Goal: Task Accomplishment & Management: Manage account settings

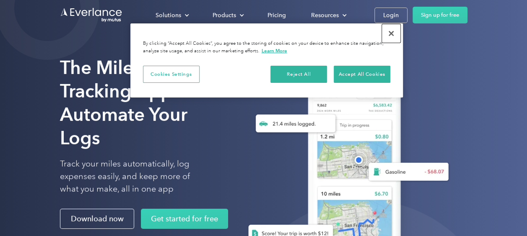
click at [393, 32] on button "Close" at bounding box center [391, 33] width 18 height 18
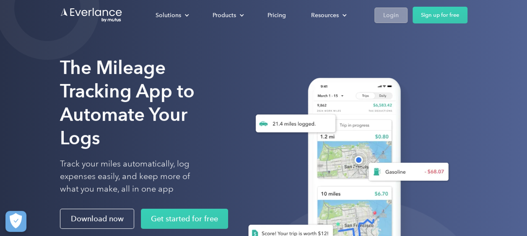
click at [392, 15] on div "Login" at bounding box center [391, 15] width 16 height 10
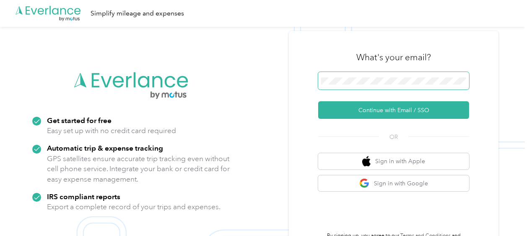
click at [364, 74] on span at bounding box center [393, 81] width 151 height 18
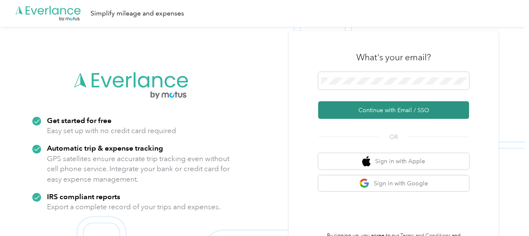
click at [374, 111] on button "Continue with Email / SSO" at bounding box center [393, 110] width 151 height 18
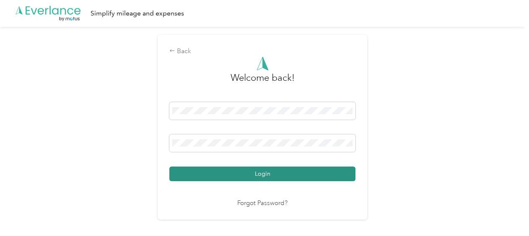
click at [265, 176] on button "Login" at bounding box center [262, 174] width 186 height 15
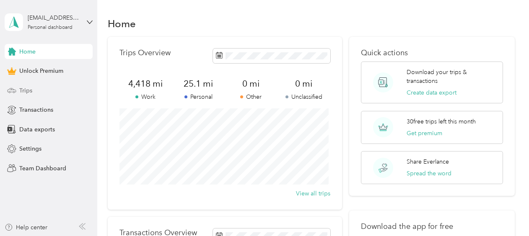
click at [22, 91] on span "Trips" at bounding box center [25, 90] width 13 height 9
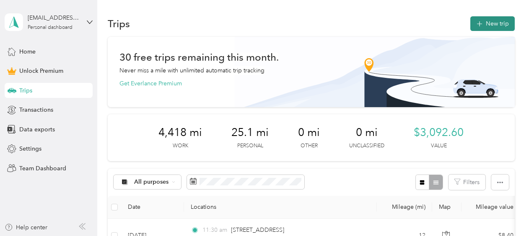
click at [491, 23] on button "New trip" at bounding box center [492, 23] width 44 height 15
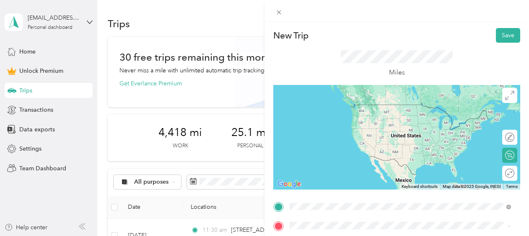
click at [328, 184] on span "[STREET_ADDRESS][PERSON_NAME][US_STATE]" at bounding box center [371, 184] width 130 height 8
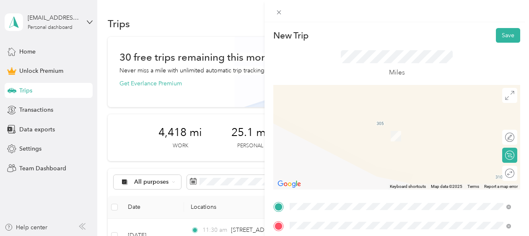
click at [326, 207] on span "[STREET_ADDRESS][US_STATE]" at bounding box center [348, 204] width 84 height 8
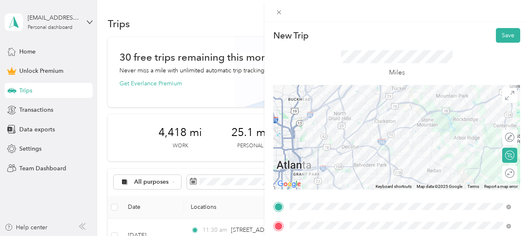
scroll to position [127, 0]
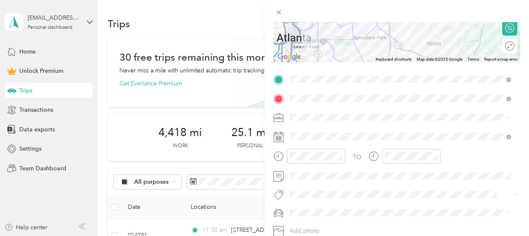
click at [297, 132] on span "Work" at bounding box center [300, 132] width 14 height 7
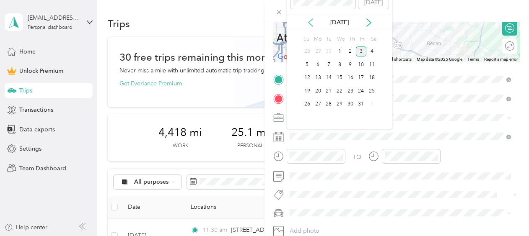
click at [314, 21] on div "[DATE]" at bounding box center [340, 22] width 106 height 9
click at [310, 20] on icon at bounding box center [311, 22] width 8 height 8
click at [319, 65] on div "8" at bounding box center [318, 65] width 11 height 10
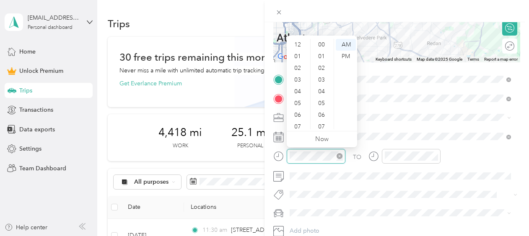
scroll to position [50, 0]
click at [299, 123] on div "11" at bounding box center [298, 124] width 20 height 12
click at [323, 43] on div "00" at bounding box center [322, 45] width 20 height 12
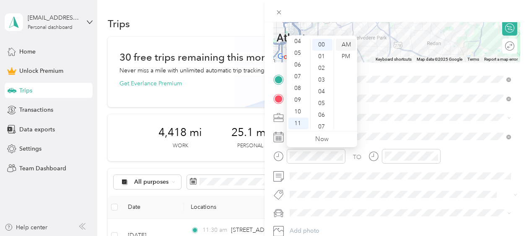
click at [345, 41] on div "AM" at bounding box center [346, 45] width 20 height 12
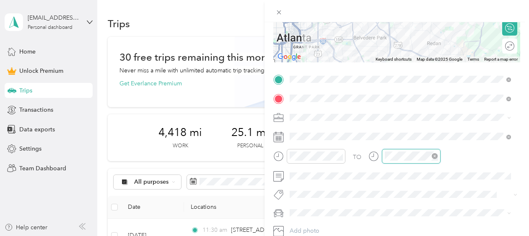
scroll to position [614, 0]
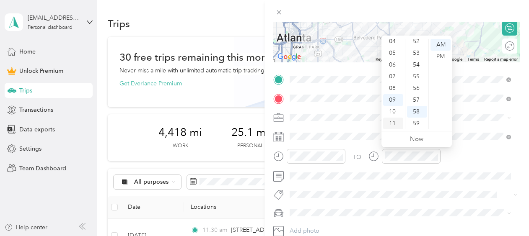
click at [392, 124] on div "11" at bounding box center [393, 124] width 20 height 12
click at [416, 91] on div "30" at bounding box center [417, 95] width 20 height 12
click at [442, 41] on div "AM" at bounding box center [441, 45] width 20 height 12
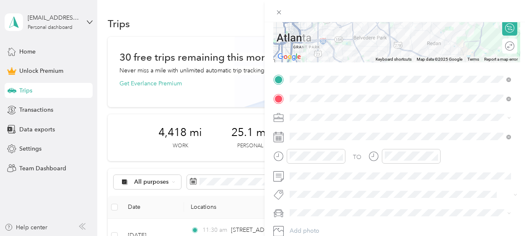
click at [407, 186] on div "TO Add photo" at bounding box center [396, 165] width 247 height 184
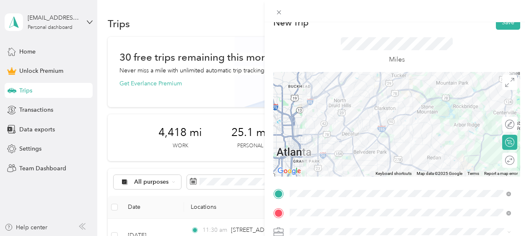
scroll to position [0, 0]
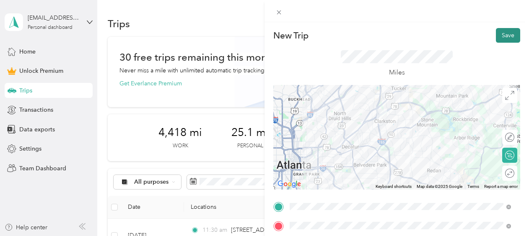
click at [498, 32] on button "Save" at bounding box center [508, 35] width 24 height 15
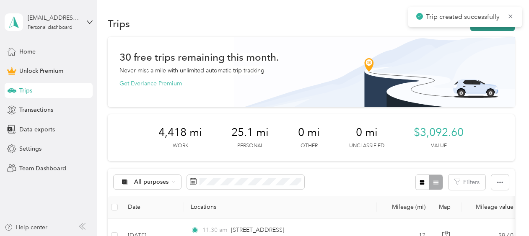
click at [475, 29] on button "New trip" at bounding box center [492, 23] width 44 height 15
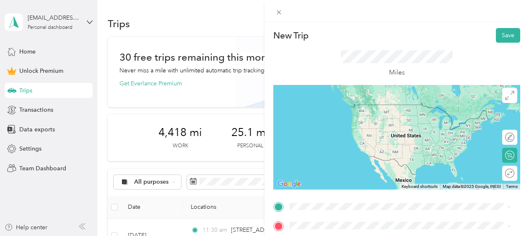
click at [375, 104] on span "[STREET_ADDRESS][US_STATE]" at bounding box center [348, 104] width 84 height 7
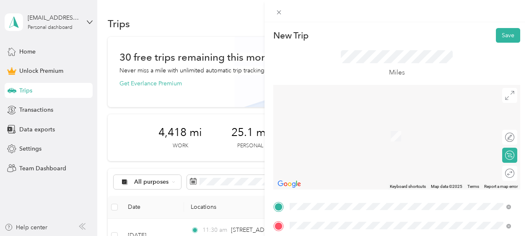
click at [338, 128] on span "[STREET_ADDRESS][PERSON_NAME][PERSON_NAME][US_STATE]" at bounding box center [394, 124] width 177 height 8
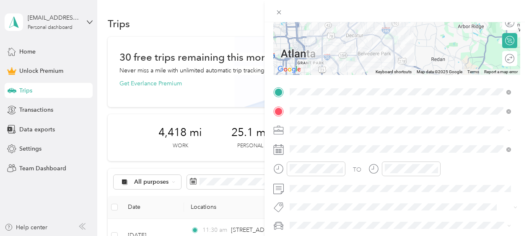
scroll to position [116, 0]
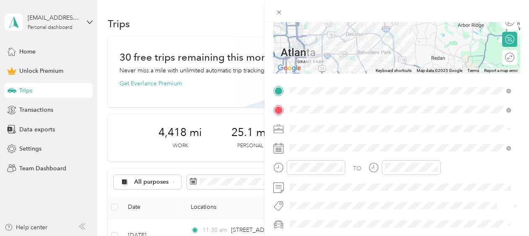
click at [300, 8] on span "Work" at bounding box center [300, 10] width 14 height 7
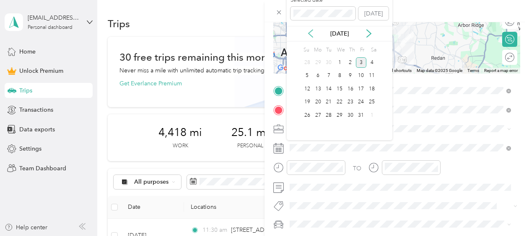
click at [311, 33] on icon at bounding box center [311, 33] width 8 height 8
click at [319, 76] on div "8" at bounding box center [318, 76] width 11 height 10
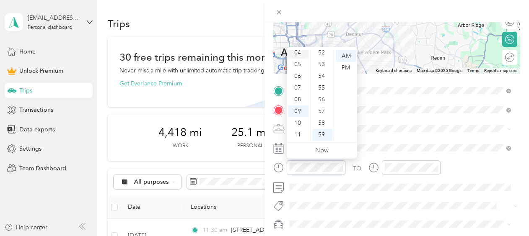
scroll to position [0, 0]
click at [300, 58] on div "12" at bounding box center [298, 56] width 20 height 12
click at [321, 123] on div "30" at bounding box center [322, 126] width 20 height 12
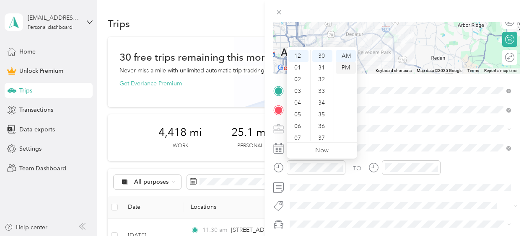
click at [348, 65] on div "PM" at bounding box center [346, 68] width 20 height 12
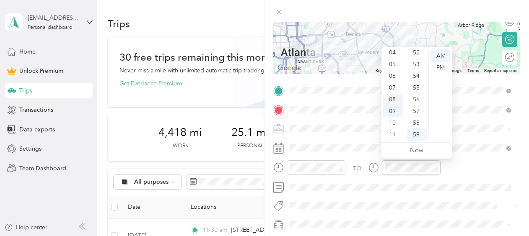
scroll to position [0, 0]
click at [392, 66] on div "01" at bounding box center [393, 68] width 20 height 12
click at [417, 54] on div "00" at bounding box center [417, 56] width 20 height 12
click at [442, 70] on div "PM" at bounding box center [441, 68] width 20 height 12
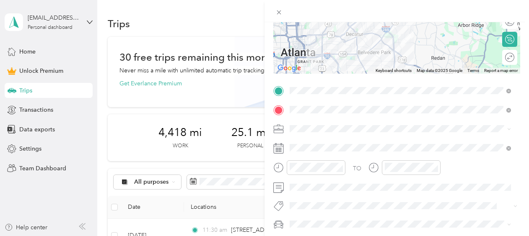
click at [465, 198] on div "TO Add photo" at bounding box center [396, 176] width 247 height 184
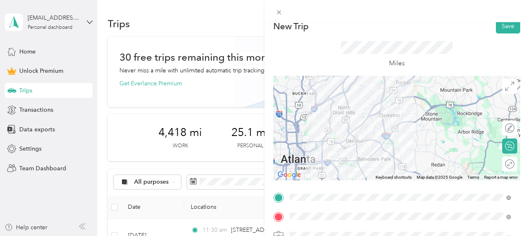
scroll to position [8, 0]
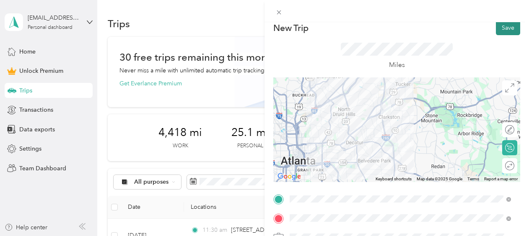
click at [507, 25] on button "Save" at bounding box center [508, 28] width 24 height 15
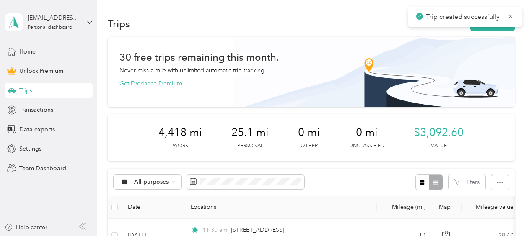
click at [501, 29] on button "New trip" at bounding box center [492, 23] width 44 height 15
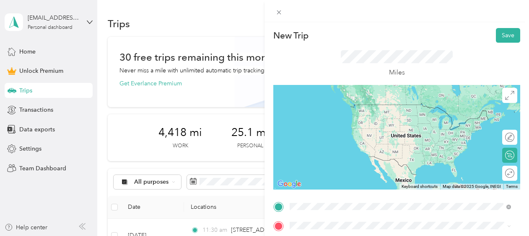
click at [333, 107] on span "[STREET_ADDRESS][PERSON_NAME][PERSON_NAME][US_STATE]" at bounding box center [394, 105] width 177 height 8
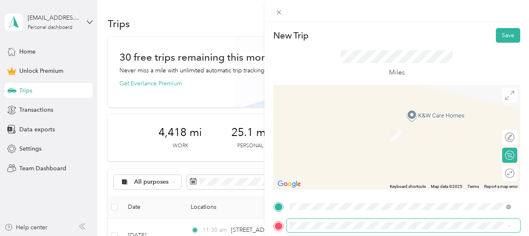
click at [315, 221] on span at bounding box center [404, 225] width 234 height 13
click at [340, 127] on span "[STREET_ADDRESS][PERSON_NAME][US_STATE]" at bounding box center [371, 124] width 130 height 8
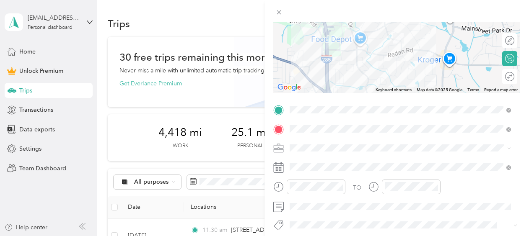
scroll to position [101, 0]
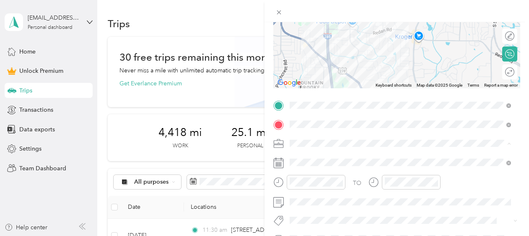
click at [308, 23] on div "Work" at bounding box center [401, 26] width 216 height 9
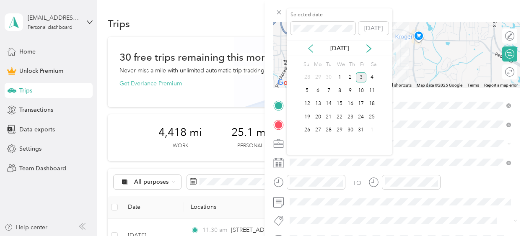
click at [310, 47] on icon at bounding box center [311, 49] width 4 height 8
click at [318, 91] on div "8" at bounding box center [318, 91] width 11 height 10
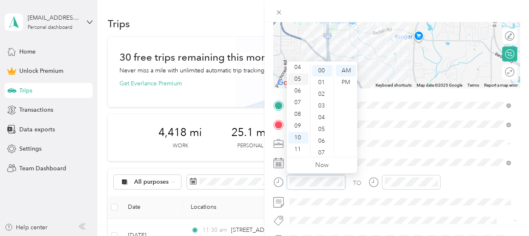
scroll to position [0, 0]
click at [299, 85] on div "01" at bounding box center [298, 83] width 20 height 12
click at [323, 70] on div "00" at bounding box center [322, 71] width 20 height 12
click at [346, 85] on div "PM" at bounding box center [346, 83] width 20 height 12
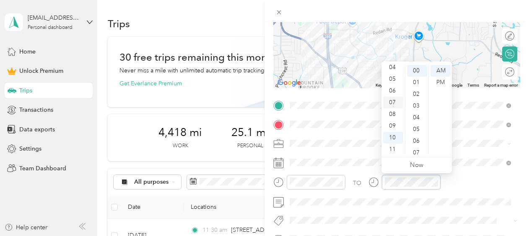
scroll to position [0, 0]
click at [392, 81] on div "01" at bounding box center [393, 83] width 20 height 12
click at [421, 90] on div "30" at bounding box center [417, 92] width 20 height 12
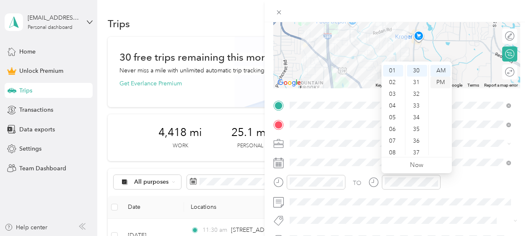
click at [439, 83] on div "PM" at bounding box center [441, 83] width 20 height 12
click at [444, 210] on div "TO Add photo" at bounding box center [396, 190] width 247 height 184
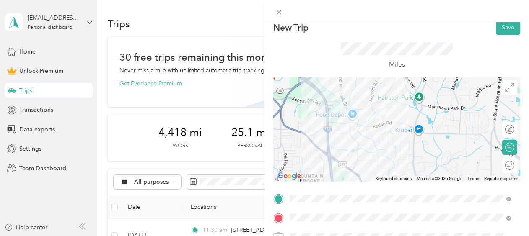
scroll to position [0, 0]
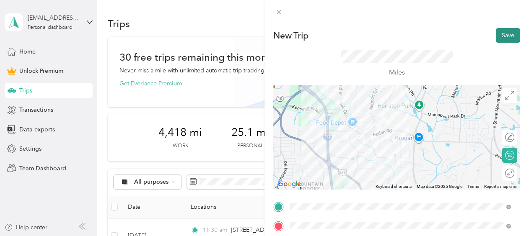
click at [506, 36] on button "Save" at bounding box center [508, 35] width 24 height 15
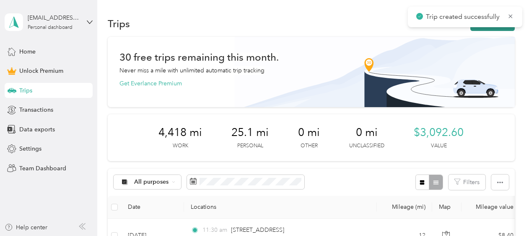
click at [474, 29] on button "New trip" at bounding box center [492, 23] width 44 height 15
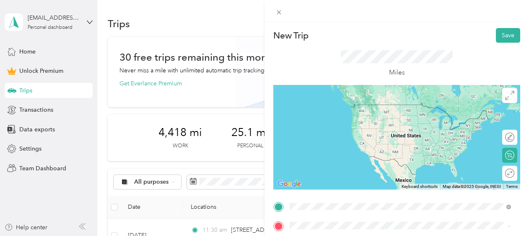
click at [358, 109] on span "[STREET_ADDRESS][PERSON_NAME][US_STATE]" at bounding box center [371, 105] width 130 height 8
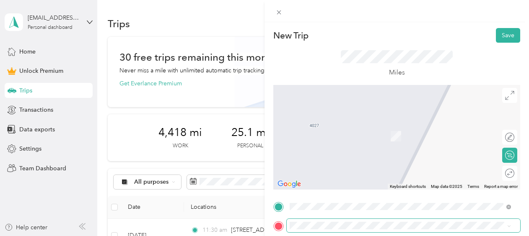
click at [333, 222] on span at bounding box center [404, 225] width 234 height 13
click at [364, 128] on span "[STREET_ADDRESS][PERSON_NAME][US_STATE]" at bounding box center [371, 124] width 130 height 8
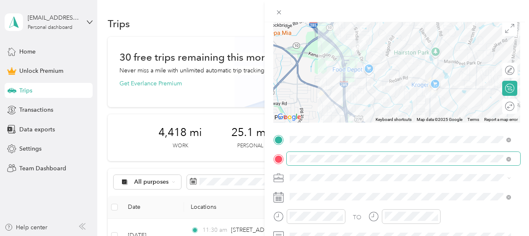
scroll to position [101, 0]
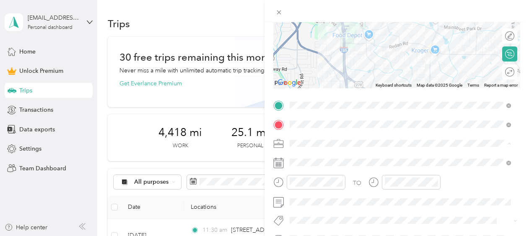
click at [303, 26] on span "Work" at bounding box center [300, 26] width 14 height 7
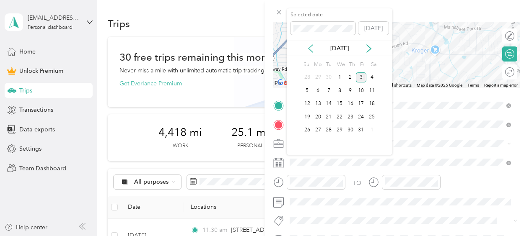
click at [312, 48] on icon at bounding box center [311, 48] width 8 height 8
click at [317, 90] on div "8" at bounding box center [318, 91] width 11 height 10
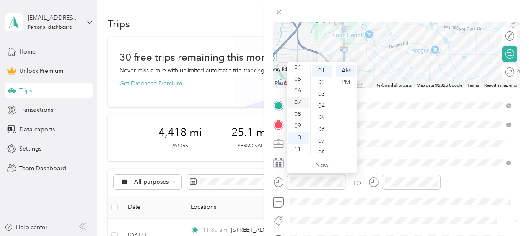
scroll to position [0, 0]
click at [302, 80] on div "01" at bounding box center [298, 83] width 20 height 12
click at [322, 128] on div "30" at bounding box center [322, 128] width 20 height 12
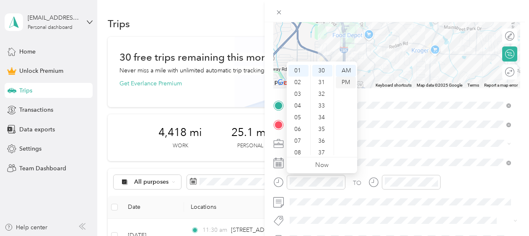
click at [342, 81] on div "PM" at bounding box center [346, 83] width 20 height 12
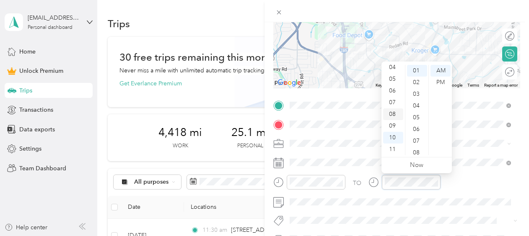
scroll to position [0, 0]
click at [396, 91] on div "02" at bounding box center [393, 94] width 20 height 12
click at [416, 70] on div "00" at bounding box center [417, 71] width 20 height 12
click at [441, 80] on div "PM" at bounding box center [441, 83] width 20 height 12
click at [387, 226] on div "TO Add photo" at bounding box center [396, 191] width 247 height 184
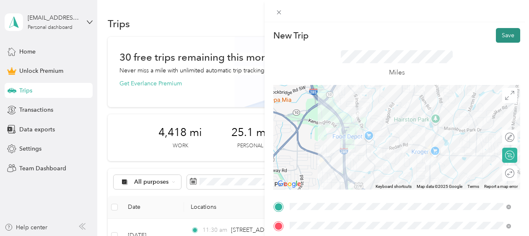
click at [503, 35] on button "Save" at bounding box center [508, 35] width 24 height 15
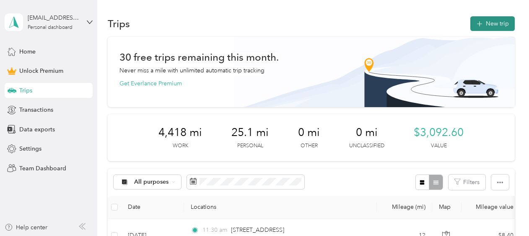
click at [494, 22] on button "New trip" at bounding box center [492, 23] width 44 height 15
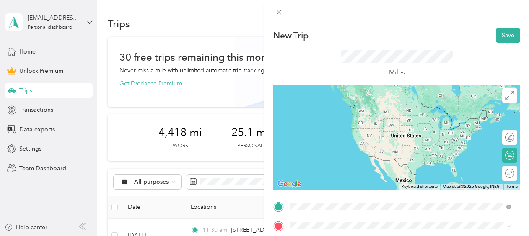
click at [350, 141] on span "[STREET_ADDRESS][PERSON_NAME][US_STATE]" at bounding box center [371, 137] width 130 height 8
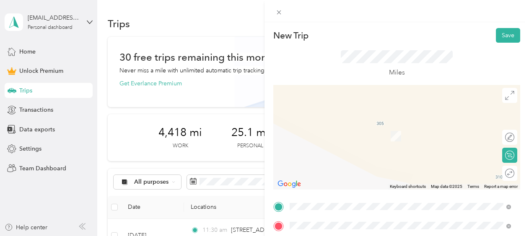
click at [347, 127] on span "[STREET_ADDRESS][US_STATE]" at bounding box center [348, 124] width 84 height 8
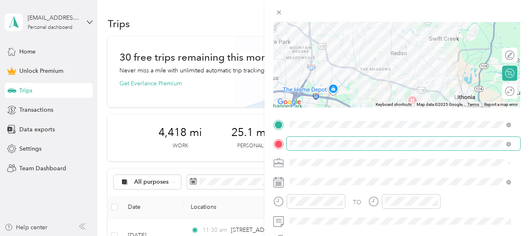
scroll to position [82, 0]
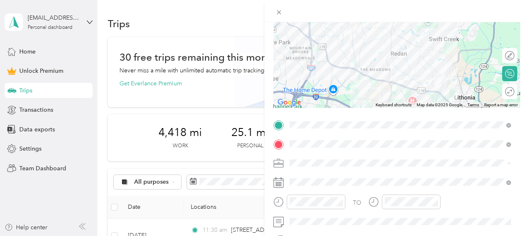
click at [303, 44] on span "Work" at bounding box center [300, 45] width 14 height 7
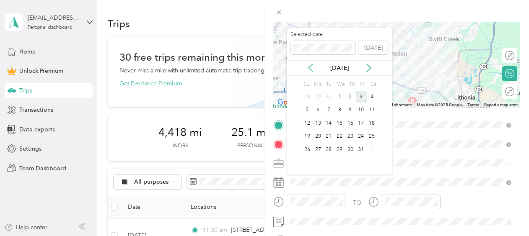
click at [312, 68] on icon at bounding box center [311, 68] width 8 height 8
click at [327, 113] on div "9" at bounding box center [328, 110] width 11 height 10
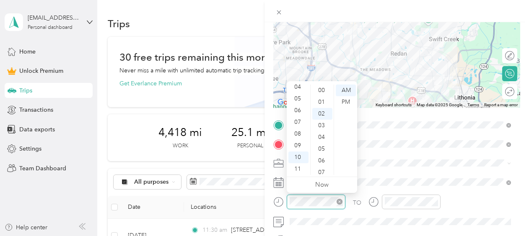
scroll to position [23, 0]
click at [298, 168] on div "11" at bounding box center [298, 170] width 20 height 12
click at [322, 125] on div "30" at bounding box center [322, 123] width 20 height 12
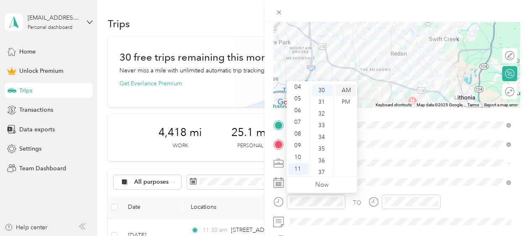
click at [343, 88] on div "AM" at bounding box center [346, 91] width 20 height 12
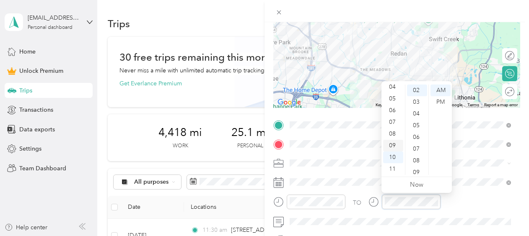
scroll to position [0, 0]
click at [394, 88] on div "12" at bounding box center [393, 91] width 20 height 12
click at [417, 88] on div "00" at bounding box center [417, 91] width 20 height 12
click at [440, 101] on div "PM" at bounding box center [441, 102] width 20 height 12
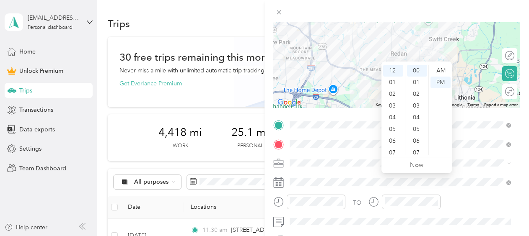
scroll to position [102, 0]
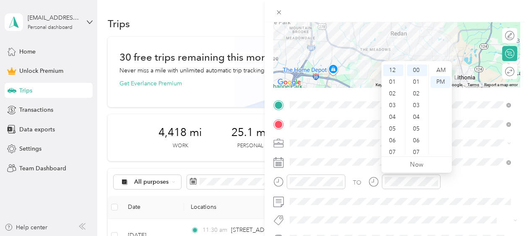
click at [466, 167] on span at bounding box center [404, 162] width 234 height 13
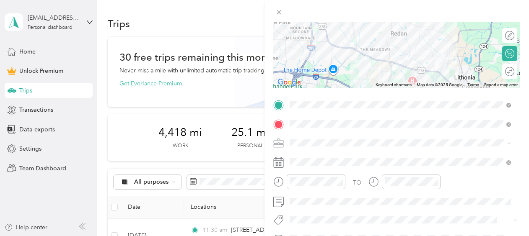
scroll to position [0, 0]
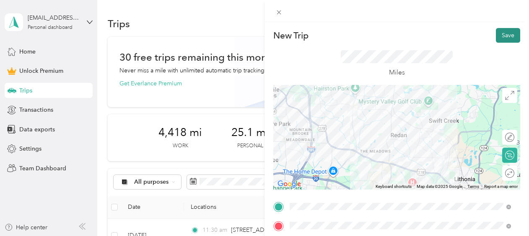
click at [501, 37] on button "Save" at bounding box center [508, 35] width 24 height 15
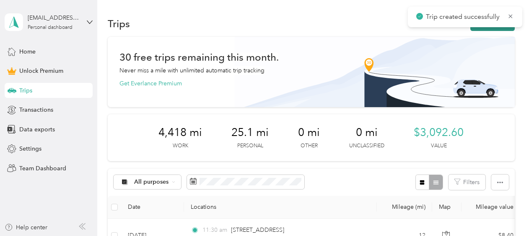
click at [478, 29] on button "New trip" at bounding box center [492, 23] width 44 height 15
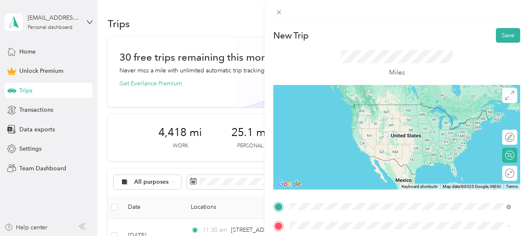
click at [329, 108] on span "[STREET_ADDRESS][US_STATE]" at bounding box center [348, 105] width 84 height 8
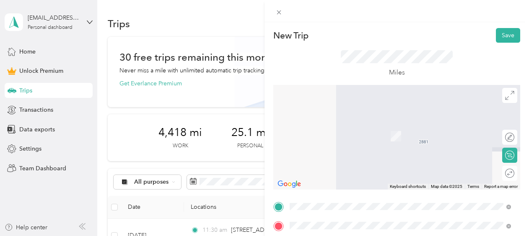
click at [353, 124] on span "[STREET_ADDRESS][PERSON_NAME][US_STATE]" at bounding box center [371, 124] width 130 height 8
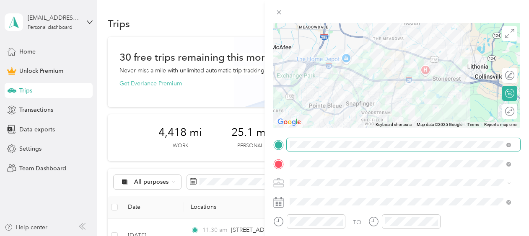
scroll to position [65, 0]
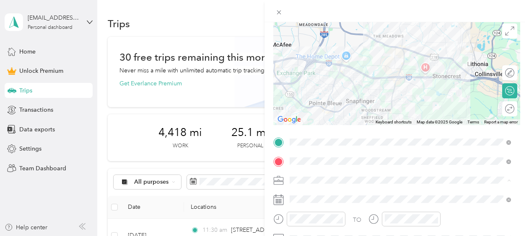
click at [300, 60] on span "Work" at bounding box center [300, 63] width 14 height 7
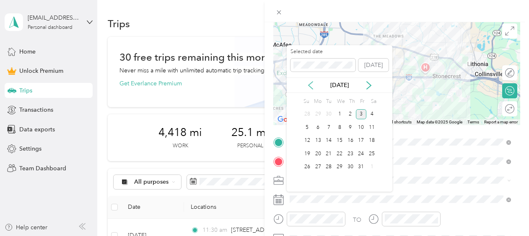
click at [309, 85] on icon at bounding box center [311, 86] width 4 height 8
click at [327, 125] on div "9" at bounding box center [328, 127] width 11 height 10
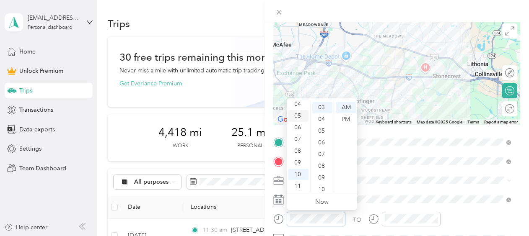
scroll to position [0, 0]
click at [298, 109] on div "12" at bounding box center [298, 108] width 20 height 12
click at [322, 108] on div "00" at bounding box center [322, 108] width 20 height 12
click at [346, 118] on div "PM" at bounding box center [346, 120] width 20 height 12
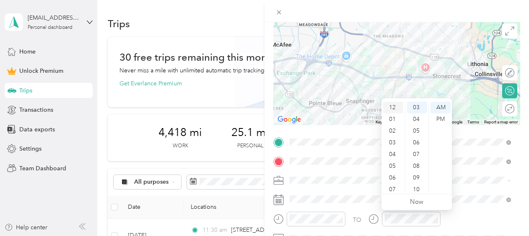
click at [388, 110] on div "12" at bounding box center [393, 108] width 20 height 12
click at [417, 131] on div "30" at bounding box center [417, 134] width 20 height 12
click at [439, 117] on div "PM" at bounding box center [441, 120] width 20 height 12
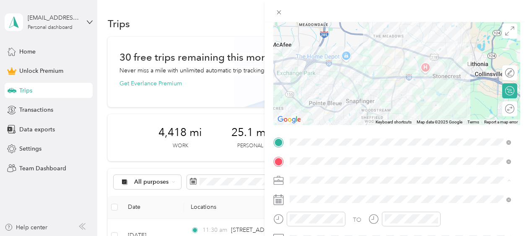
click at [427, 7] on div at bounding box center [397, 11] width 265 height 22
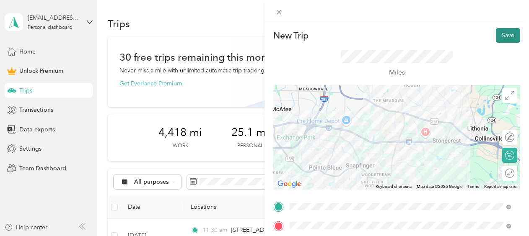
click at [497, 35] on button "Save" at bounding box center [508, 35] width 24 height 15
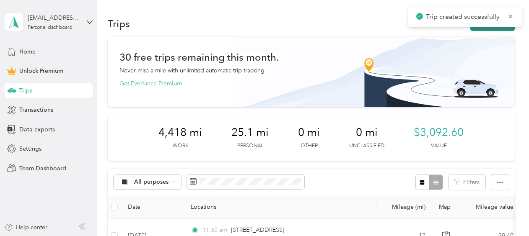
click at [475, 29] on button "New trip" at bounding box center [492, 23] width 44 height 15
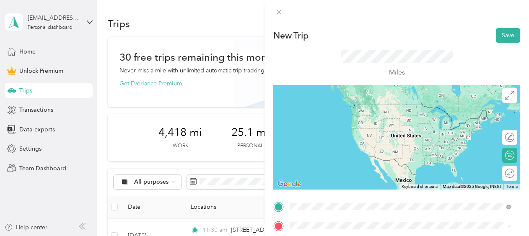
click at [360, 104] on span "[STREET_ADDRESS][PERSON_NAME][US_STATE]" at bounding box center [371, 105] width 130 height 8
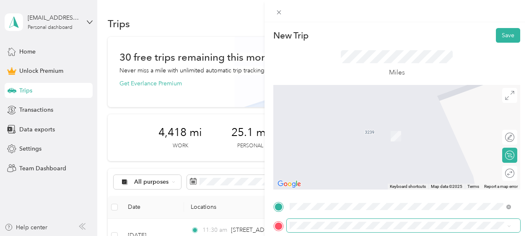
click at [329, 230] on span at bounding box center [404, 225] width 234 height 13
click at [342, 184] on span "[STREET_ADDRESS][PERSON_NAME][US_STATE]" at bounding box center [371, 180] width 130 height 8
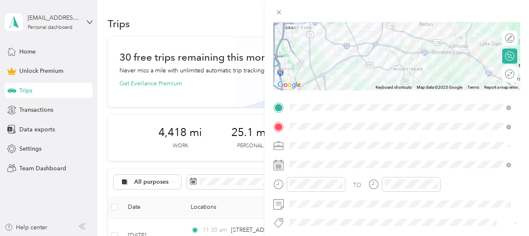
scroll to position [100, 0]
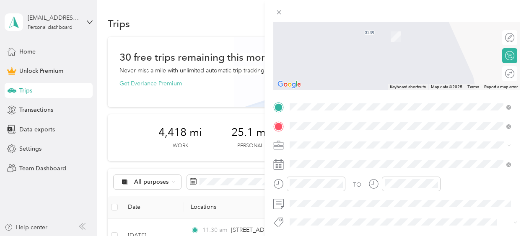
click at [358, 28] on span "[STREET_ADDRESS][PERSON_NAME][US_STATE]" at bounding box center [371, 25] width 130 height 8
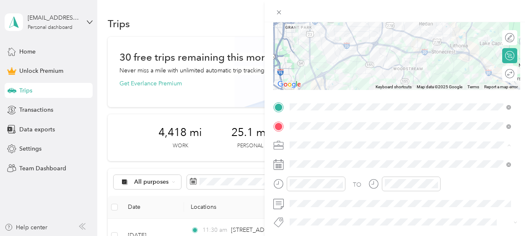
click at [300, 26] on span "Work" at bounding box center [300, 27] width 14 height 7
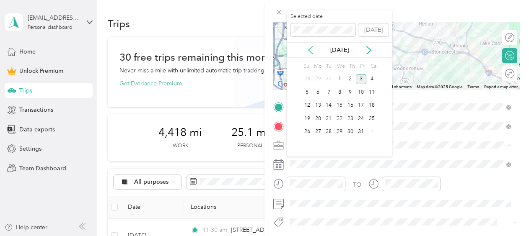
click at [309, 48] on icon at bounding box center [311, 50] width 8 height 8
click at [330, 91] on div "9" at bounding box center [328, 92] width 11 height 10
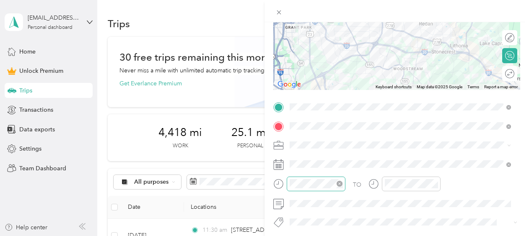
click at [302, 189] on div at bounding box center [316, 184] width 59 height 15
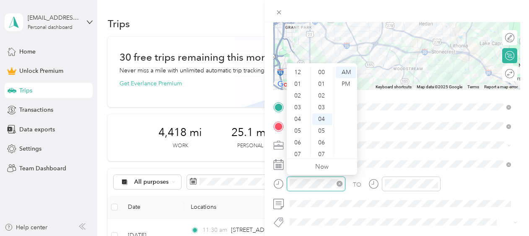
scroll to position [50, 0]
click at [299, 127] on div "09" at bounding box center [298, 128] width 20 height 12
click at [387, 140] on span at bounding box center [404, 145] width 234 height 13
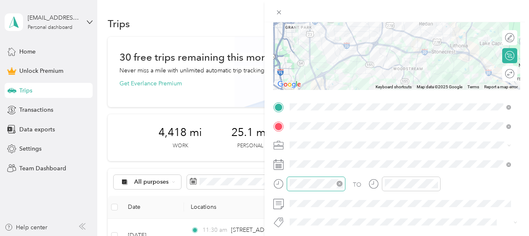
click at [320, 178] on div at bounding box center [316, 184] width 59 height 15
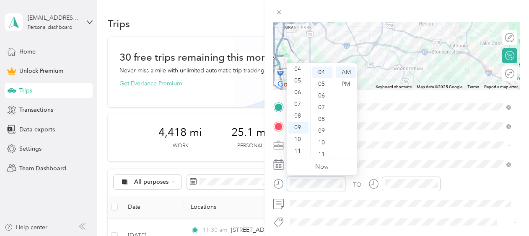
click at [279, 178] on div at bounding box center [309, 184] width 72 height 15
click at [299, 83] on div "01" at bounding box center [298, 84] width 20 height 12
click at [319, 75] on div "00" at bounding box center [322, 73] width 20 height 12
click at [347, 86] on div "PM" at bounding box center [346, 84] width 20 height 12
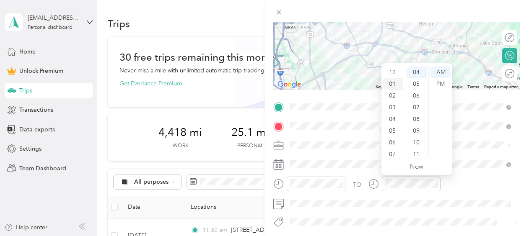
click at [393, 83] on div "01" at bounding box center [393, 84] width 20 height 12
click at [417, 71] on div "30" at bounding box center [417, 70] width 20 height 12
click at [444, 85] on div "PM" at bounding box center [441, 84] width 20 height 12
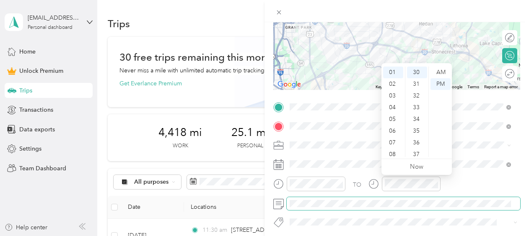
click at [413, 209] on span at bounding box center [404, 203] width 234 height 13
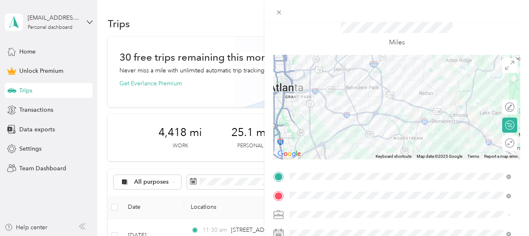
scroll to position [0, 0]
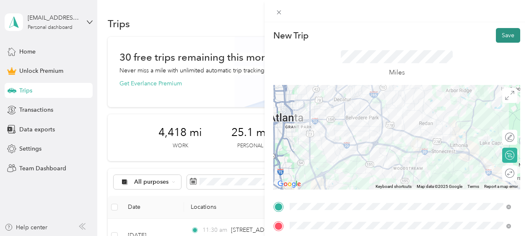
click at [501, 31] on button "Save" at bounding box center [508, 35] width 24 height 15
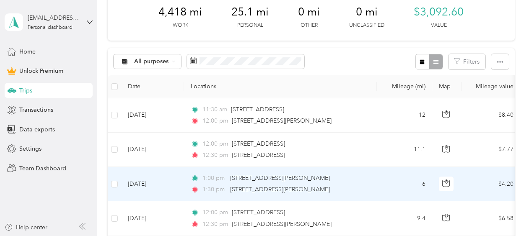
scroll to position [121, 0]
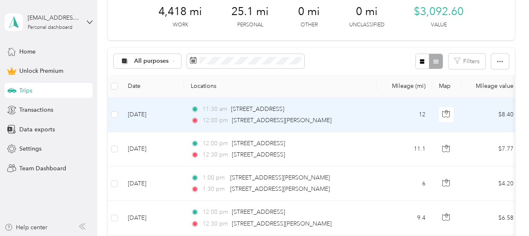
click at [149, 112] on td "[DATE]" at bounding box center [152, 115] width 63 height 34
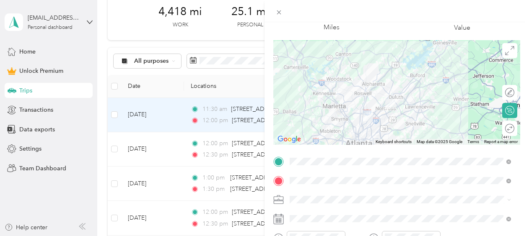
scroll to position [113, 0]
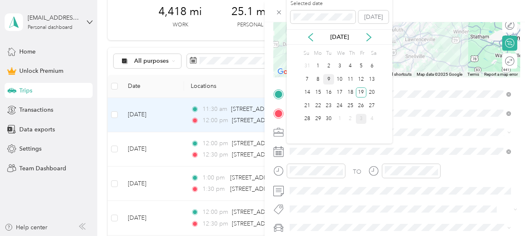
click at [328, 80] on div "9" at bounding box center [328, 79] width 11 height 10
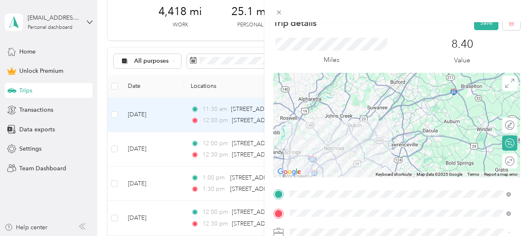
scroll to position [0, 0]
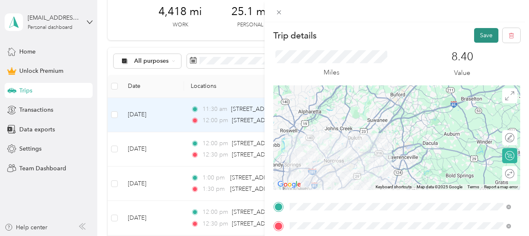
click at [478, 36] on button "Save" at bounding box center [486, 35] width 24 height 15
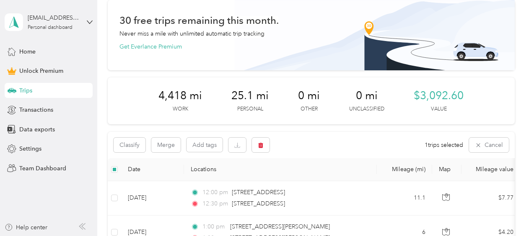
scroll to position [37, 0]
click at [260, 150] on button "button" at bounding box center [261, 145] width 18 height 15
click at [320, 179] on button "Yes" at bounding box center [323, 180] width 16 height 13
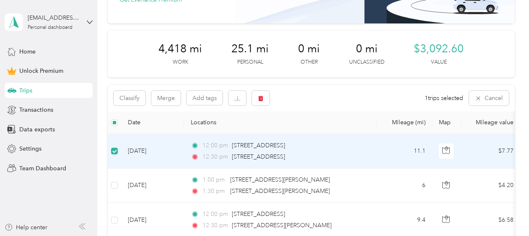
scroll to position [83, 0]
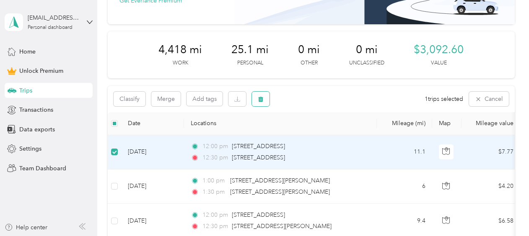
click at [257, 103] on button "button" at bounding box center [261, 99] width 18 height 15
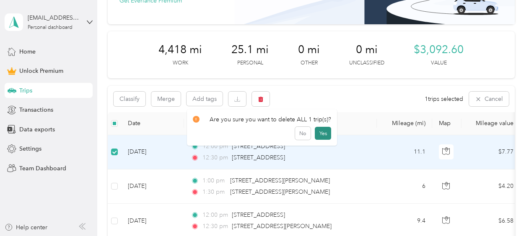
click at [318, 139] on button "Yes" at bounding box center [323, 133] width 16 height 13
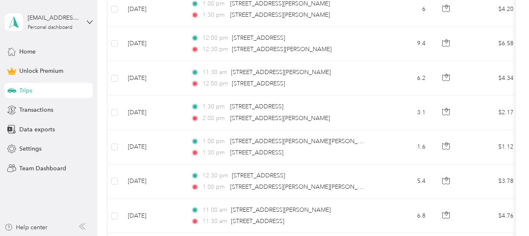
scroll to position [225, 0]
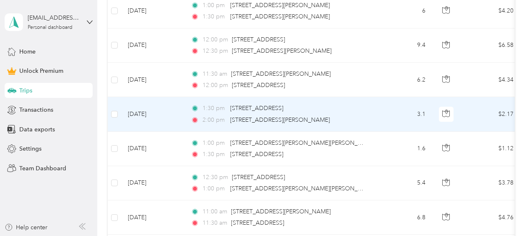
click at [177, 116] on td "[DATE]" at bounding box center [152, 114] width 63 height 34
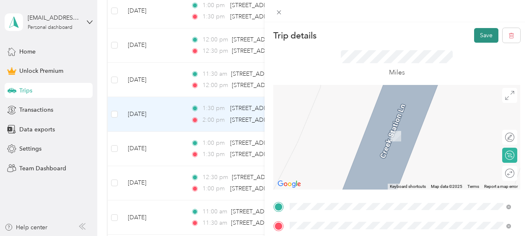
click at [477, 34] on button "Save" at bounding box center [486, 35] width 24 height 15
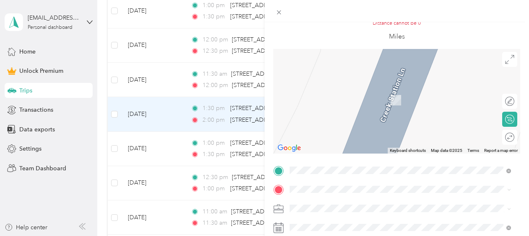
scroll to position [47, 0]
click at [352, 79] on ol "From search results [STREET_ADDRESS][PERSON_NAME][US_STATE] [GEOGRAPHIC_DATA][P…" at bounding box center [400, 111] width 227 height 101
click at [338, 91] on span "[STREET_ADDRESS][PERSON_NAME][US_STATE]" at bounding box center [371, 87] width 130 height 8
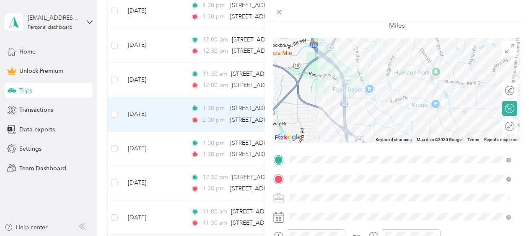
scroll to position [0, 0]
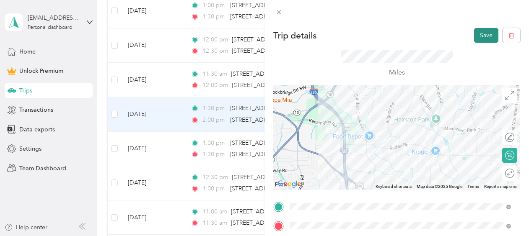
click at [474, 30] on button "Save" at bounding box center [486, 35] width 24 height 15
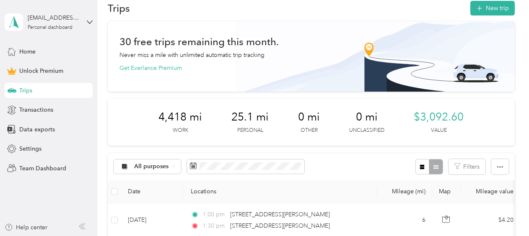
scroll to position [14, 0]
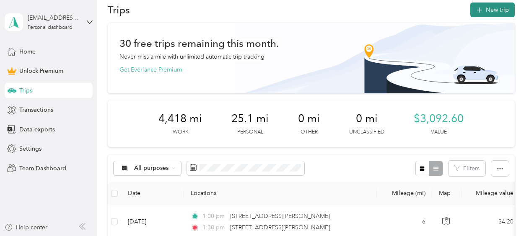
click at [490, 11] on button "New trip" at bounding box center [492, 10] width 44 height 15
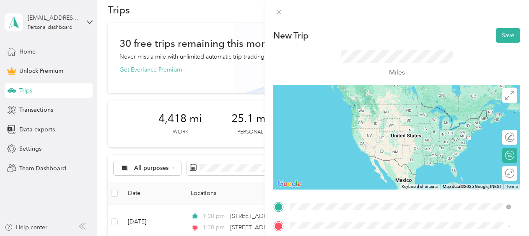
click at [346, 111] on div "[STREET_ADDRESS][PERSON_NAME][US_STATE]" at bounding box center [401, 105] width 216 height 11
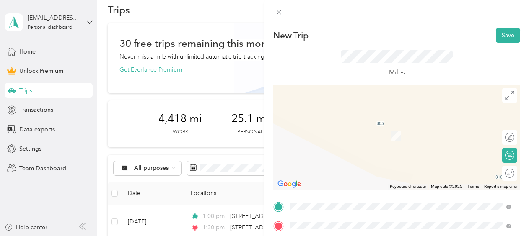
click at [365, 128] on span "[STREET_ADDRESS][US_STATE]" at bounding box center [348, 124] width 84 height 8
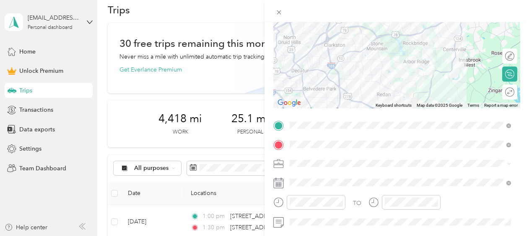
scroll to position [83, 0]
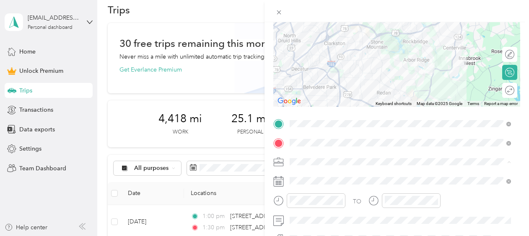
click at [302, 40] on div "Work" at bounding box center [401, 44] width 216 height 9
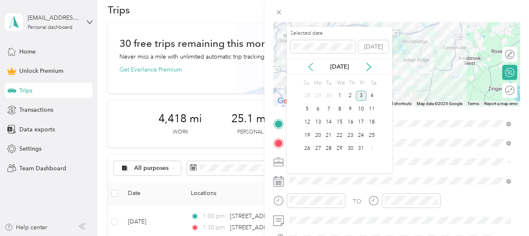
click at [309, 65] on icon at bounding box center [311, 67] width 8 height 8
click at [352, 110] on div "11" at bounding box center [350, 109] width 11 height 10
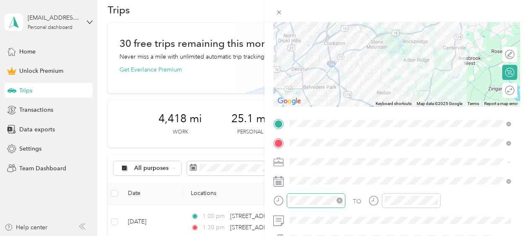
click at [321, 205] on div at bounding box center [316, 201] width 59 height 15
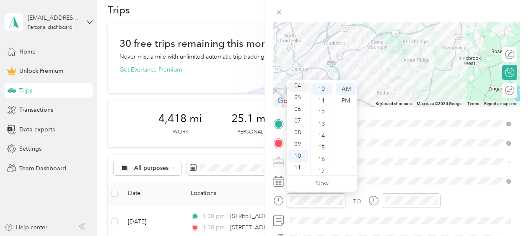
scroll to position [0, 0]
click at [300, 87] on div "12" at bounding box center [298, 89] width 20 height 12
click at [319, 139] on div "30" at bounding box center [322, 140] width 20 height 12
click at [346, 99] on div "PM" at bounding box center [346, 101] width 20 height 12
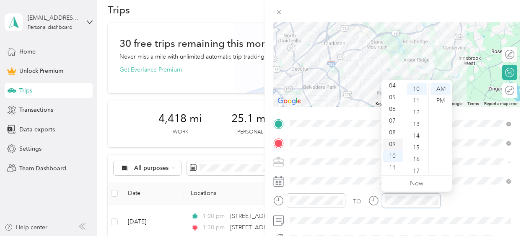
scroll to position [0, 0]
click at [391, 101] on div "01" at bounding box center [393, 101] width 20 height 12
click at [417, 90] on div "00" at bounding box center [417, 89] width 20 height 12
click at [437, 98] on div "PM" at bounding box center [441, 101] width 20 height 12
click at [468, 193] on div "TO Add photo" at bounding box center [396, 209] width 247 height 184
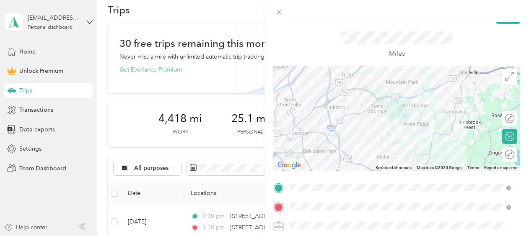
scroll to position [16, 0]
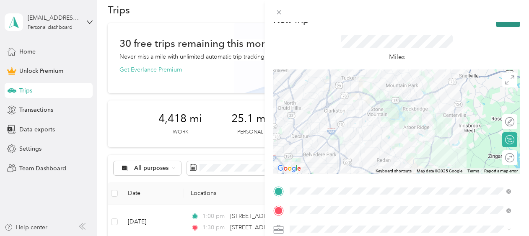
click at [496, 25] on button "Save" at bounding box center [508, 20] width 24 height 15
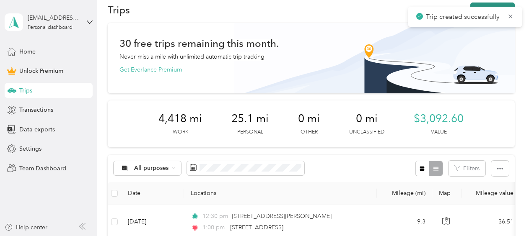
click at [507, 6] on button "New trip" at bounding box center [492, 10] width 44 height 15
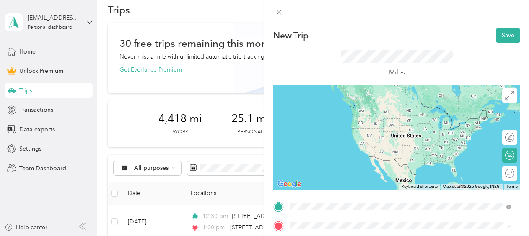
click at [372, 109] on span "[STREET_ADDRESS][US_STATE]" at bounding box center [348, 105] width 84 height 8
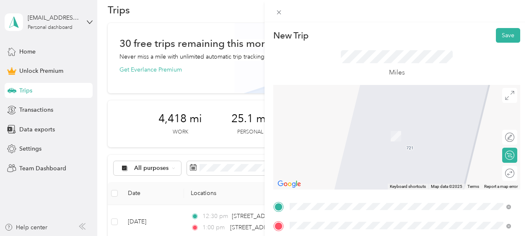
click at [361, 127] on span "[STREET_ADDRESS][US_STATE]" at bounding box center [348, 124] width 84 height 8
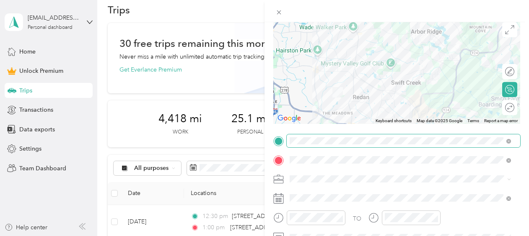
scroll to position [76, 0]
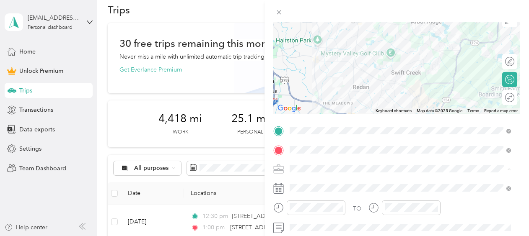
click at [304, 49] on span "Work" at bounding box center [300, 51] width 14 height 7
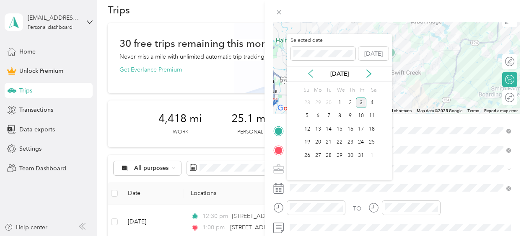
click at [308, 75] on icon at bounding box center [311, 74] width 8 height 8
click at [351, 115] on div "11" at bounding box center [350, 116] width 11 height 10
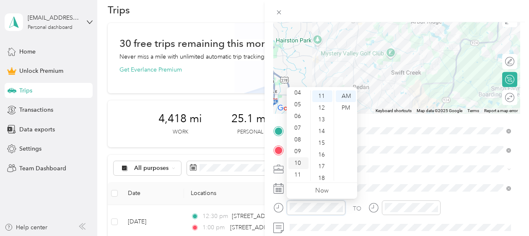
scroll to position [0, 0]
click at [295, 107] on div "01" at bounding box center [298, 108] width 20 height 12
click at [319, 100] on div "00" at bounding box center [322, 97] width 20 height 12
click at [346, 106] on div "PM" at bounding box center [346, 108] width 20 height 12
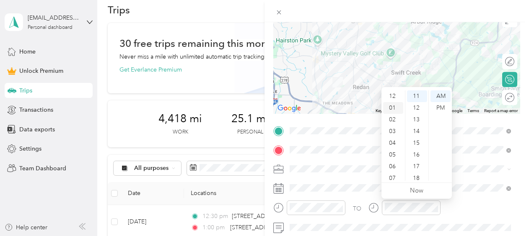
click at [393, 109] on div "01" at bounding box center [393, 108] width 20 height 12
click at [414, 140] on div "30" at bounding box center [417, 142] width 20 height 12
click at [438, 107] on div "PM" at bounding box center [441, 108] width 20 height 12
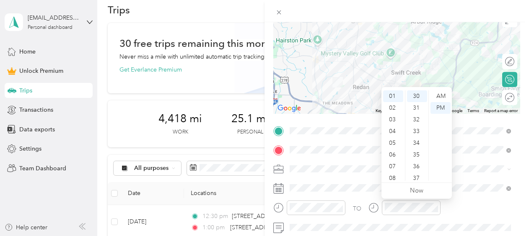
click at [416, 216] on div at bounding box center [405, 211] width 72 height 21
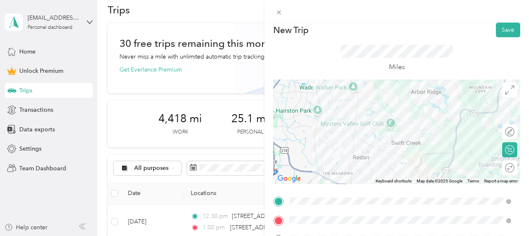
scroll to position [0, 0]
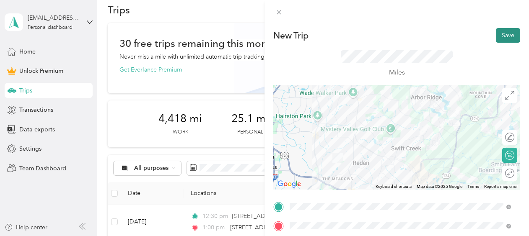
click at [496, 40] on button "Save" at bounding box center [508, 35] width 24 height 15
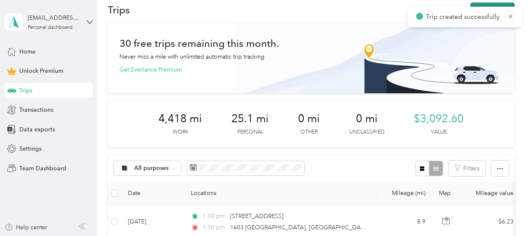
click at [494, 4] on button "New trip" at bounding box center [492, 10] width 44 height 15
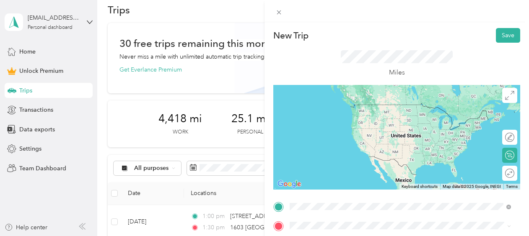
click at [370, 109] on span "[STREET_ADDRESS][US_STATE]" at bounding box center [348, 105] width 84 height 8
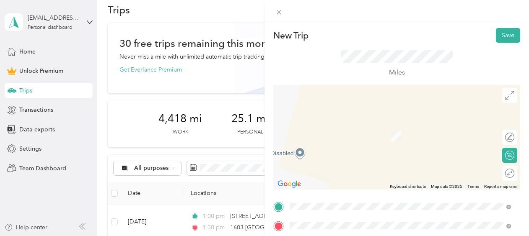
click at [388, 127] on span "[STREET_ADDRESS][PERSON_NAME][US_STATE]" at bounding box center [371, 124] width 130 height 8
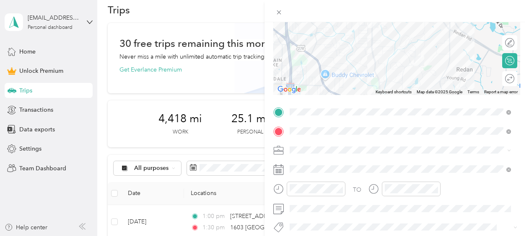
scroll to position [96, 0]
click at [304, 31] on span "Work" at bounding box center [300, 32] width 14 height 7
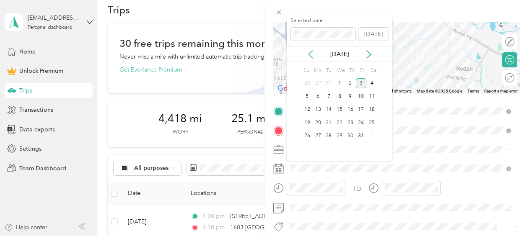
click at [311, 50] on icon at bounding box center [311, 54] width 8 height 8
click at [352, 96] on div "11" at bounding box center [350, 96] width 11 height 10
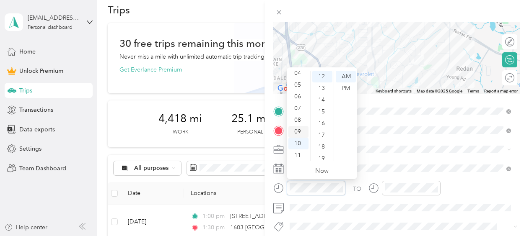
scroll to position [0, 0]
click at [296, 81] on div "12" at bounding box center [298, 77] width 20 height 12
click at [296, 88] on div "01" at bounding box center [298, 89] width 20 height 12
click at [325, 150] on div "30" at bounding box center [322, 151] width 20 height 12
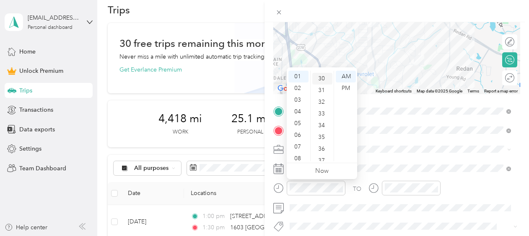
scroll to position [352, 0]
click at [349, 85] on div "PM" at bounding box center [346, 89] width 20 height 12
click at [412, 194] on div at bounding box center [411, 188] width 59 height 15
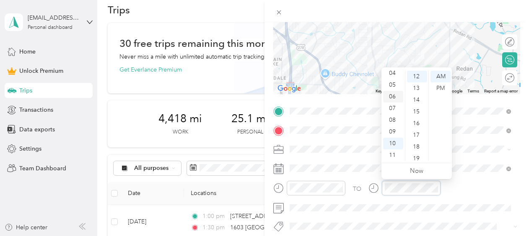
scroll to position [0, 0]
click at [393, 99] on div "02" at bounding box center [393, 100] width 20 height 12
click at [418, 79] on div "00" at bounding box center [417, 77] width 20 height 12
click at [440, 89] on div "PM" at bounding box center [441, 89] width 20 height 12
click at [462, 177] on div "TO Add photo" at bounding box center [396, 197] width 247 height 184
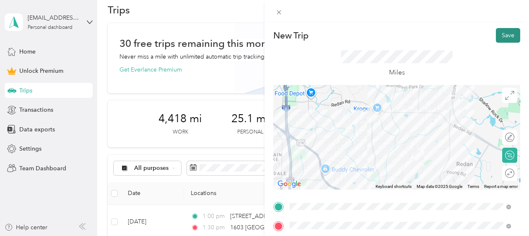
click at [496, 32] on button "Save" at bounding box center [508, 35] width 24 height 15
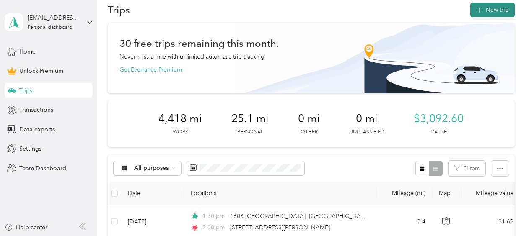
click at [482, 7] on button "New trip" at bounding box center [492, 10] width 44 height 15
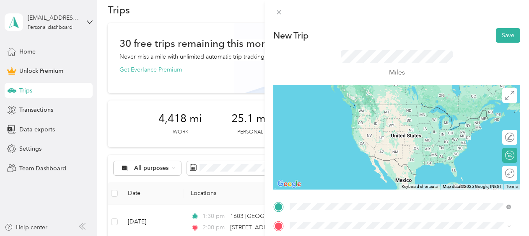
click at [368, 137] on span "[STREET_ADDRESS][PERSON_NAME][US_STATE]" at bounding box center [371, 137] width 130 height 8
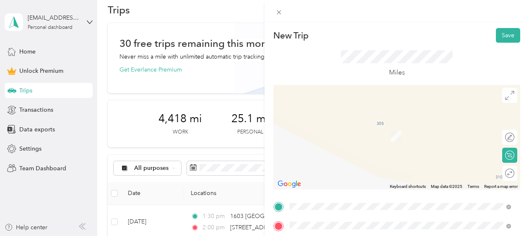
click at [371, 128] on span "[STREET_ADDRESS][PERSON_NAME][US_STATE]" at bounding box center [371, 124] width 130 height 8
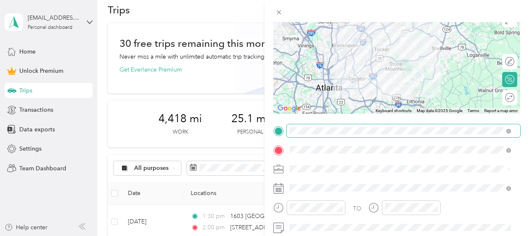
scroll to position [76, 0]
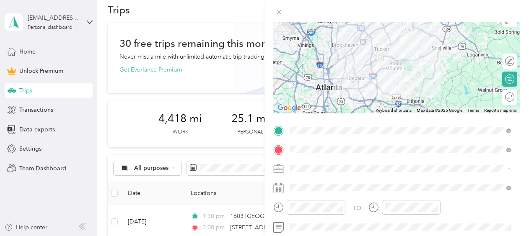
click at [322, 53] on div "Work" at bounding box center [401, 51] width 216 height 9
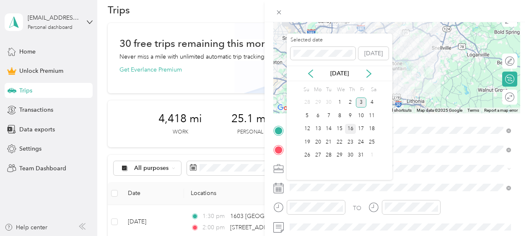
click at [352, 127] on div "16" at bounding box center [350, 129] width 11 height 10
click at [312, 70] on icon at bounding box center [311, 74] width 4 height 8
click at [333, 127] on div "16" at bounding box center [328, 129] width 11 height 10
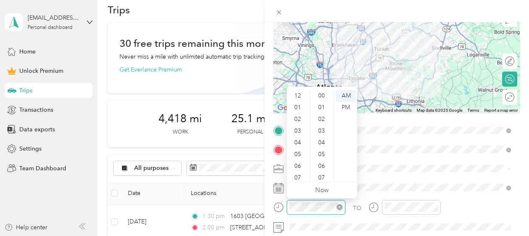
scroll to position [50, 0]
click at [297, 175] on div "11" at bounding box center [298, 175] width 20 height 12
click at [324, 147] on div "30" at bounding box center [322, 145] width 20 height 12
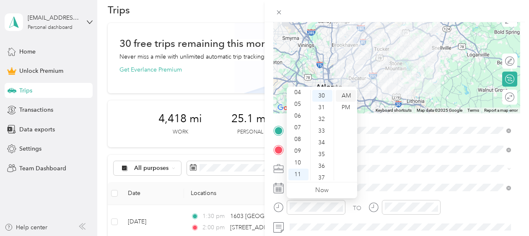
click at [343, 90] on div "AM" at bounding box center [346, 96] width 20 height 12
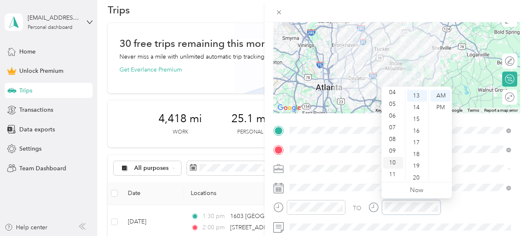
scroll to position [0, 0]
click at [393, 94] on div "12" at bounding box center [393, 96] width 20 height 12
click at [418, 97] on div "00" at bounding box center [417, 96] width 20 height 12
click at [442, 107] on div "PM" at bounding box center [441, 108] width 20 height 12
click at [467, 211] on div "TO" at bounding box center [396, 210] width 247 height 21
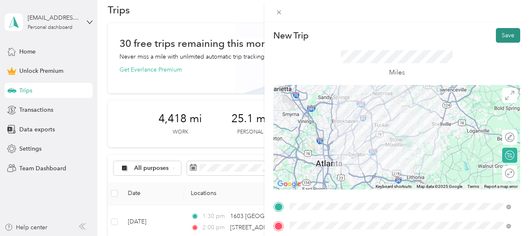
click at [501, 34] on button "Save" at bounding box center [508, 35] width 24 height 15
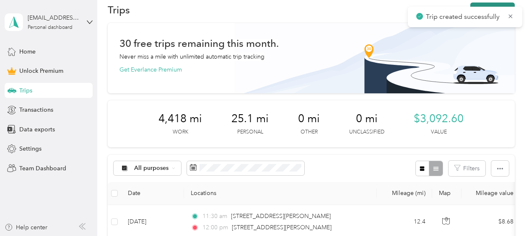
click at [481, 3] on button "New trip" at bounding box center [492, 10] width 44 height 15
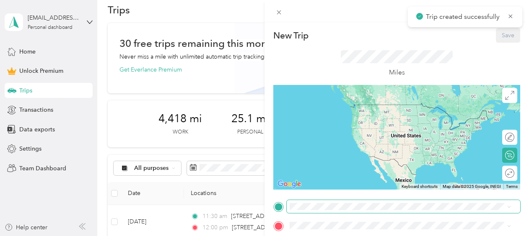
click at [320, 202] on span at bounding box center [404, 206] width 234 height 13
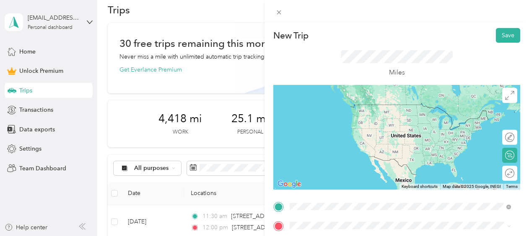
click at [356, 109] on span "[STREET_ADDRESS][PERSON_NAME][US_STATE]" at bounding box center [371, 105] width 130 height 8
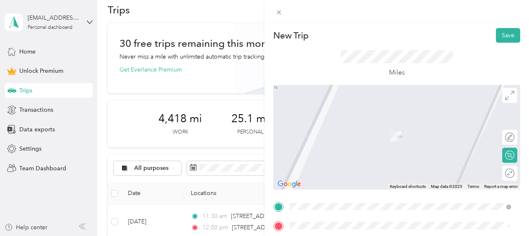
click at [343, 158] on span "[STREET_ADDRESS][US_STATE]" at bounding box center [348, 156] width 84 height 8
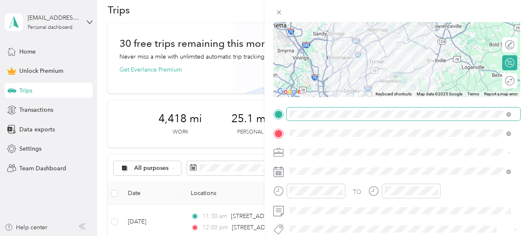
scroll to position [93, 0]
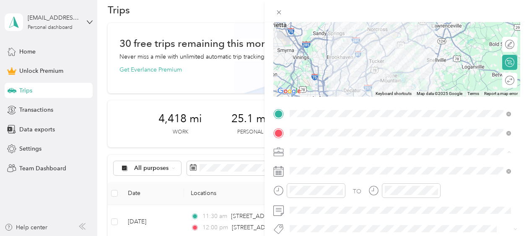
click at [305, 35] on span "Work" at bounding box center [300, 34] width 14 height 7
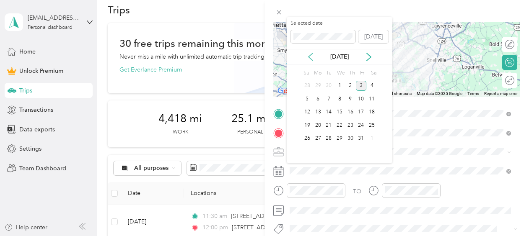
click at [310, 57] on icon at bounding box center [311, 57] width 8 height 8
click at [330, 112] on div "16" at bounding box center [328, 112] width 11 height 10
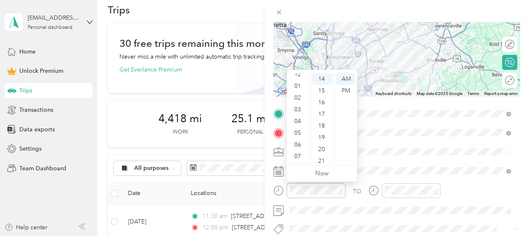
scroll to position [4, 0]
click at [298, 77] on div "12" at bounding box center [298, 75] width 20 height 12
click at [322, 81] on div "00" at bounding box center [322, 79] width 20 height 12
click at [346, 93] on div "PM" at bounding box center [346, 91] width 20 height 12
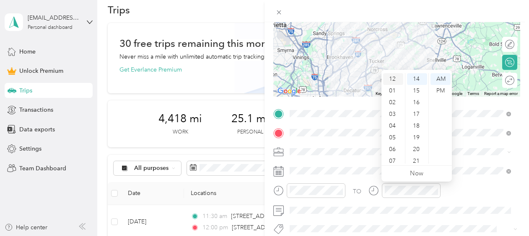
click at [393, 81] on div "12" at bounding box center [393, 79] width 20 height 12
click at [418, 112] on div "32" at bounding box center [417, 110] width 20 height 12
click at [416, 86] on div "30" at bounding box center [417, 87] width 20 height 12
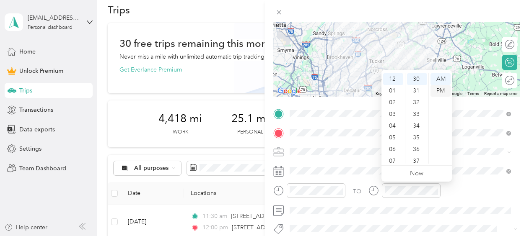
click at [440, 91] on div "PM" at bounding box center [441, 91] width 20 height 12
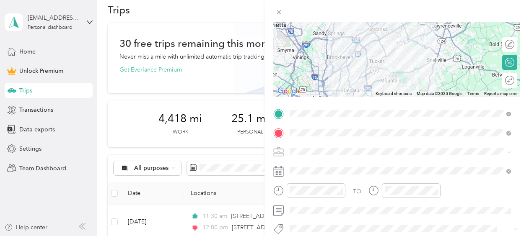
scroll to position [0, 0]
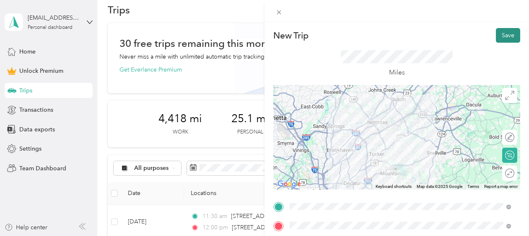
click at [507, 35] on button "Save" at bounding box center [508, 35] width 24 height 15
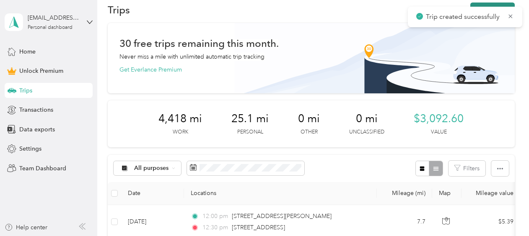
click at [475, 3] on button "New trip" at bounding box center [492, 10] width 44 height 15
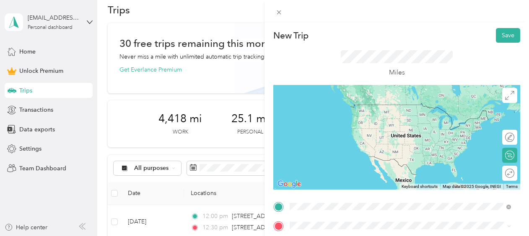
click at [354, 111] on div "[STREET_ADDRESS][US_STATE]" at bounding box center [401, 105] width 216 height 11
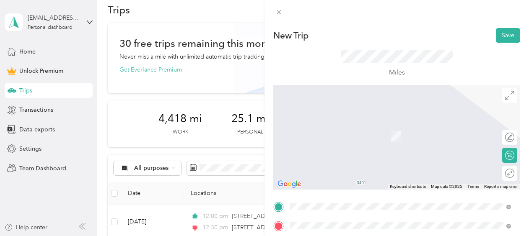
click at [359, 151] on li "[STREET_ADDRESS][PERSON_NAME][US_STATE]" at bounding box center [400, 156] width 227 height 17
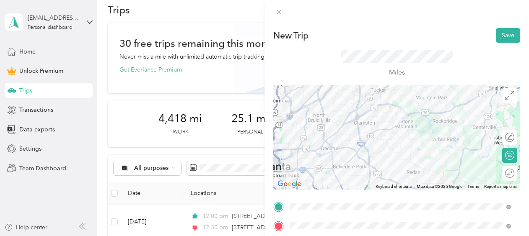
scroll to position [107, 0]
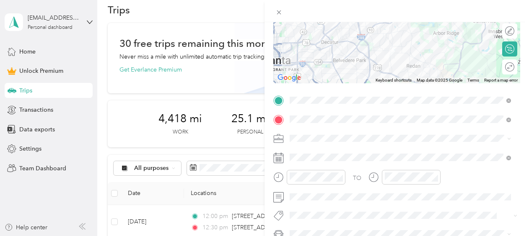
click at [305, 20] on span "Work" at bounding box center [300, 19] width 14 height 7
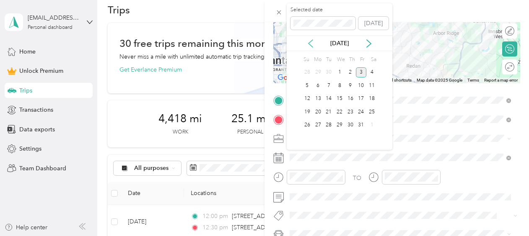
click at [312, 43] on icon at bounding box center [311, 43] width 8 height 8
click at [329, 98] on div "16" at bounding box center [328, 99] width 11 height 10
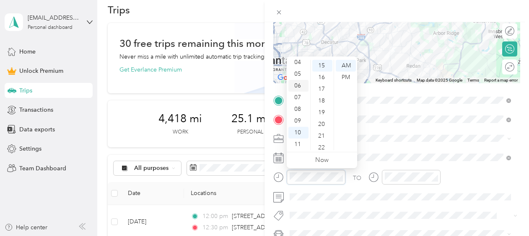
scroll to position [0, 0]
click at [296, 68] on div "12" at bounding box center [298, 66] width 20 height 12
click at [323, 127] on div "30" at bounding box center [322, 128] width 20 height 12
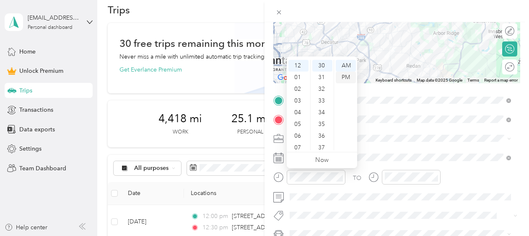
click at [344, 78] on div "PM" at bounding box center [346, 78] width 20 height 12
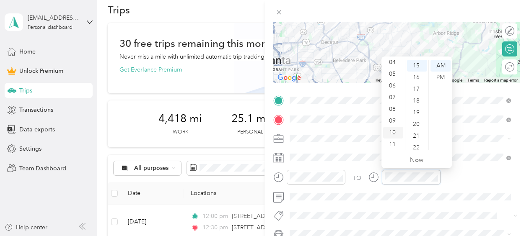
scroll to position [0, 0]
click at [393, 77] on div "01" at bounding box center [393, 78] width 20 height 12
click at [421, 66] on div "00" at bounding box center [417, 66] width 20 height 12
click at [442, 78] on div "PM" at bounding box center [441, 78] width 20 height 12
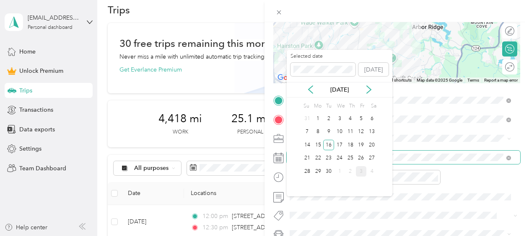
scroll to position [17, 0]
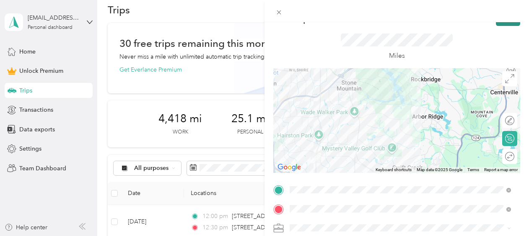
click at [496, 23] on button "Save" at bounding box center [508, 18] width 24 height 15
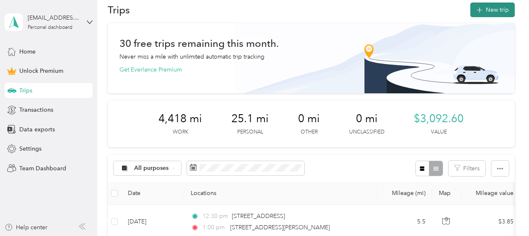
click at [481, 6] on button "New trip" at bounding box center [492, 10] width 44 height 15
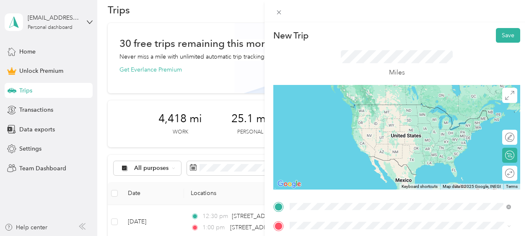
click at [376, 114] on li "[STREET_ADDRESS][PERSON_NAME][US_STATE]" at bounding box center [400, 105] width 227 height 17
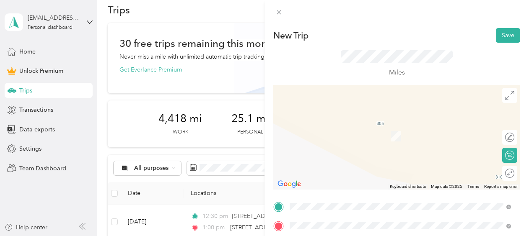
click at [360, 124] on span "[STREET_ADDRESS][US_STATE]" at bounding box center [348, 124] width 84 height 8
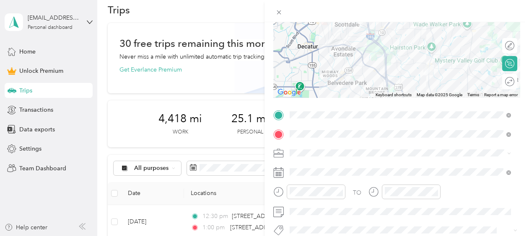
scroll to position [92, 0]
click at [307, 36] on div "Work" at bounding box center [401, 35] width 216 height 9
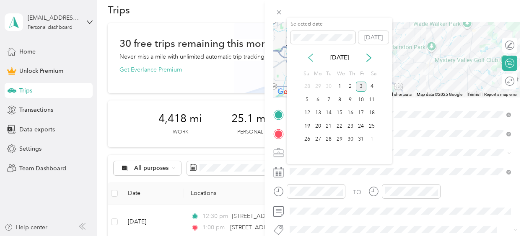
click at [310, 58] on icon at bounding box center [311, 58] width 8 height 8
click at [340, 112] on div "17" at bounding box center [339, 113] width 11 height 10
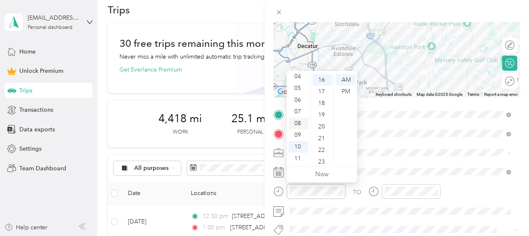
scroll to position [0, 0]
click at [300, 92] on div "01" at bounding box center [298, 92] width 20 height 12
click at [320, 80] on div "00" at bounding box center [322, 80] width 20 height 12
click at [346, 93] on div "PM" at bounding box center [346, 92] width 20 height 12
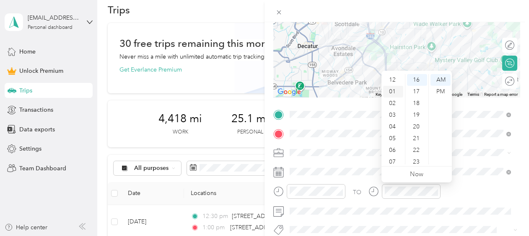
click at [394, 87] on div "01" at bounding box center [393, 92] width 20 height 12
click at [417, 128] on div "30" at bounding box center [417, 130] width 20 height 12
click at [438, 91] on div "PM" at bounding box center [441, 92] width 20 height 12
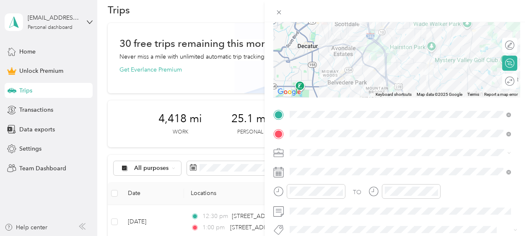
click at [467, 162] on div "TO Add photo" at bounding box center [396, 200] width 247 height 184
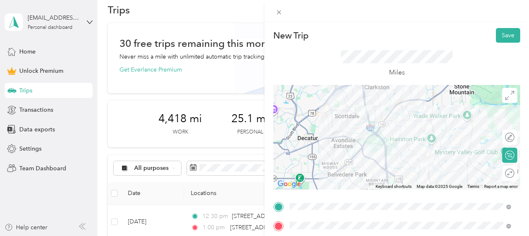
scroll to position [1, 0]
click at [501, 31] on button "Save" at bounding box center [508, 34] width 24 height 15
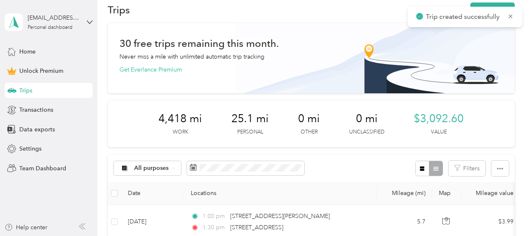
scroll to position [0, 0]
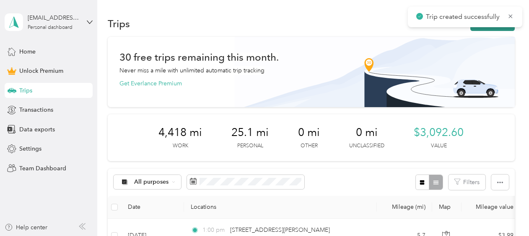
click at [476, 29] on button "New trip" at bounding box center [492, 23] width 44 height 15
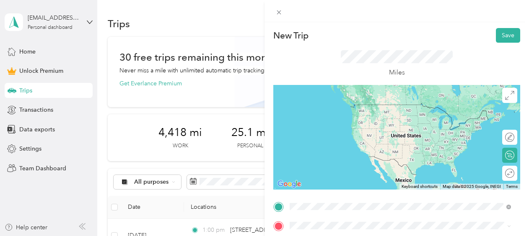
click at [364, 102] on span "[STREET_ADDRESS][US_STATE]" at bounding box center [348, 105] width 84 height 8
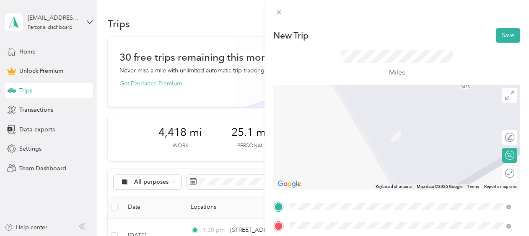
click at [349, 134] on span "[STREET_ADDRESS][PERSON_NAME][US_STATE]" at bounding box center [371, 133] width 130 height 8
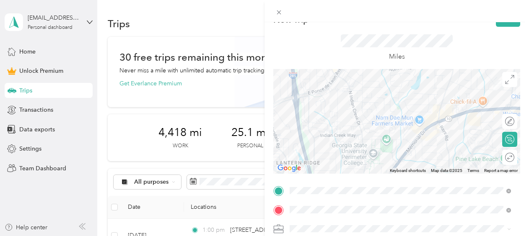
scroll to position [32, 0]
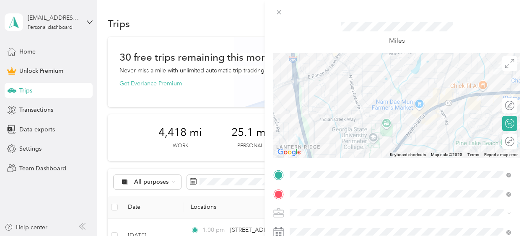
click at [313, 97] on div "Work" at bounding box center [401, 95] width 216 height 9
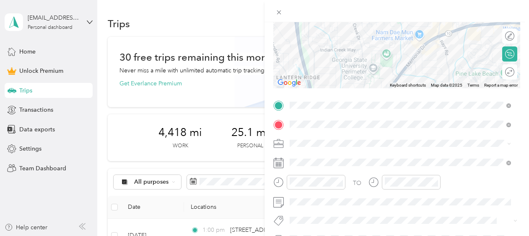
scroll to position [111, 0]
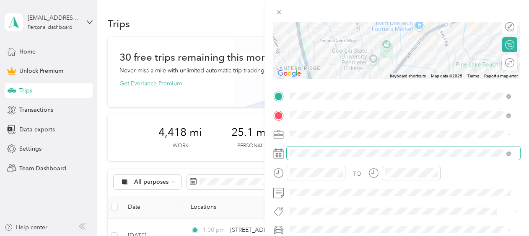
click at [309, 158] on span at bounding box center [404, 153] width 234 height 13
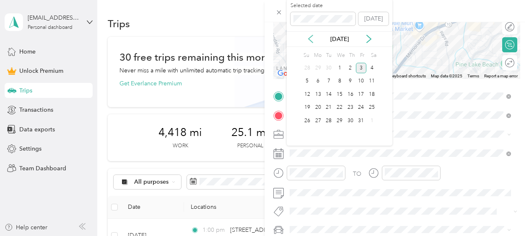
click at [314, 41] on icon at bounding box center [311, 39] width 8 height 8
click at [338, 94] on div "17" at bounding box center [339, 94] width 11 height 10
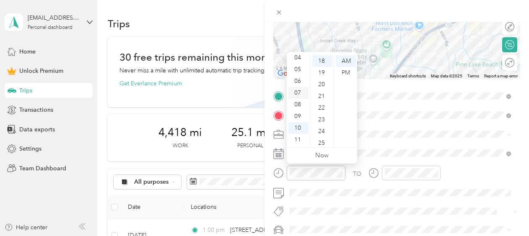
scroll to position [0, 0]
click at [298, 84] on div "02" at bounding box center [298, 85] width 20 height 12
click at [320, 62] on div "00" at bounding box center [322, 61] width 20 height 12
click at [347, 75] on div "PM" at bounding box center [346, 73] width 20 height 12
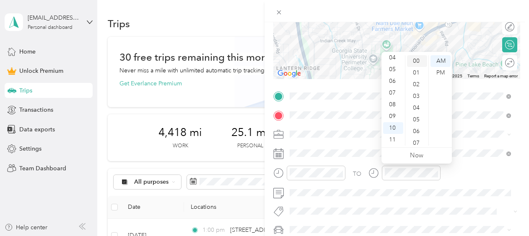
click at [418, 60] on div "00" at bounding box center [417, 61] width 20 height 12
click at [443, 75] on div "PM" at bounding box center [441, 73] width 20 height 12
click at [392, 85] on div "02" at bounding box center [393, 85] width 20 height 12
click at [418, 99] on div "30" at bounding box center [417, 102] width 20 height 12
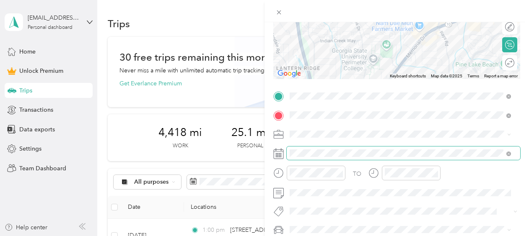
scroll to position [0, 0]
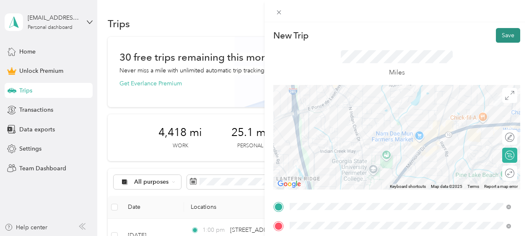
click at [502, 36] on button "Save" at bounding box center [508, 35] width 24 height 15
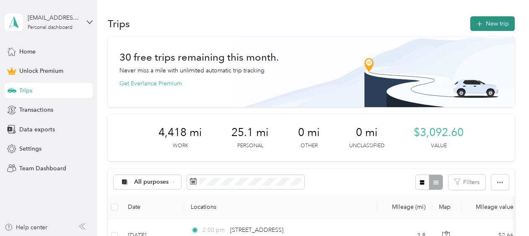
click at [487, 19] on button "New trip" at bounding box center [492, 23] width 44 height 15
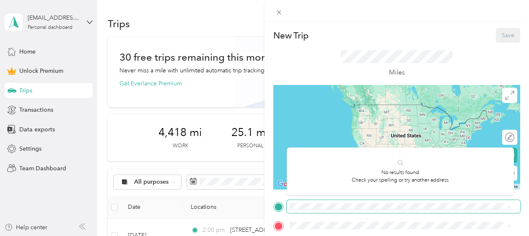
click at [353, 203] on span at bounding box center [404, 206] width 234 height 13
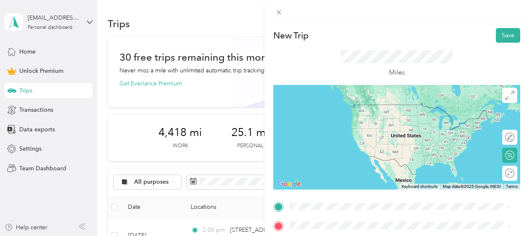
click at [363, 107] on span "[STREET_ADDRESS][PERSON_NAME][US_STATE]" at bounding box center [371, 104] width 130 height 7
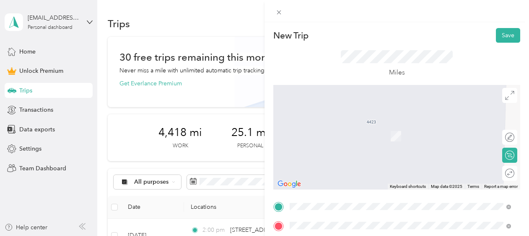
click at [369, 125] on span "[STREET_ADDRESS][PERSON_NAME][US_STATE]" at bounding box center [371, 124] width 130 height 8
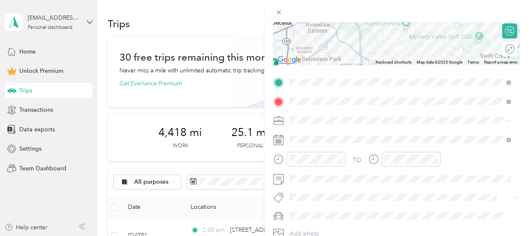
scroll to position [125, 0]
click at [304, 5] on li "Work" at bounding box center [400, 2] width 227 height 15
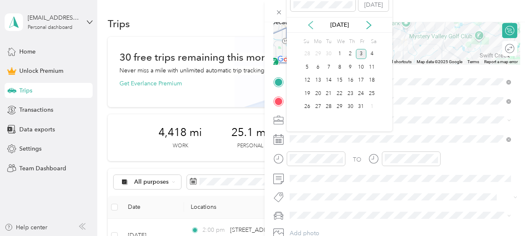
click at [311, 28] on icon at bounding box center [311, 25] width 4 height 8
click at [340, 78] on div "17" at bounding box center [339, 80] width 11 height 10
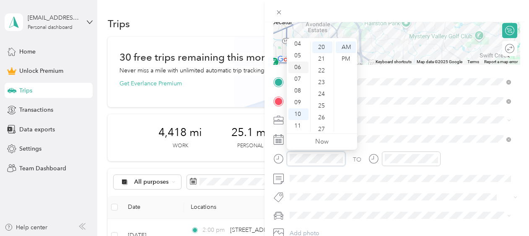
scroll to position [0, 0]
click at [298, 71] on div "02" at bounding box center [298, 71] width 20 height 12
click at [321, 86] on div "30" at bounding box center [322, 86] width 20 height 12
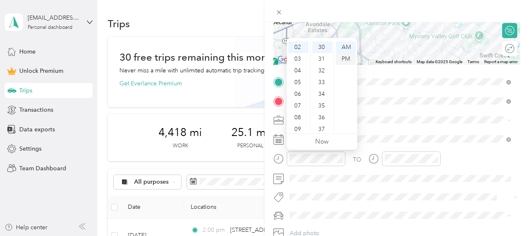
click at [342, 60] on div "PM" at bounding box center [346, 59] width 20 height 12
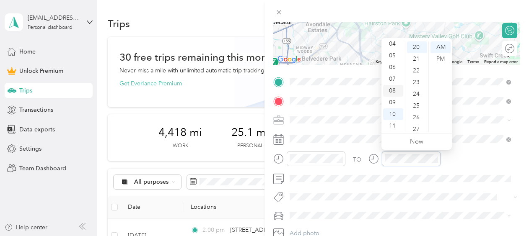
scroll to position [0, 0]
click at [394, 82] on div "03" at bounding box center [393, 83] width 20 height 12
click at [414, 46] on div "00" at bounding box center [417, 48] width 20 height 12
click at [439, 57] on div "PM" at bounding box center [441, 59] width 20 height 12
click at [465, 160] on div "TO" at bounding box center [396, 162] width 247 height 21
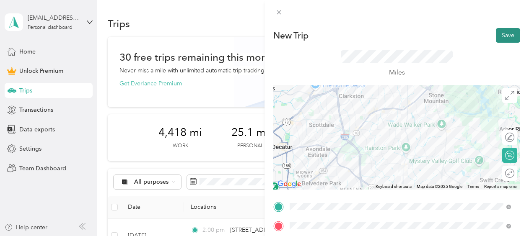
click at [502, 32] on button "Save" at bounding box center [508, 35] width 24 height 15
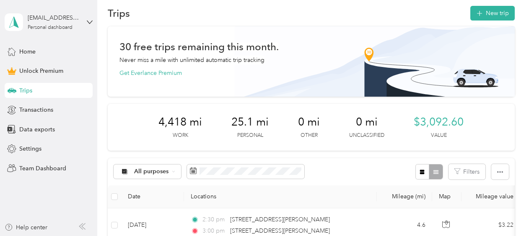
scroll to position [10, 0]
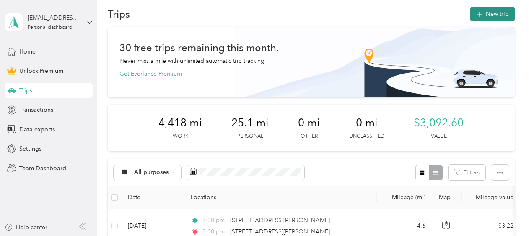
click at [493, 10] on button "New trip" at bounding box center [492, 14] width 44 height 15
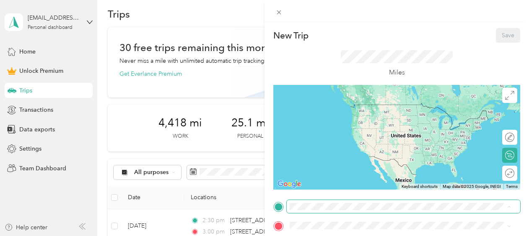
click at [291, 236] on div "New Trip Save This trip cannot be edited because it is either under review, app…" at bounding box center [262, 236] width 525 height 0
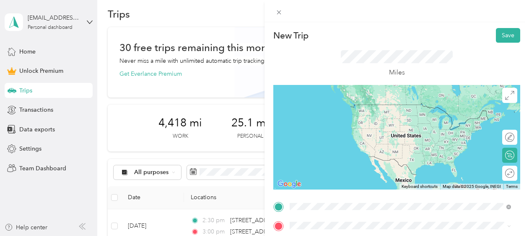
click at [345, 104] on span "[STREET_ADDRESS][PERSON_NAME][US_STATE]" at bounding box center [371, 105] width 130 height 8
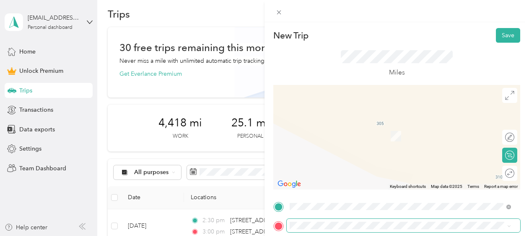
click at [315, 221] on span at bounding box center [404, 225] width 234 height 13
click at [361, 127] on span "[STREET_ADDRESS][US_STATE]" at bounding box center [348, 124] width 84 height 8
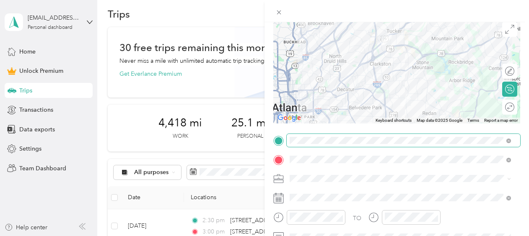
scroll to position [80, 0]
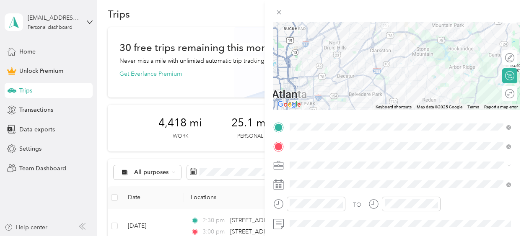
click at [294, 41] on li "Work" at bounding box center [400, 47] width 227 height 15
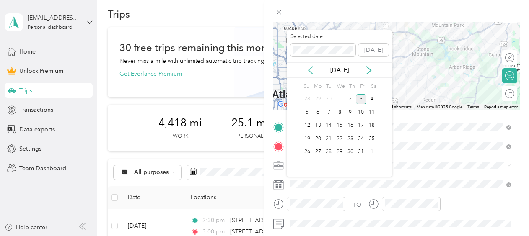
click at [309, 72] on icon at bounding box center [311, 70] width 8 height 8
click at [349, 125] on div "18" at bounding box center [350, 126] width 11 height 10
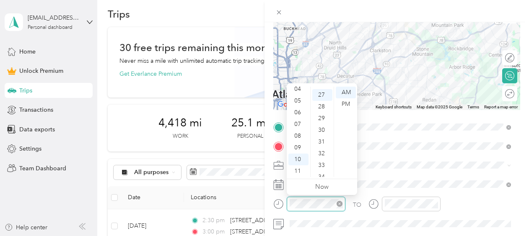
scroll to position [317, 0]
click at [299, 162] on div "10" at bounding box center [298, 160] width 20 height 12
click at [323, 93] on div "00" at bounding box center [322, 93] width 20 height 12
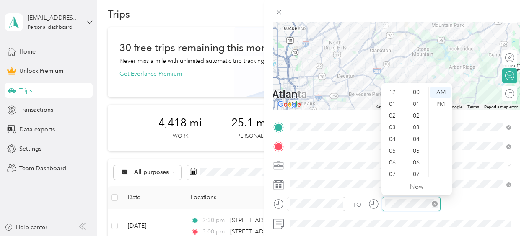
scroll to position [50, 0]
click at [417, 138] on div "30" at bounding box center [417, 136] width 20 height 12
click at [458, 205] on div "TO" at bounding box center [396, 207] width 247 height 21
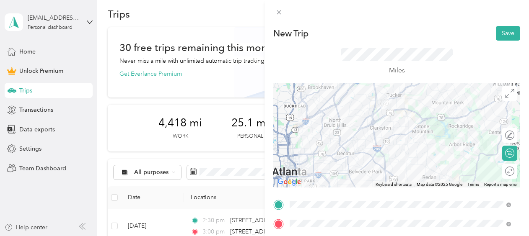
scroll to position [0, 0]
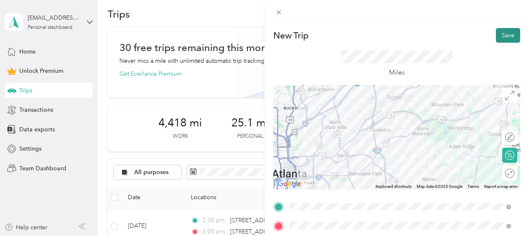
click at [503, 42] on button "Save" at bounding box center [508, 35] width 24 height 15
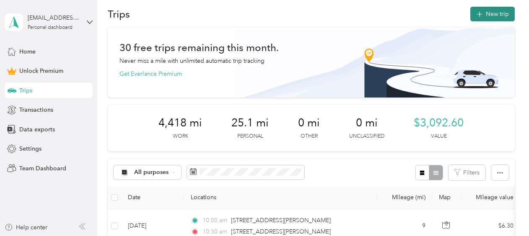
click at [490, 8] on button "New trip" at bounding box center [492, 14] width 44 height 15
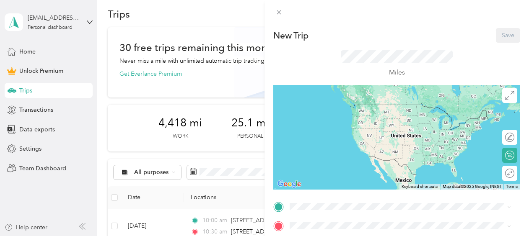
scroll to position [76, 0]
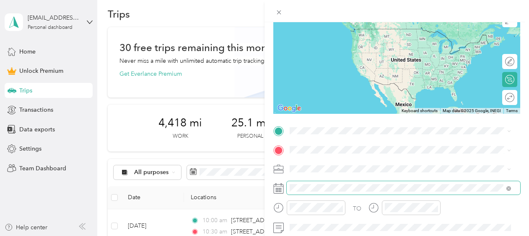
click at [299, 184] on span at bounding box center [404, 188] width 234 height 13
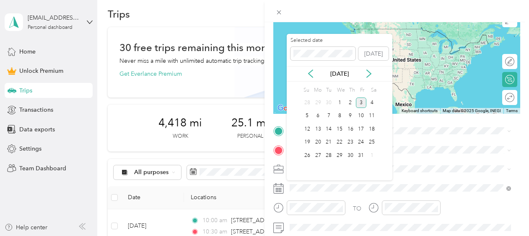
click at [317, 74] on div "[DATE]" at bounding box center [340, 74] width 106 height 9
click at [311, 73] on icon at bounding box center [311, 74] width 8 height 8
click at [350, 128] on div "18" at bounding box center [350, 129] width 11 height 10
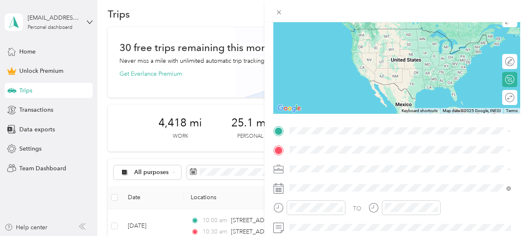
click at [301, 49] on span "Work" at bounding box center [300, 51] width 14 height 7
click at [354, 31] on span "[STREET_ADDRESS][US_STATE]" at bounding box center [348, 29] width 84 height 8
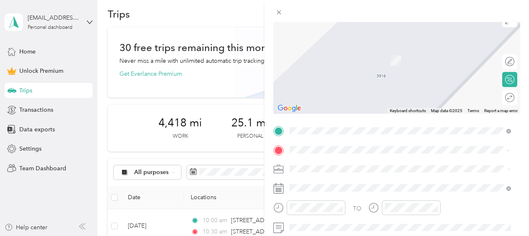
click at [354, 52] on span "[STREET_ADDRESS][US_STATE]" at bounding box center [348, 48] width 84 height 8
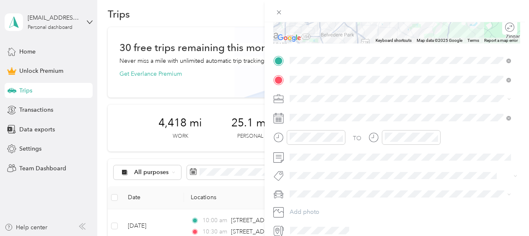
scroll to position [147, 0]
click at [311, 114] on div "Work" at bounding box center [395, 113] width 205 height 9
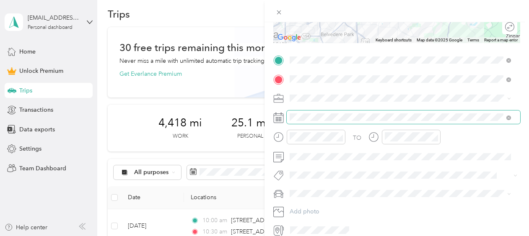
click at [309, 124] on span at bounding box center [404, 117] width 234 height 13
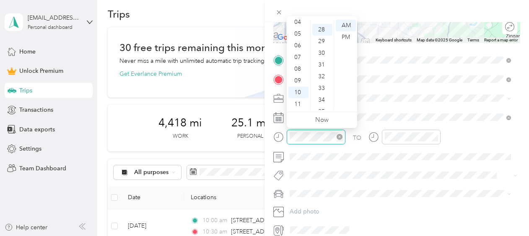
scroll to position [329, 0]
click at [296, 102] on div "11" at bounding box center [298, 105] width 20 height 12
click at [324, 27] on div "00" at bounding box center [322, 26] width 20 height 12
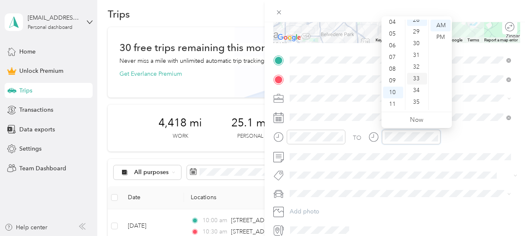
scroll to position [330, 0]
click at [416, 45] on div "30" at bounding box center [417, 48] width 20 height 12
click at [465, 139] on div "TO" at bounding box center [396, 140] width 247 height 21
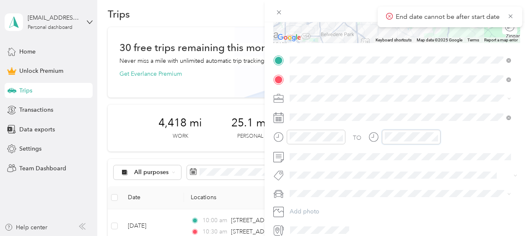
scroll to position [329, 0]
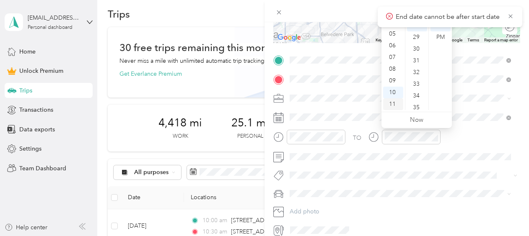
click at [391, 103] on div "11" at bounding box center [393, 105] width 20 height 12
click at [416, 48] on div "30" at bounding box center [417, 49] width 20 height 12
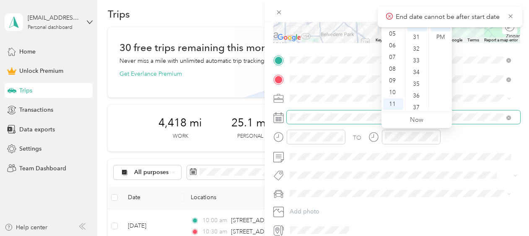
click at [467, 111] on span at bounding box center [404, 117] width 234 height 13
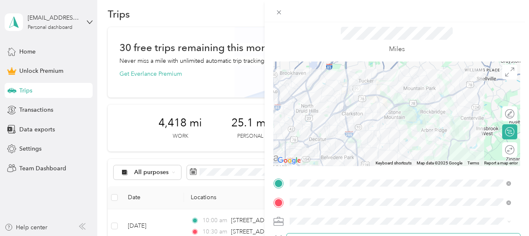
scroll to position [0, 0]
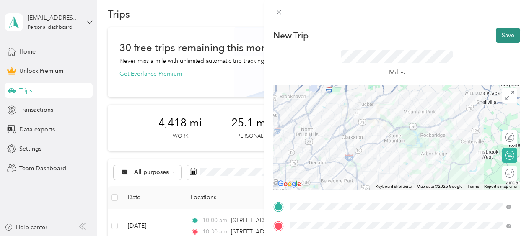
click at [510, 30] on button "Save" at bounding box center [508, 35] width 24 height 15
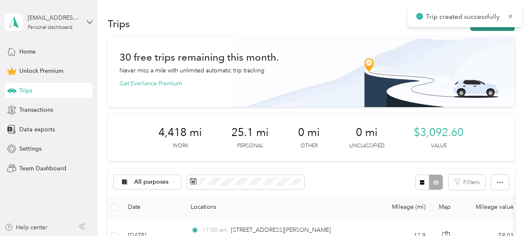
click at [483, 30] on button "New trip" at bounding box center [492, 23] width 44 height 15
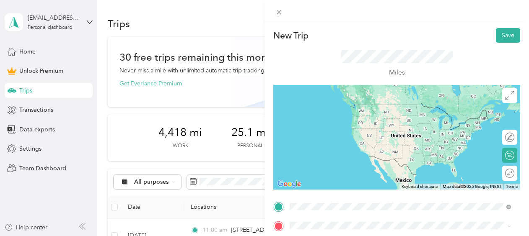
click at [354, 109] on span "[STREET_ADDRESS][US_STATE]" at bounding box center [348, 105] width 84 height 8
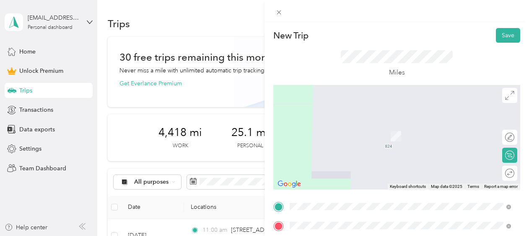
click at [377, 126] on span "[STREET_ADDRESS][PERSON_NAME][US_STATE]" at bounding box center [371, 124] width 130 height 8
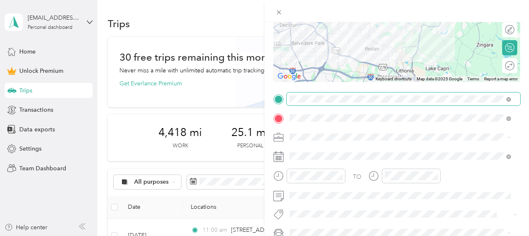
scroll to position [109, 0]
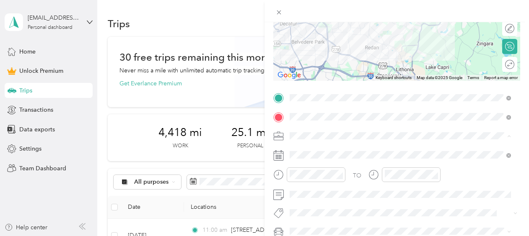
click at [304, 20] on span "Work" at bounding box center [300, 18] width 14 height 7
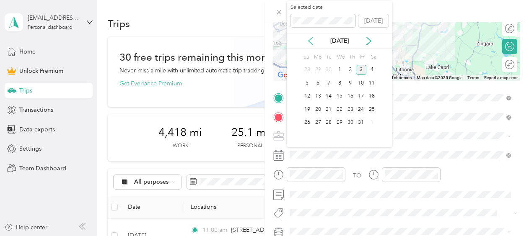
click at [312, 41] on icon at bounding box center [311, 41] width 8 height 8
click at [351, 97] on div "18" at bounding box center [350, 96] width 11 height 10
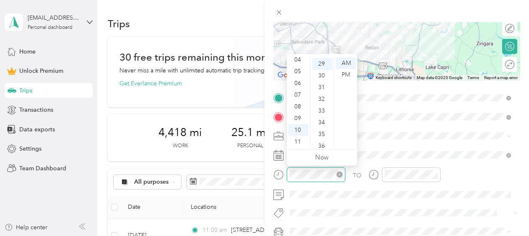
scroll to position [340, 0]
click at [302, 145] on div "11" at bounding box center [298, 142] width 20 height 12
click at [321, 71] on div "30" at bounding box center [322, 75] width 20 height 12
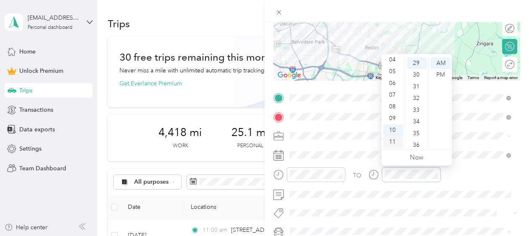
scroll to position [0, 0]
click at [396, 62] on div "12" at bounding box center [393, 63] width 20 height 12
click at [416, 61] on div "00" at bounding box center [417, 63] width 20 height 12
click at [442, 75] on div "PM" at bounding box center [441, 75] width 20 height 12
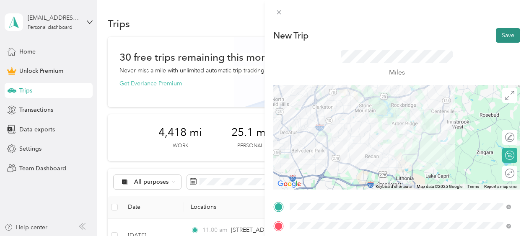
click at [499, 33] on button "Save" at bounding box center [508, 35] width 24 height 15
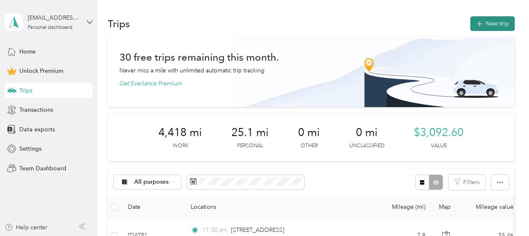
click at [476, 18] on button "New trip" at bounding box center [492, 23] width 44 height 15
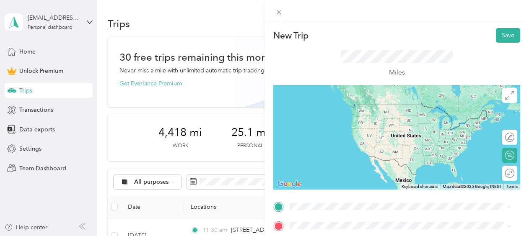
click at [357, 112] on li "[STREET_ADDRESS][PERSON_NAME][US_STATE]" at bounding box center [400, 103] width 227 height 17
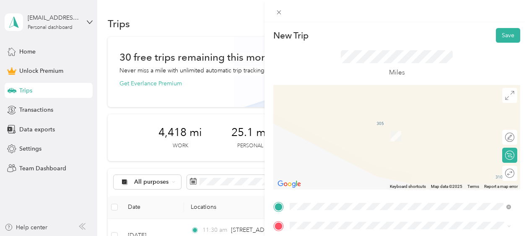
click at [364, 126] on span "[STREET_ADDRESS][US_STATE]" at bounding box center [348, 124] width 84 height 8
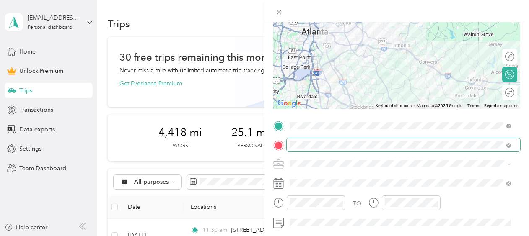
scroll to position [81, 0]
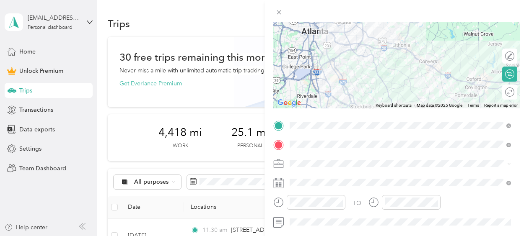
click at [288, 163] on span at bounding box center [404, 163] width 234 height 13
click at [315, 44] on div "Work" at bounding box center [401, 46] width 216 height 9
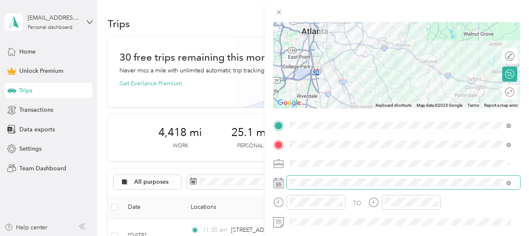
click at [298, 189] on span at bounding box center [404, 182] width 234 height 13
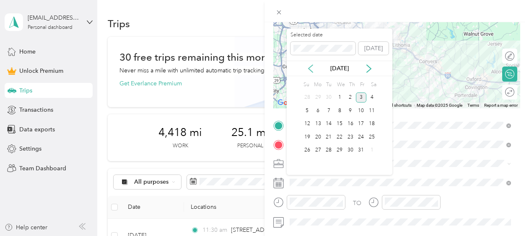
click at [313, 66] on icon at bounding box center [311, 69] width 8 height 8
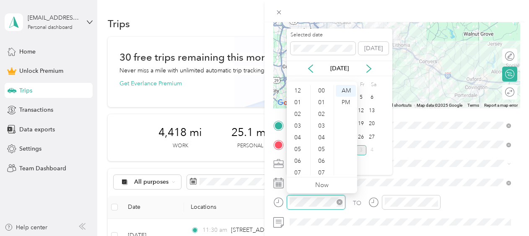
scroll to position [50, 0]
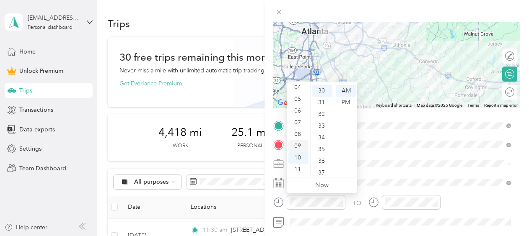
click at [296, 148] on div "09" at bounding box center [298, 146] width 20 height 12
click at [321, 89] on div "00" at bounding box center [322, 91] width 20 height 12
click at [344, 87] on div "AM" at bounding box center [346, 91] width 20 height 12
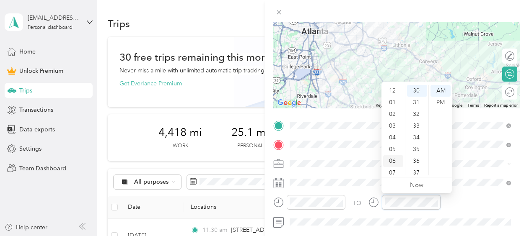
scroll to position [50, 0]
click at [391, 146] on div "09" at bounding box center [393, 146] width 20 height 12
click at [345, 168] on span at bounding box center [404, 163] width 234 height 13
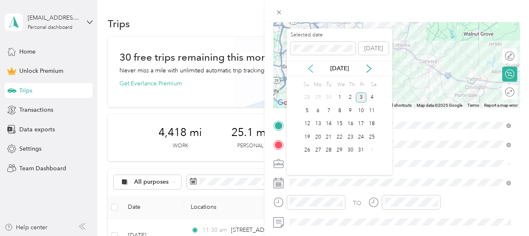
click at [309, 65] on icon at bounding box center [311, 69] width 8 height 8
click at [360, 126] on div "19" at bounding box center [361, 124] width 11 height 10
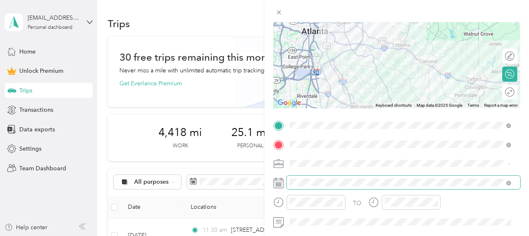
scroll to position [0, 0]
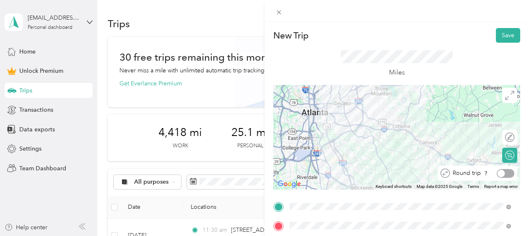
click at [504, 176] on div at bounding box center [506, 173] width 18 height 9
click at [505, 35] on button "Save" at bounding box center [508, 35] width 24 height 15
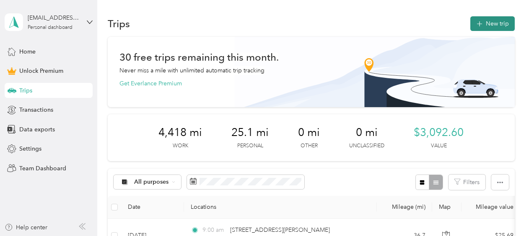
click at [481, 25] on button "New trip" at bounding box center [492, 23] width 44 height 15
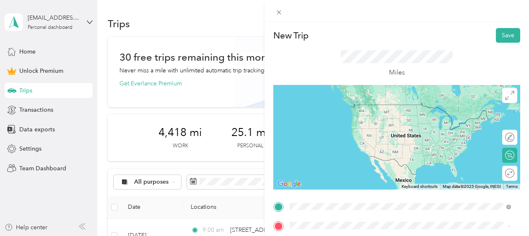
click at [384, 103] on span "[STREET_ADDRESS][PERSON_NAME][US_STATE]" at bounding box center [371, 105] width 130 height 8
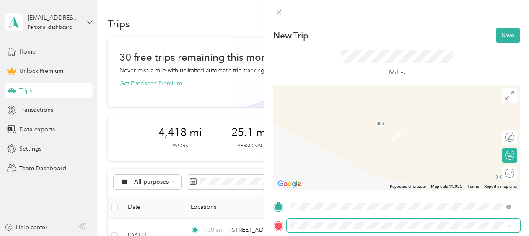
click at [343, 221] on span at bounding box center [404, 225] width 234 height 13
click at [372, 123] on span "[STREET_ADDRESS][US_STATE]" at bounding box center [348, 124] width 84 height 8
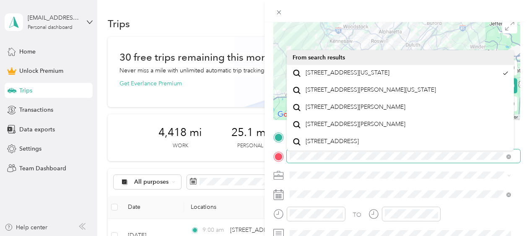
scroll to position [23, 0]
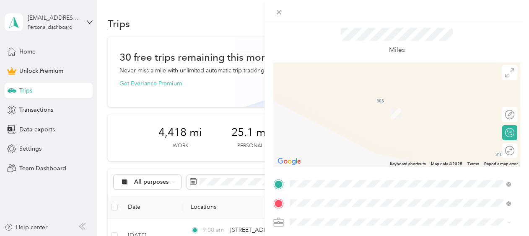
click at [340, 158] on span "[STREET_ADDRESS][PERSON_NAME][PERSON_NAME][US_STATE]" at bounding box center [394, 157] width 177 height 8
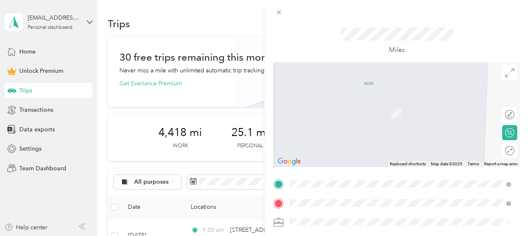
click at [370, 86] on span "[STREET_ADDRESS][US_STATE]" at bounding box center [348, 82] width 84 height 8
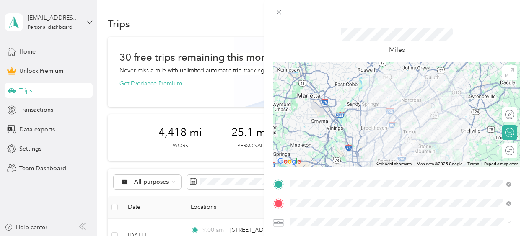
click at [265, 210] on form "New Trip Save This trip cannot be edited because it is either under review, app…" at bounding box center [397, 183] width 265 height 356
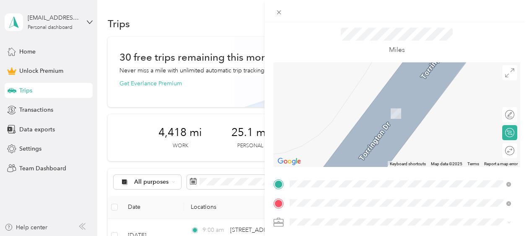
click at [368, 114] on span "[STREET_ADDRESS][US_STATE]" at bounding box center [348, 111] width 84 height 8
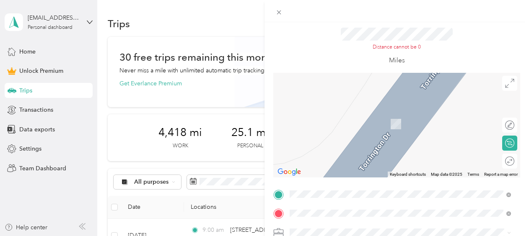
click at [342, 96] on span "[STREET_ADDRESS][PERSON_NAME][US_STATE]" at bounding box center [371, 93] width 130 height 8
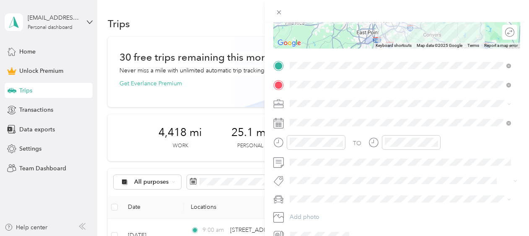
scroll to position [142, 0]
click at [301, 120] on div "Work" at bounding box center [401, 118] width 216 height 9
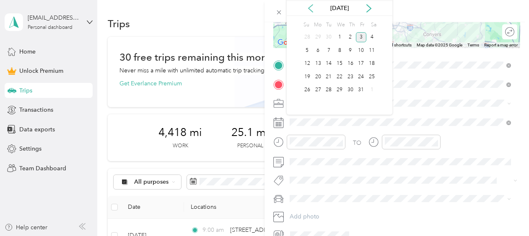
click at [310, 8] on icon at bounding box center [311, 8] width 8 height 8
click at [339, 49] on div "10" at bounding box center [339, 50] width 11 height 10
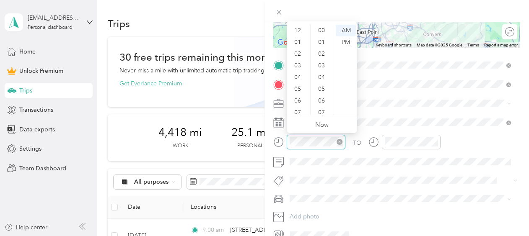
scroll to position [50, 0]
click at [296, 107] on div "11" at bounding box center [298, 110] width 20 height 12
click at [323, 29] on div "00" at bounding box center [322, 31] width 20 height 12
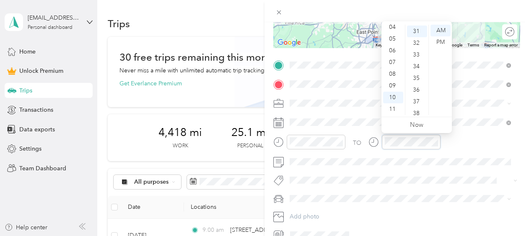
scroll to position [364, 0]
click at [396, 107] on div "11" at bounding box center [393, 110] width 20 height 12
click at [416, 66] on div "30" at bounding box center [417, 66] width 20 height 12
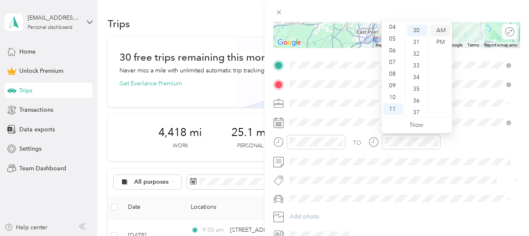
click at [442, 29] on div "AM" at bounding box center [441, 31] width 20 height 12
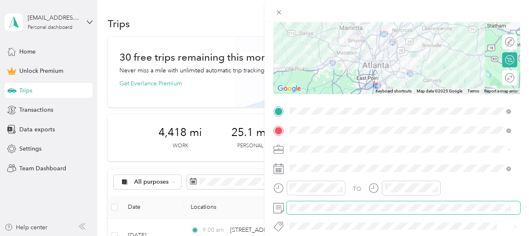
scroll to position [0, 0]
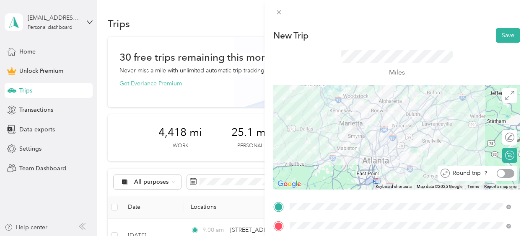
click at [504, 174] on div at bounding box center [506, 173] width 18 height 9
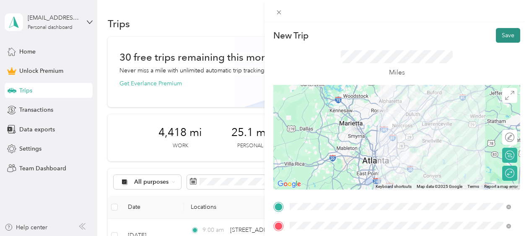
click at [502, 33] on button "Save" at bounding box center [508, 35] width 24 height 15
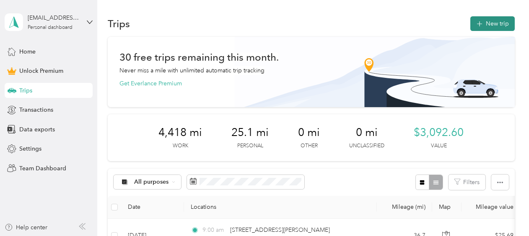
click at [498, 18] on button "New trip" at bounding box center [492, 23] width 44 height 15
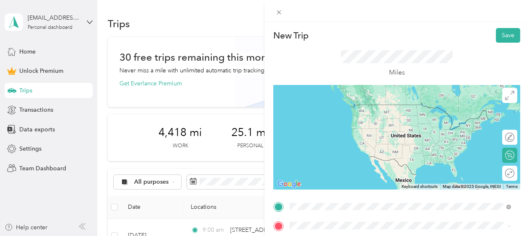
click at [371, 109] on span "[STREET_ADDRESS][PERSON_NAME][US_STATE]" at bounding box center [371, 105] width 130 height 8
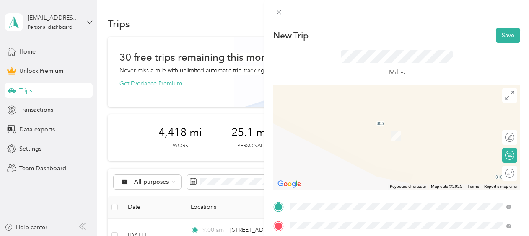
click at [370, 183] on span "[STREET_ADDRESS][US_STATE]" at bounding box center [348, 180] width 84 height 8
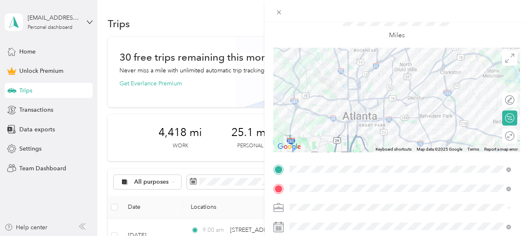
scroll to position [38, 0]
click at [320, 94] on ol "Work Personal Travel Other Charity Medical Moving Commute" at bounding box center [400, 140] width 227 height 117
click at [283, 209] on icon at bounding box center [278, 210] width 9 height 3
click at [300, 93] on li "Work" at bounding box center [400, 90] width 227 height 15
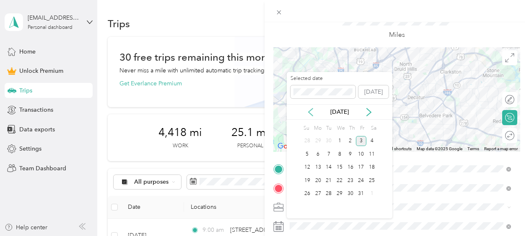
click at [308, 115] on icon at bounding box center [311, 112] width 8 height 8
click at [327, 181] on div "23" at bounding box center [328, 181] width 11 height 10
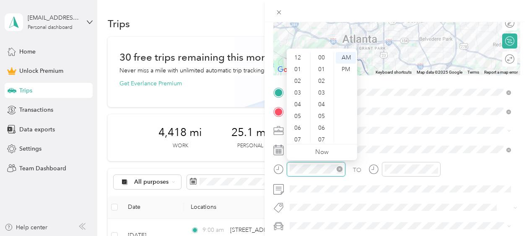
scroll to position [50, 0]
click at [294, 137] on div "11" at bounding box center [298, 137] width 20 height 12
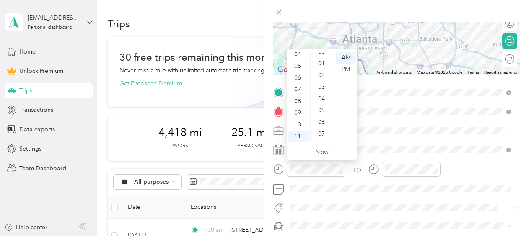
scroll to position [0, 0]
click at [321, 54] on div "00" at bounding box center [322, 58] width 20 height 12
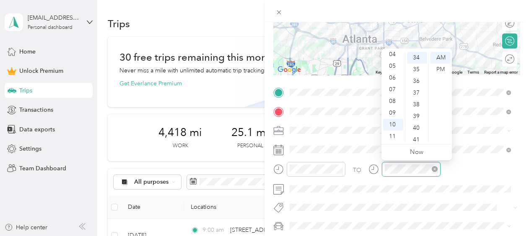
scroll to position [399, 0]
click at [391, 138] on div "11" at bounding box center [393, 137] width 20 height 12
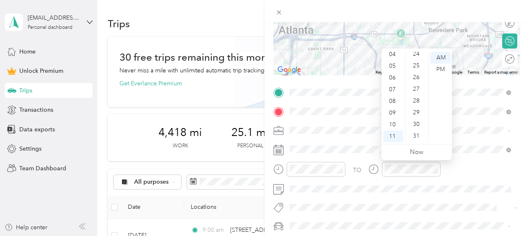
scroll to position [288, 0]
click at [416, 119] on div "30" at bounding box center [417, 122] width 20 height 12
click at [438, 56] on div "AM" at bounding box center [441, 58] width 20 height 12
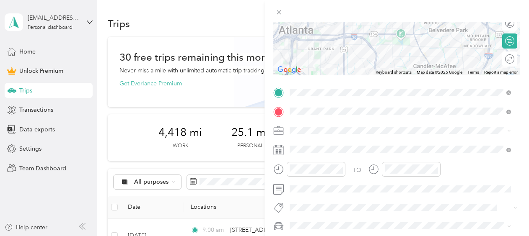
click at [463, 172] on div "TO" at bounding box center [396, 172] width 247 height 21
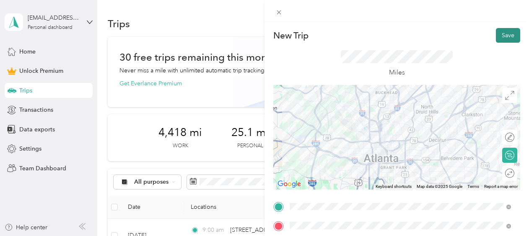
click at [503, 33] on button "Save" at bounding box center [508, 35] width 24 height 15
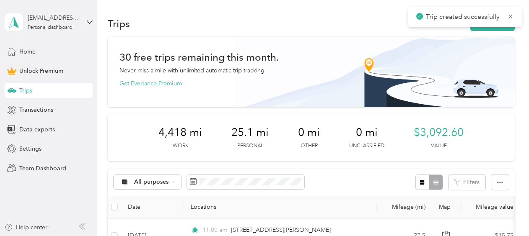
click at [474, 26] on div "Trip created successfully" at bounding box center [465, 17] width 114 height 21
click at [485, 29] on button "New trip" at bounding box center [492, 23] width 44 height 15
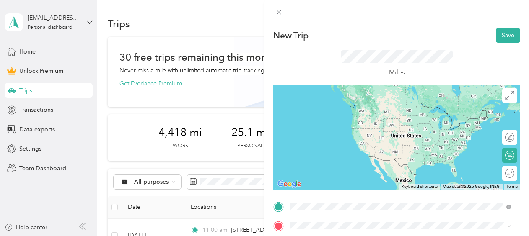
click at [359, 164] on span "[STREET_ADDRESS][US_STATE]" at bounding box center [348, 161] width 84 height 8
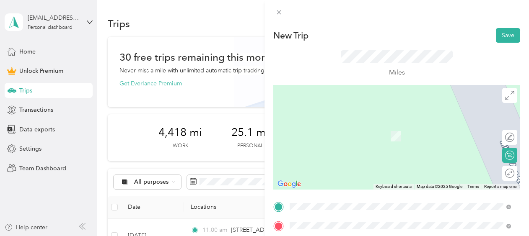
click at [346, 122] on span "[STREET_ADDRESS][US_STATE]" at bounding box center [348, 124] width 84 height 8
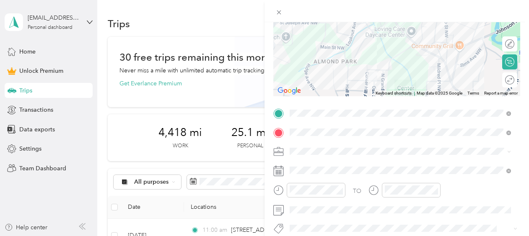
scroll to position [94, 0]
click at [296, 155] on span at bounding box center [404, 151] width 234 height 13
click at [309, 32] on div "Work" at bounding box center [401, 33] width 216 height 9
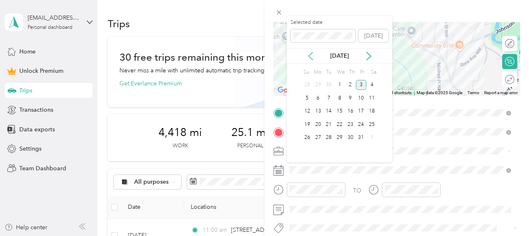
click at [308, 53] on icon at bounding box center [311, 56] width 8 height 8
click at [328, 123] on div "23" at bounding box center [328, 125] width 11 height 10
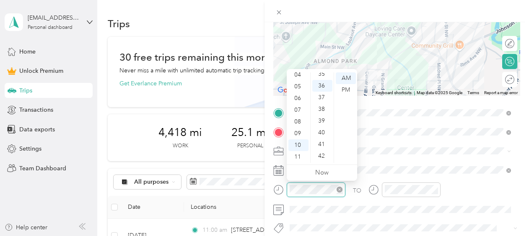
scroll to position [423, 0]
click at [293, 158] on div "11" at bounding box center [298, 157] width 20 height 12
click at [319, 91] on div "30" at bounding box center [322, 92] width 20 height 12
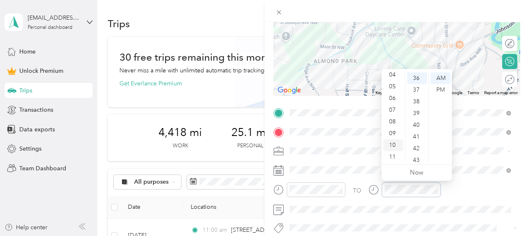
scroll to position [0, 0]
click at [393, 76] on div "12" at bounding box center [393, 79] width 20 height 12
click at [417, 82] on div "00" at bounding box center [417, 79] width 20 height 12
click at [440, 93] on div "PM" at bounding box center [441, 90] width 20 height 12
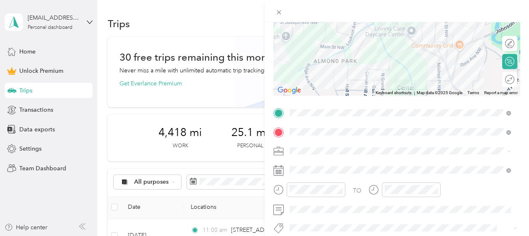
click at [470, 184] on div "TO" at bounding box center [396, 193] width 247 height 21
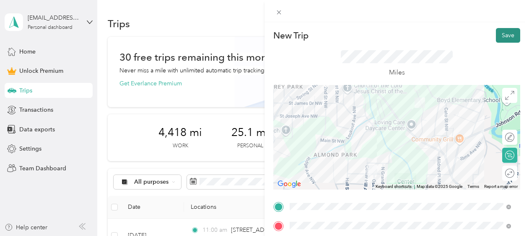
click at [506, 34] on button "Save" at bounding box center [508, 35] width 24 height 15
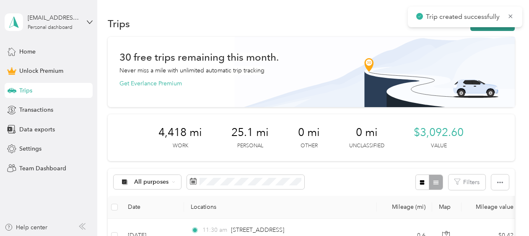
click at [478, 28] on icon "button" at bounding box center [480, 24] width 10 height 10
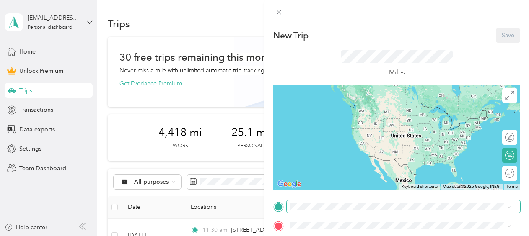
click at [309, 203] on span at bounding box center [404, 206] width 234 height 13
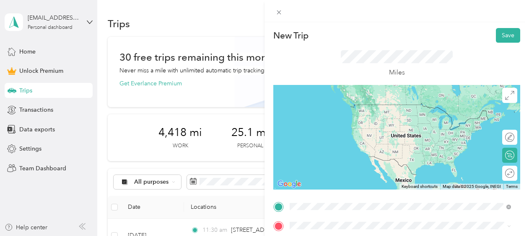
click at [356, 100] on div "[STREET_ADDRESS][US_STATE]" at bounding box center [401, 105] width 216 height 11
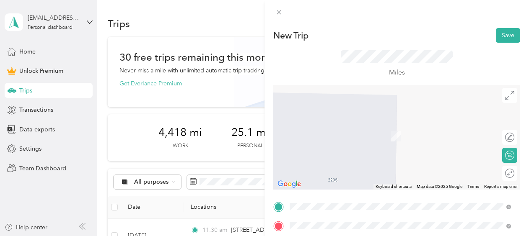
click at [376, 128] on span "[STREET_ADDRESS][PERSON_NAME][US_STATE]" at bounding box center [371, 124] width 130 height 8
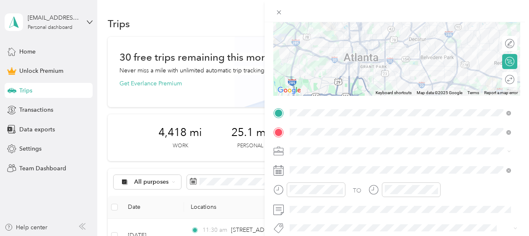
scroll to position [102, 0]
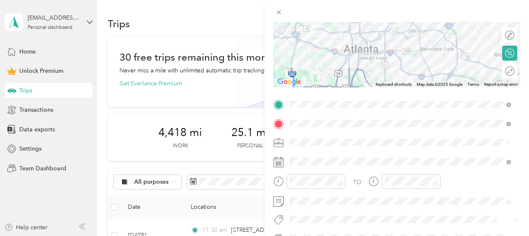
click at [306, 24] on span "Work" at bounding box center [300, 25] width 14 height 7
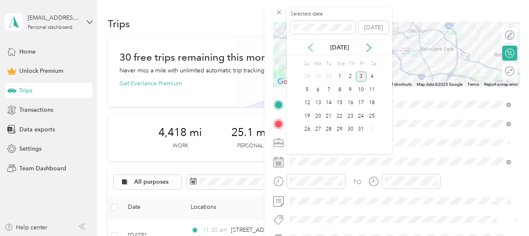
click at [312, 47] on icon at bounding box center [311, 48] width 8 height 8
click at [327, 117] on div "23" at bounding box center [328, 116] width 11 height 10
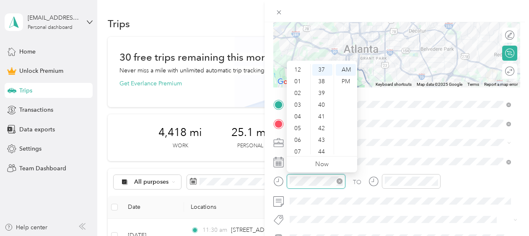
scroll to position [50, 0]
click at [295, 149] on div "11" at bounding box center [298, 149] width 20 height 12
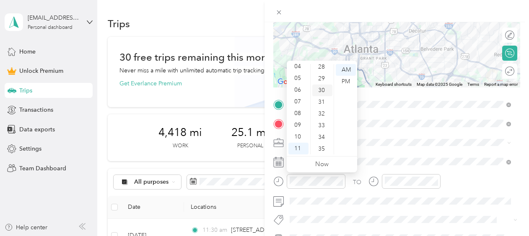
click at [320, 88] on div "30" at bounding box center [322, 91] width 20 height 12
click at [346, 71] on div "AM" at bounding box center [346, 70] width 20 height 12
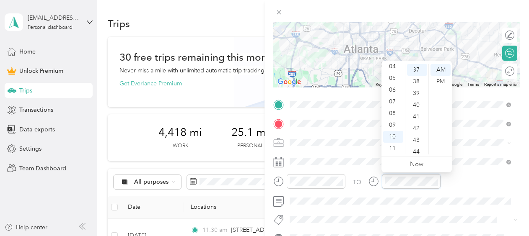
scroll to position [0, 0]
click at [393, 67] on div "12" at bounding box center [393, 70] width 20 height 12
click at [416, 71] on div "00" at bounding box center [417, 70] width 20 height 12
click at [443, 81] on div "PM" at bounding box center [441, 82] width 20 height 12
click at [395, 212] on div "TO Add photo" at bounding box center [396, 190] width 247 height 184
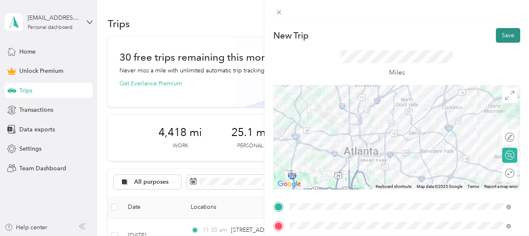
click at [499, 39] on button "Save" at bounding box center [508, 35] width 24 height 15
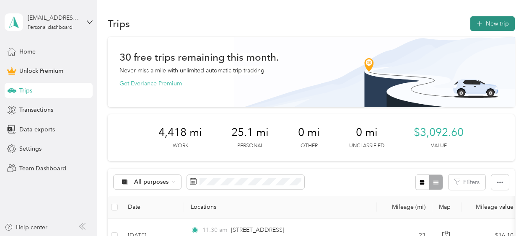
click at [490, 18] on button "New trip" at bounding box center [492, 23] width 44 height 15
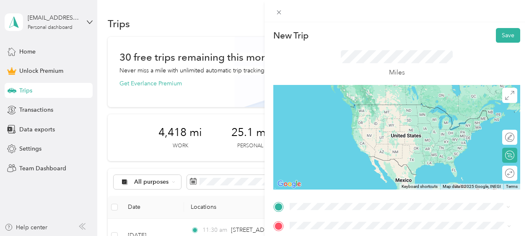
click at [351, 109] on span "[STREET_ADDRESS][PERSON_NAME][US_STATE]" at bounding box center [371, 105] width 130 height 8
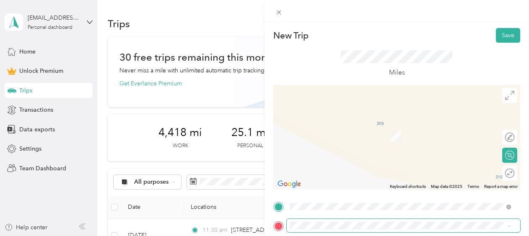
click at [323, 230] on span at bounding box center [404, 225] width 234 height 13
click at [358, 125] on span "[STREET_ADDRESS][US_STATE]" at bounding box center [348, 124] width 84 height 8
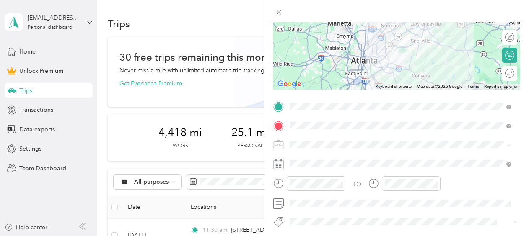
scroll to position [100, 0]
click at [299, 24] on span "Work" at bounding box center [300, 26] width 14 height 7
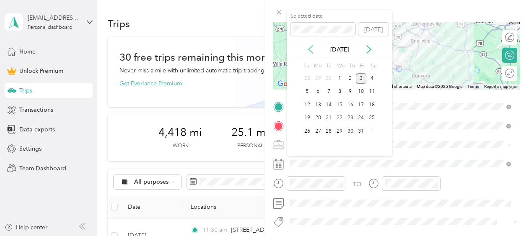
click at [309, 52] on icon at bounding box center [311, 49] width 8 height 8
click at [338, 120] on div "24" at bounding box center [339, 118] width 11 height 10
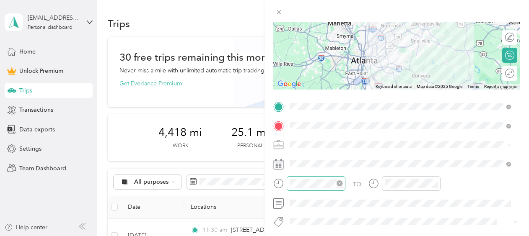
click at [309, 178] on div at bounding box center [316, 184] width 59 height 15
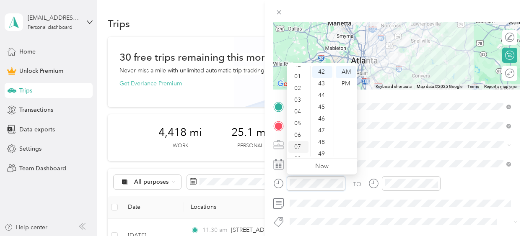
scroll to position [50, 0]
click at [299, 151] on div "11" at bounding box center [298, 151] width 20 height 12
click at [322, 70] on div "00" at bounding box center [322, 72] width 20 height 12
click at [343, 70] on div "AM" at bounding box center [346, 72] width 20 height 12
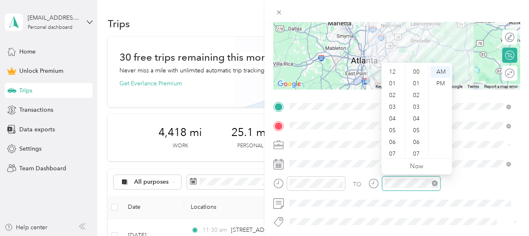
scroll to position [50, 0]
click at [395, 149] on div "11" at bounding box center [393, 151] width 20 height 12
click at [413, 109] on div "30" at bounding box center [417, 110] width 20 height 12
click at [437, 70] on div "AM" at bounding box center [441, 72] width 20 height 12
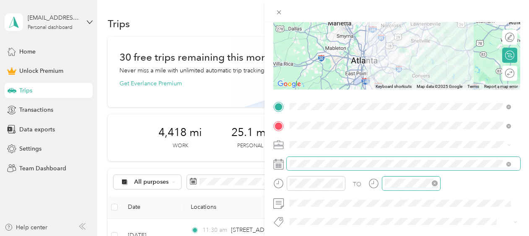
scroll to position [0, 0]
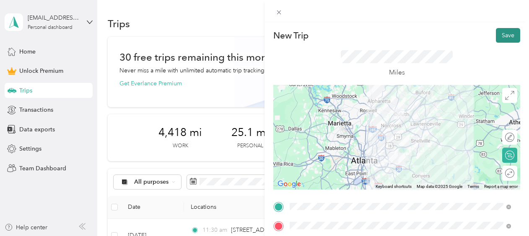
click at [501, 33] on button "Save" at bounding box center [508, 35] width 24 height 15
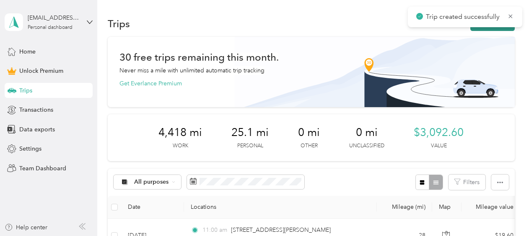
click at [477, 28] on icon "button" at bounding box center [480, 24] width 10 height 10
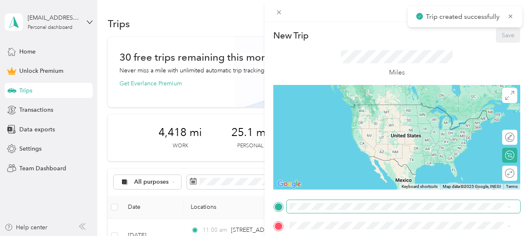
click at [332, 202] on span at bounding box center [404, 206] width 234 height 13
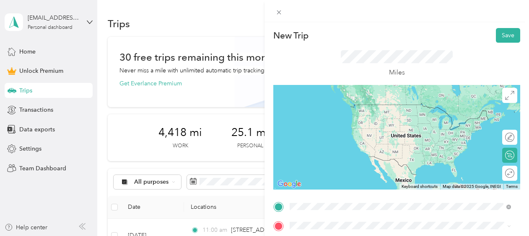
click at [371, 109] on span "[STREET_ADDRESS][US_STATE]" at bounding box center [348, 105] width 84 height 8
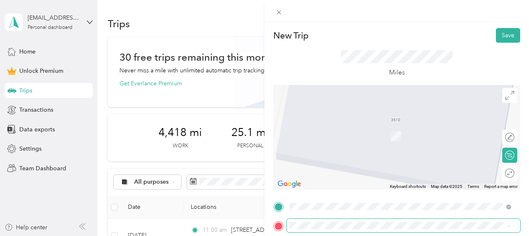
click at [337, 220] on span at bounding box center [404, 225] width 234 height 13
click at [328, 54] on div "Miles" at bounding box center [396, 64] width 247 height 42
click at [359, 125] on span "[STREET_ADDRESS][PERSON_NAME][US_STATE]" at bounding box center [371, 124] width 130 height 8
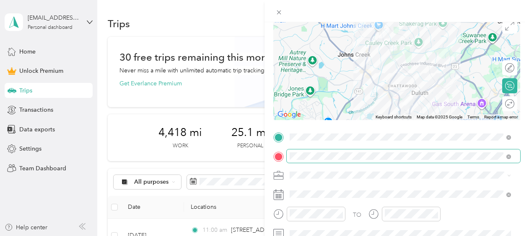
scroll to position [70, 0]
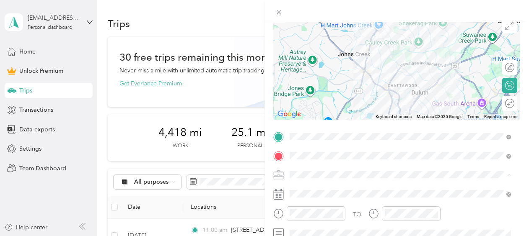
click at [298, 60] on li "Work" at bounding box center [400, 57] width 227 height 15
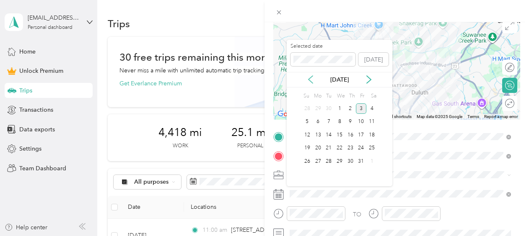
click at [309, 78] on icon at bounding box center [311, 80] width 4 height 8
click at [336, 150] on div "24" at bounding box center [339, 148] width 11 height 10
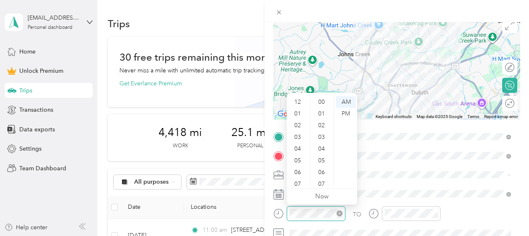
scroll to position [50, 0]
click at [299, 181] on div "11" at bounding box center [298, 181] width 20 height 12
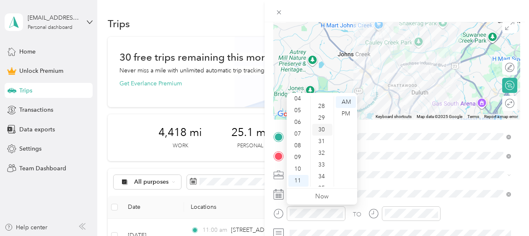
click at [321, 126] on div "30" at bounding box center [322, 130] width 20 height 12
click at [343, 101] on div "AM" at bounding box center [346, 102] width 20 height 12
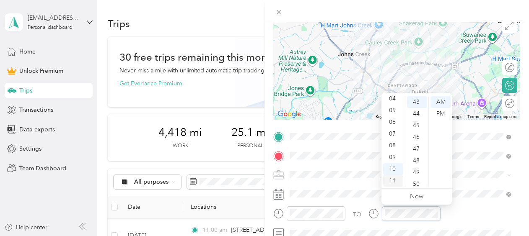
scroll to position [0, 0]
click at [393, 101] on div "12" at bounding box center [393, 102] width 20 height 12
click at [416, 102] on div "00" at bounding box center [417, 102] width 20 height 12
click at [443, 114] on div "PM" at bounding box center [441, 114] width 20 height 12
click at [456, 201] on div "TO Add photo" at bounding box center [396, 222] width 247 height 184
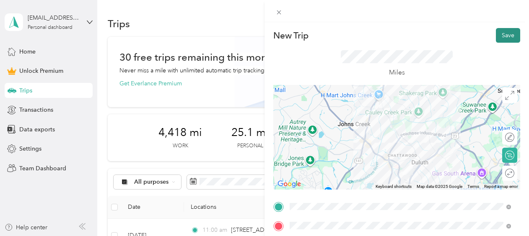
click at [504, 34] on button "Save" at bounding box center [508, 35] width 24 height 15
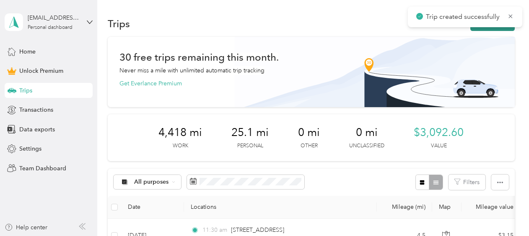
click at [481, 28] on button "New trip" at bounding box center [492, 23] width 44 height 15
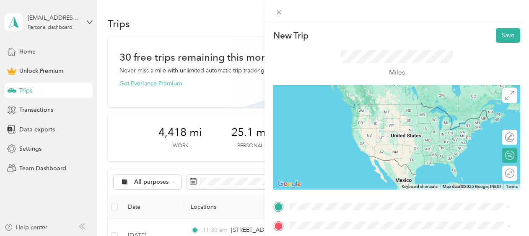
click at [343, 161] on span "[STREET_ADDRESS][PERSON_NAME][US_STATE]" at bounding box center [371, 161] width 130 height 8
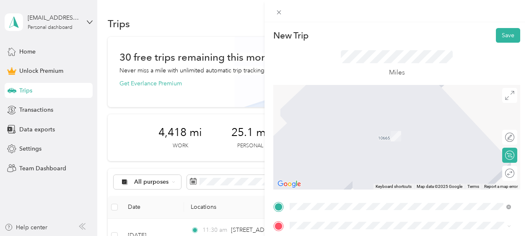
click at [359, 40] on div "New Trip Save" at bounding box center [396, 35] width 247 height 15
click at [336, 36] on div "New Trip Save" at bounding box center [396, 35] width 247 height 15
click at [361, 127] on span "[STREET_ADDRESS][US_STATE]" at bounding box center [348, 124] width 84 height 8
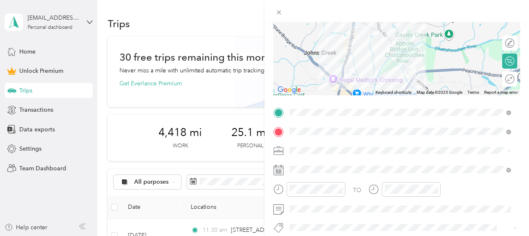
scroll to position [95, 0]
click at [301, 28] on div "Work" at bounding box center [401, 32] width 216 height 9
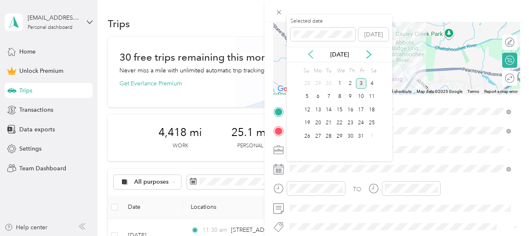
click at [310, 55] on icon at bounding box center [311, 54] width 8 height 8
click at [338, 124] on div "24" at bounding box center [339, 123] width 11 height 10
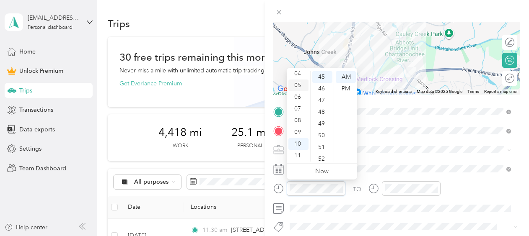
scroll to position [0, 0]
click at [299, 87] on div "01" at bounding box center [298, 89] width 20 height 12
click at [320, 75] on div "00" at bounding box center [322, 77] width 20 height 12
click at [346, 91] on div "PM" at bounding box center [346, 89] width 20 height 12
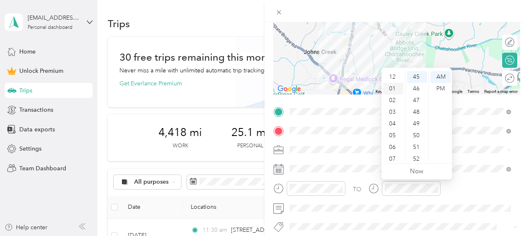
click at [391, 91] on div "01" at bounding box center [393, 89] width 20 height 12
click at [418, 91] on div "30" at bounding box center [417, 92] width 20 height 12
click at [446, 85] on div "PM" at bounding box center [441, 89] width 20 height 12
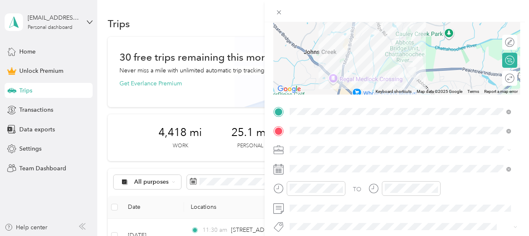
click at [444, 7] on div at bounding box center [397, 11] width 265 height 22
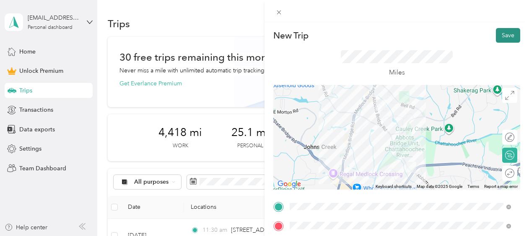
click at [501, 29] on button "Save" at bounding box center [508, 35] width 24 height 15
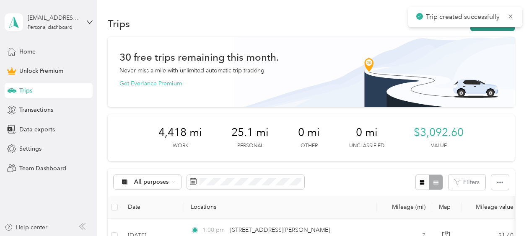
click at [480, 29] on button "New trip" at bounding box center [492, 23] width 44 height 15
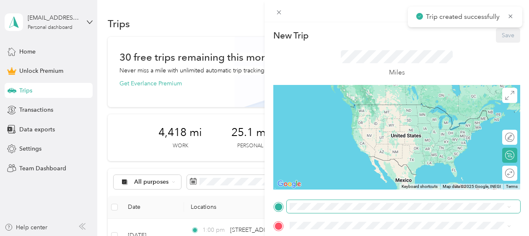
click at [339, 213] on span at bounding box center [404, 206] width 234 height 13
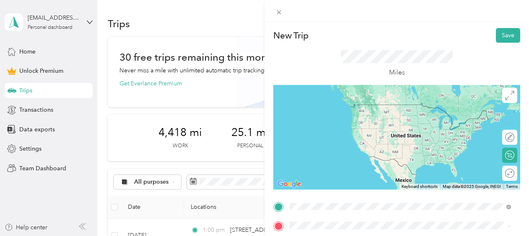
click at [337, 109] on span "[STREET_ADDRESS][US_STATE]" at bounding box center [348, 105] width 84 height 8
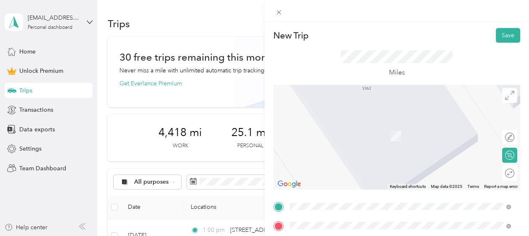
click at [349, 122] on span "[STREET_ADDRESS][PERSON_NAME][US_STATE]" at bounding box center [371, 124] width 130 height 8
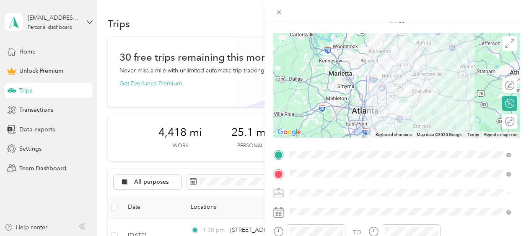
scroll to position [55, 0]
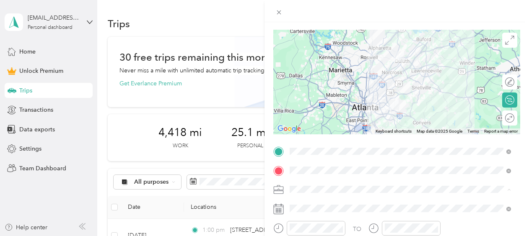
click at [310, 65] on li "Work" at bounding box center [400, 72] width 227 height 15
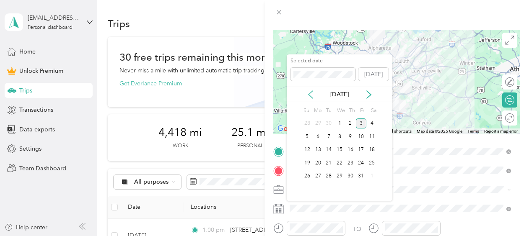
click at [308, 92] on icon at bounding box center [311, 95] width 8 height 8
click at [337, 161] on div "24" at bounding box center [339, 163] width 11 height 10
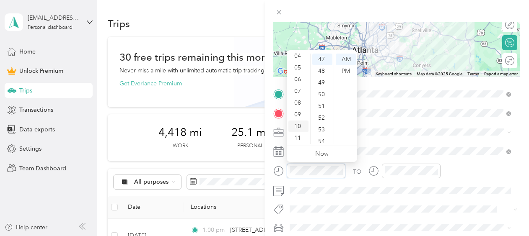
scroll to position [0, 0]
click at [299, 71] on div "01" at bounding box center [298, 71] width 20 height 12
click at [322, 60] on div "00" at bounding box center [322, 60] width 20 height 12
click at [347, 73] on div "PM" at bounding box center [346, 71] width 20 height 12
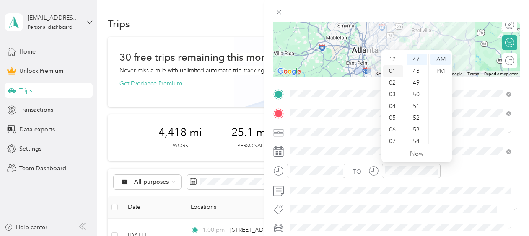
click at [393, 68] on div "01" at bounding box center [393, 71] width 20 height 12
click at [417, 105] on div "30" at bounding box center [417, 108] width 20 height 12
click at [438, 70] on div "PM" at bounding box center [441, 71] width 20 height 12
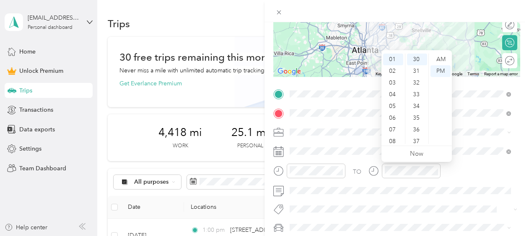
click at [412, 215] on div "TO Add photo" at bounding box center [396, 180] width 247 height 184
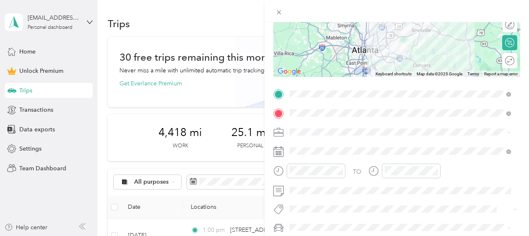
scroll to position [0, 0]
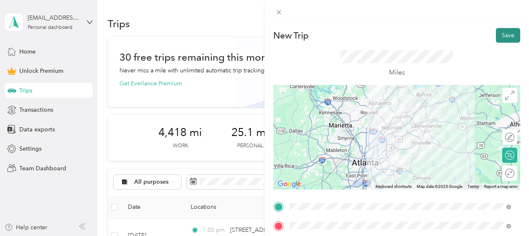
click at [502, 37] on button "Save" at bounding box center [508, 35] width 24 height 15
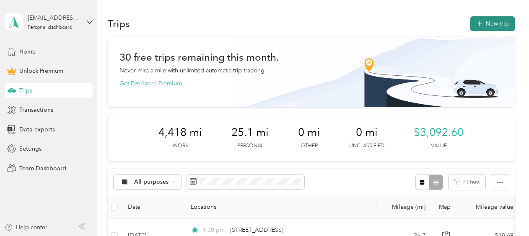
click at [490, 17] on button "New trip" at bounding box center [492, 23] width 44 height 15
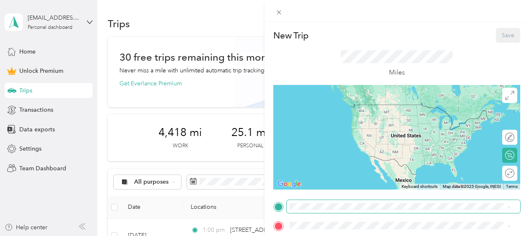
click at [315, 211] on span at bounding box center [404, 206] width 234 height 13
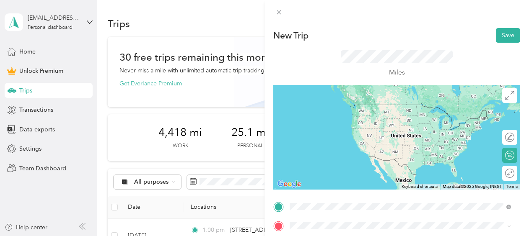
click at [364, 106] on span "[STREET_ADDRESS][US_STATE]" at bounding box center [348, 105] width 84 height 8
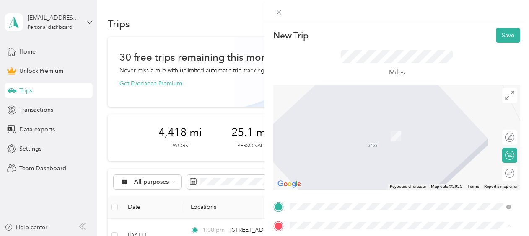
click at [320, 63] on div "Miles" at bounding box center [396, 64] width 247 height 42
click at [303, 59] on div "Miles" at bounding box center [396, 64] width 247 height 42
click at [332, 135] on span "[STREET_ADDRESS][US_STATE]" at bounding box center [348, 131] width 84 height 8
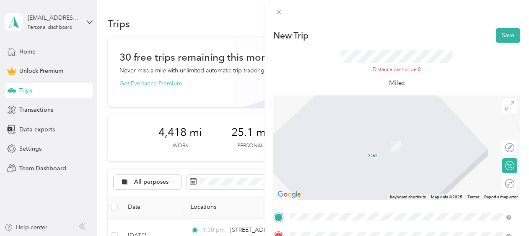
click at [356, 119] on span "[STREET_ADDRESS][PERSON_NAME][US_STATE]" at bounding box center [371, 116] width 130 height 8
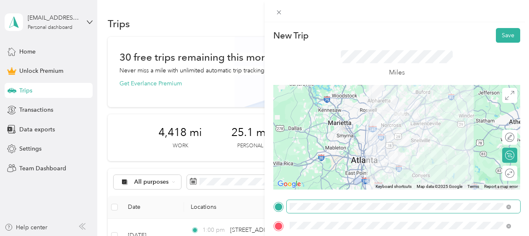
scroll to position [68, 0]
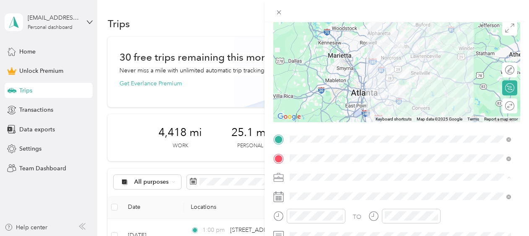
click at [312, 57] on div "Work" at bounding box center [401, 59] width 216 height 9
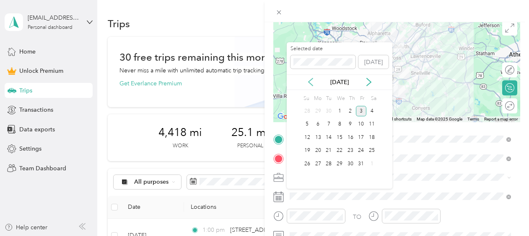
click at [311, 81] on icon at bounding box center [311, 82] width 8 height 8
click at [348, 148] on div "25" at bounding box center [350, 151] width 11 height 10
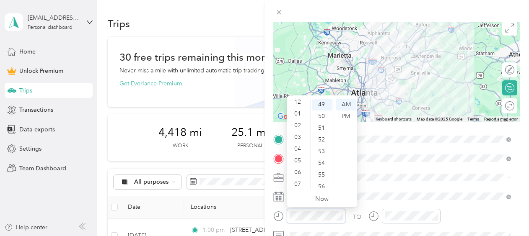
scroll to position [0, 0]
click at [298, 102] on div "12" at bounding box center [298, 105] width 20 height 12
click at [322, 106] on div "00" at bounding box center [322, 105] width 20 height 12
click at [344, 113] on div "PM" at bounding box center [346, 117] width 20 height 12
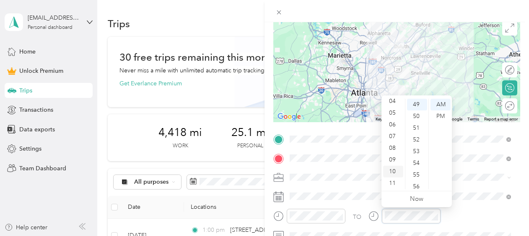
scroll to position [0, 0]
click at [395, 104] on div "12" at bounding box center [393, 105] width 20 height 12
click at [414, 110] on div "30" at bounding box center [417, 109] width 20 height 12
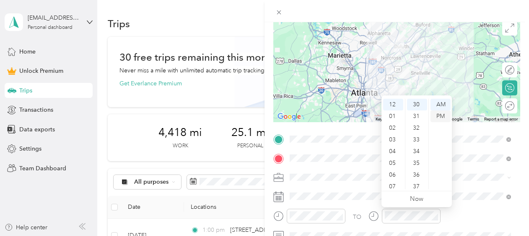
click at [442, 117] on div "PM" at bounding box center [441, 117] width 20 height 12
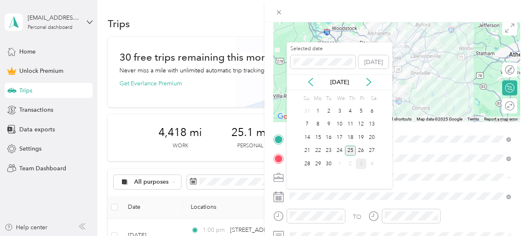
click at [351, 148] on div "25" at bounding box center [350, 151] width 11 height 10
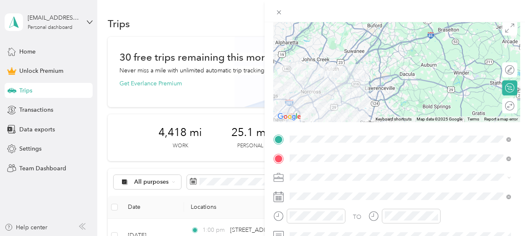
scroll to position [0, 0]
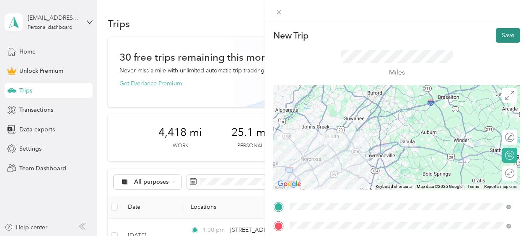
click at [500, 35] on button "Save" at bounding box center [508, 35] width 24 height 15
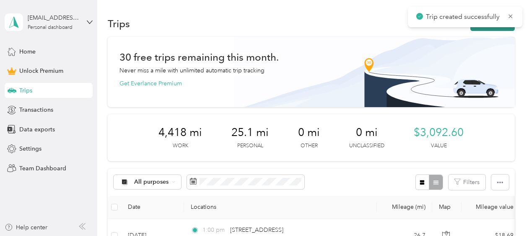
click at [482, 28] on button "New trip" at bounding box center [492, 23] width 44 height 15
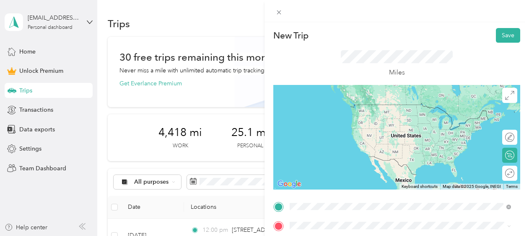
click at [368, 107] on span "[STREET_ADDRESS][US_STATE]" at bounding box center [348, 105] width 84 height 8
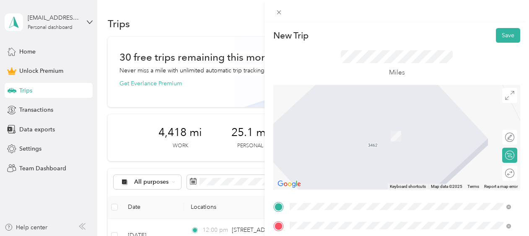
click at [361, 123] on span "[STREET_ADDRESS][PERSON_NAME][US_STATE]" at bounding box center [371, 124] width 130 height 8
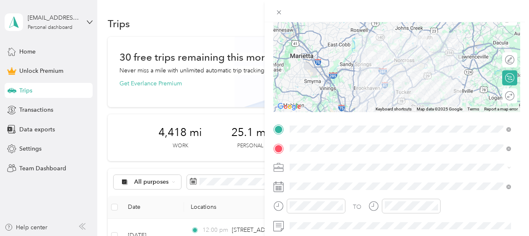
scroll to position [85, 0]
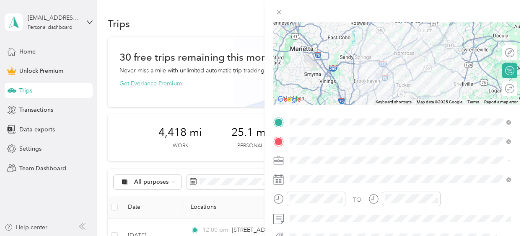
click at [299, 44] on div "Work" at bounding box center [401, 43] width 216 height 9
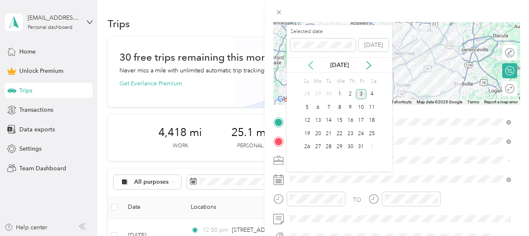
click at [310, 65] on icon at bounding box center [311, 65] width 8 height 8
click at [348, 131] on div "25" at bounding box center [350, 134] width 11 height 10
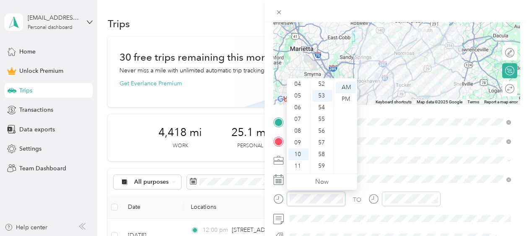
scroll to position [0, 0]
click at [296, 96] on div "01" at bounding box center [298, 99] width 20 height 12
click at [323, 86] on div "00" at bounding box center [322, 88] width 20 height 12
click at [344, 100] on div "PM" at bounding box center [346, 100] width 20 height 12
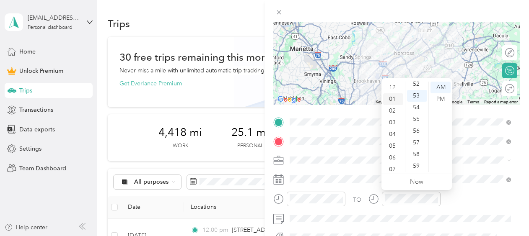
click at [389, 101] on div "01" at bounding box center [393, 100] width 20 height 12
click at [416, 141] on div "30" at bounding box center [417, 141] width 20 height 12
click at [441, 97] on div "PM" at bounding box center [441, 100] width 20 height 12
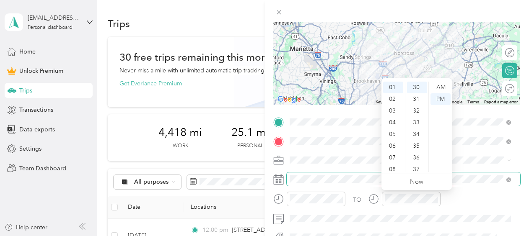
click at [468, 174] on span at bounding box center [404, 179] width 234 height 13
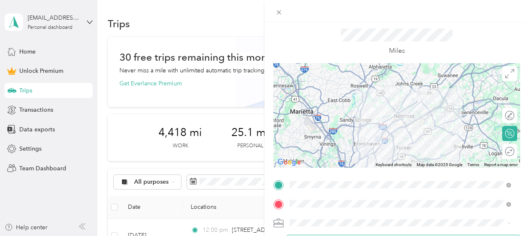
scroll to position [0, 0]
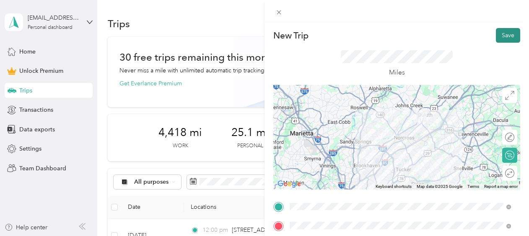
click at [496, 34] on button "Save" at bounding box center [508, 35] width 24 height 15
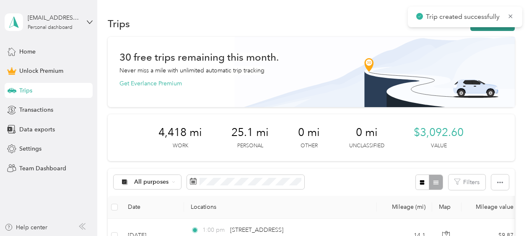
click at [478, 29] on button "New trip" at bounding box center [492, 23] width 44 height 15
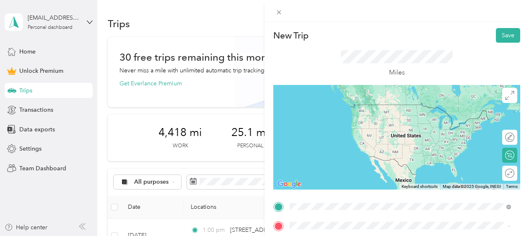
click at [364, 108] on span "[STREET_ADDRESS][PERSON_NAME][US_STATE]" at bounding box center [371, 105] width 130 height 8
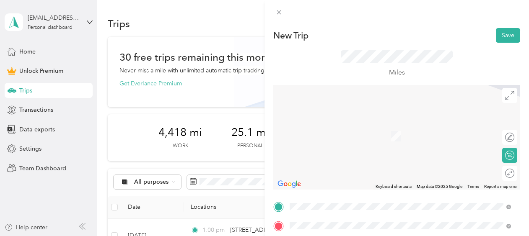
click at [351, 119] on div "[STREET_ADDRESS][PERSON_NAME][US_STATE]" at bounding box center [401, 124] width 216 height 11
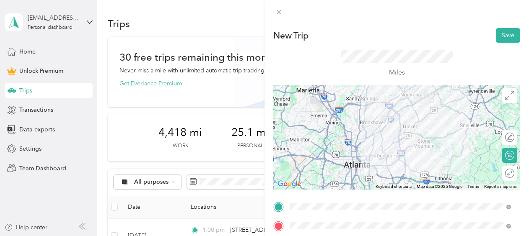
scroll to position [80, 0]
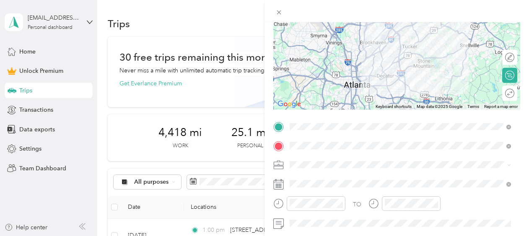
click at [308, 50] on li "Work" at bounding box center [400, 47] width 227 height 15
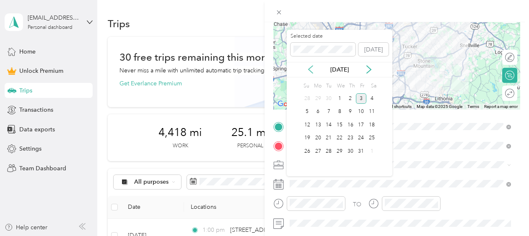
click at [309, 69] on icon at bounding box center [311, 70] width 4 height 8
click at [353, 137] on div "25" at bounding box center [350, 138] width 11 height 10
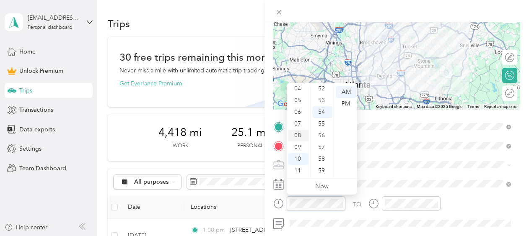
scroll to position [0, 0]
click at [301, 101] on div "01" at bounding box center [298, 104] width 20 height 12
click at [324, 95] on div "30" at bounding box center [322, 98] width 20 height 12
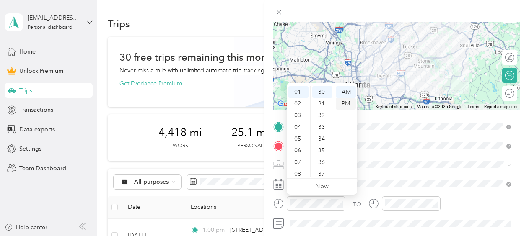
click at [348, 106] on div "PM" at bounding box center [346, 104] width 20 height 12
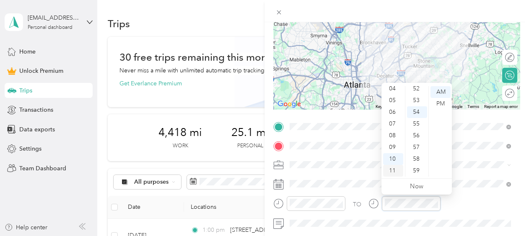
scroll to position [0, 0]
click at [392, 114] on div "02" at bounding box center [393, 116] width 20 height 12
click at [418, 93] on div "00" at bounding box center [417, 92] width 20 height 12
click at [440, 104] on div "PM" at bounding box center [441, 104] width 20 height 12
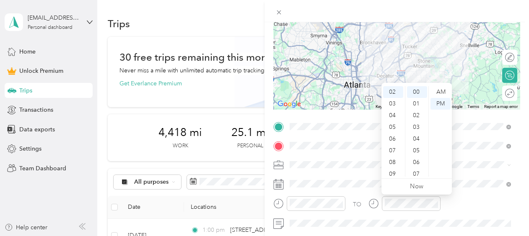
click at [465, 192] on div "TO Add photo" at bounding box center [396, 212] width 247 height 184
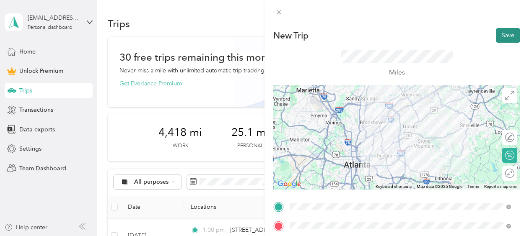
click at [499, 34] on button "Save" at bounding box center [508, 35] width 24 height 15
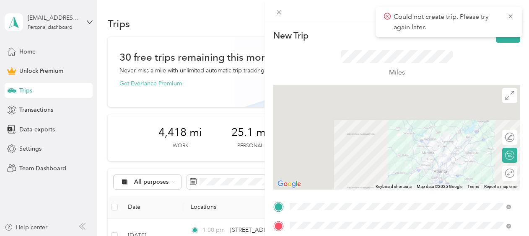
click at [364, 72] on div "Miles" at bounding box center [397, 64] width 112 height 28
click at [442, 45] on div "Miles" at bounding box center [396, 64] width 247 height 42
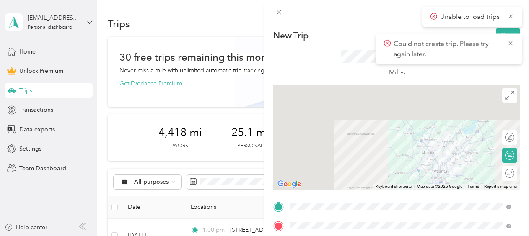
click at [338, 44] on div "Miles" at bounding box center [396, 64] width 247 height 42
click at [512, 43] on icon at bounding box center [510, 43] width 7 height 8
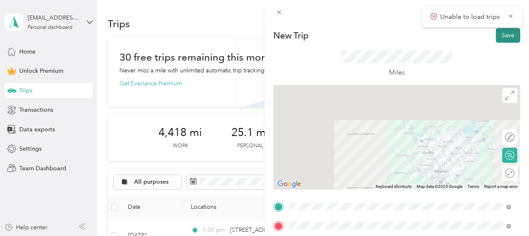
click at [502, 34] on button "Save" at bounding box center [508, 35] width 24 height 15
click at [512, 15] on icon at bounding box center [511, 17] width 6 height 8
click at [498, 36] on button "Save" at bounding box center [508, 35] width 24 height 15
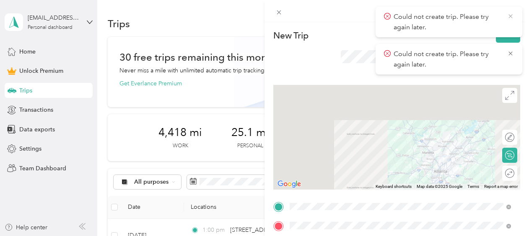
click at [511, 16] on icon at bounding box center [510, 17] width 7 height 8
click at [512, 16] on icon at bounding box center [510, 17] width 7 height 8
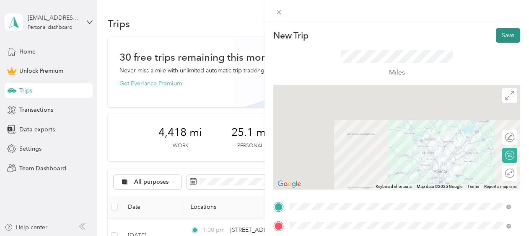
click at [501, 38] on button "Save" at bounding box center [508, 35] width 24 height 15
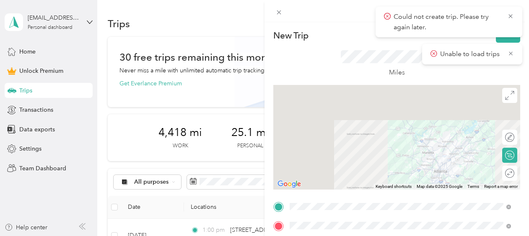
click at [496, 36] on div "Could not create trip. Please try again later." at bounding box center [449, 22] width 147 height 31
click at [278, 12] on icon at bounding box center [278, 12] width 7 height 7
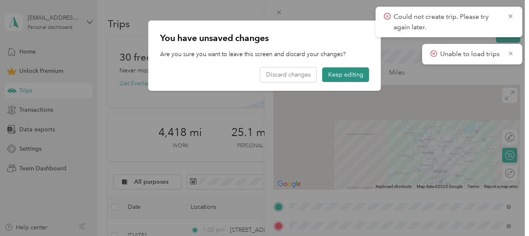
click at [346, 73] on button "Keep editing" at bounding box center [345, 75] width 47 height 15
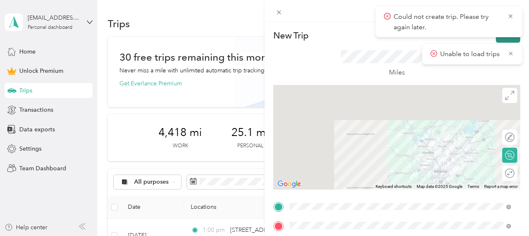
click at [503, 39] on button "Save" at bounding box center [508, 35] width 24 height 15
click at [277, 13] on icon at bounding box center [278, 12] width 7 height 7
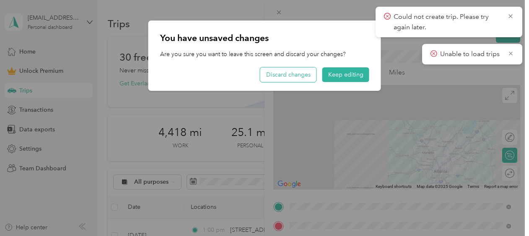
click at [307, 79] on button "Discard changes" at bounding box center [288, 75] width 56 height 15
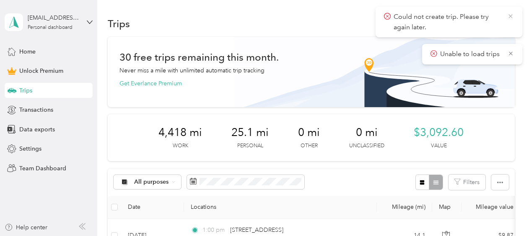
click at [510, 18] on icon at bounding box center [510, 17] width 7 height 8
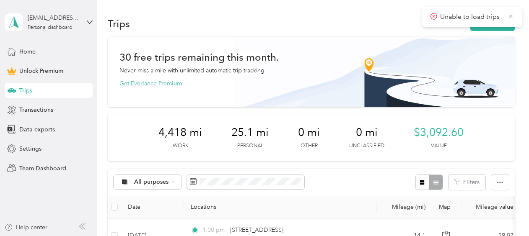
click at [512, 14] on icon at bounding box center [511, 17] width 6 height 8
click at [491, 30] on button "New trip" at bounding box center [492, 23] width 44 height 15
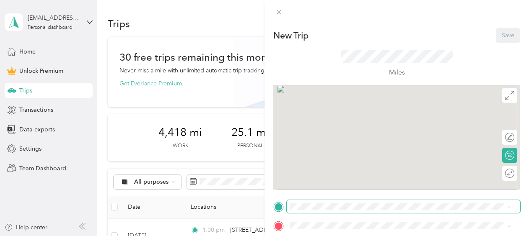
click at [340, 202] on span at bounding box center [404, 206] width 234 height 13
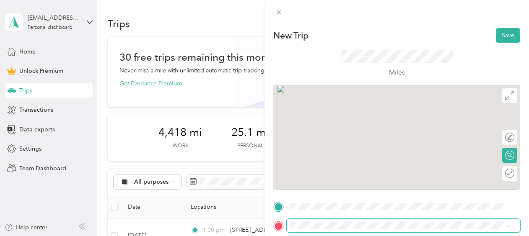
click at [348, 222] on span at bounding box center [404, 225] width 234 height 13
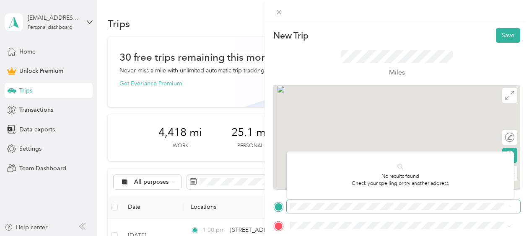
click at [280, 207] on div at bounding box center [396, 206] width 247 height 13
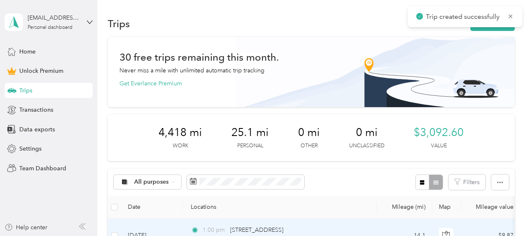
click at [349, 226] on div "1:00 pm [STREET_ADDRESS]" at bounding box center [279, 230] width 176 height 9
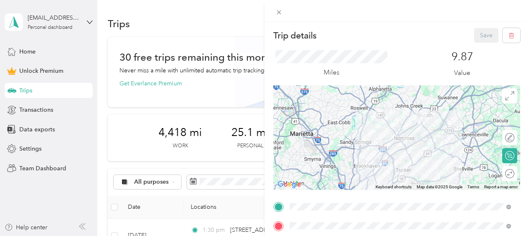
click at [224, 29] on div "Trip details Save This trip cannot be edited because it is either under review,…" at bounding box center [264, 118] width 529 height 236
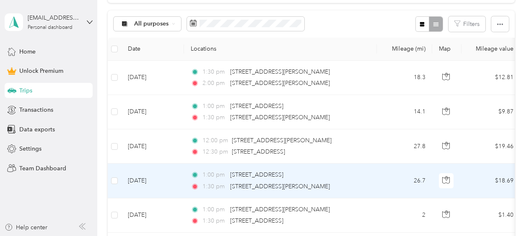
scroll to position [160, 0]
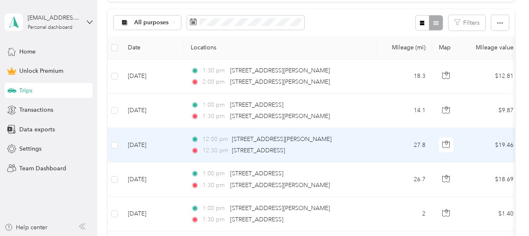
click at [372, 145] on td "12:00 pm [STREET_ADDRESS][PERSON_NAME] 12:30 pm [STREET_ADDRESS]" at bounding box center [280, 145] width 193 height 34
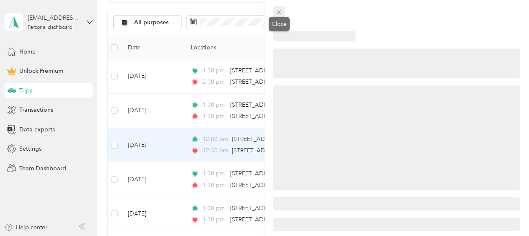
click at [279, 12] on icon at bounding box center [279, 12] width 4 height 4
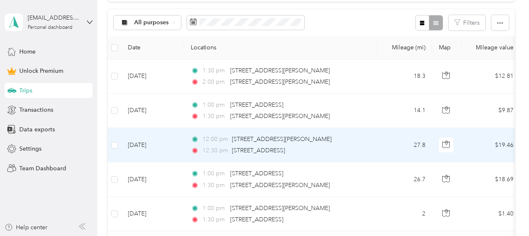
click at [356, 144] on div "12:00 pm [STREET_ADDRESS][PERSON_NAME] 12:30 pm [STREET_ADDRESS]" at bounding box center [279, 145] width 176 height 21
click at [356, 144] on div at bounding box center [406, 138] width 247 height 105
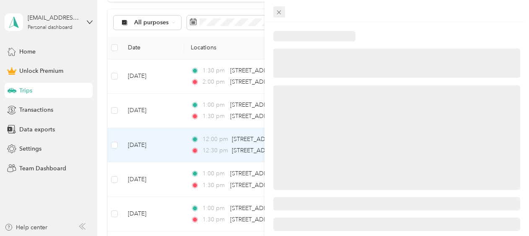
click at [279, 11] on icon at bounding box center [278, 12] width 7 height 7
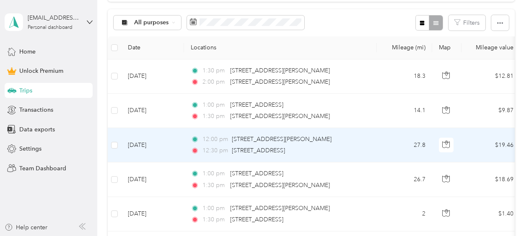
click at [345, 150] on div "12:30 pm [STREET_ADDRESS]" at bounding box center [279, 150] width 176 height 9
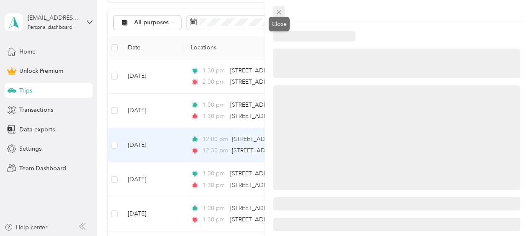
click at [279, 11] on icon at bounding box center [278, 12] width 7 height 7
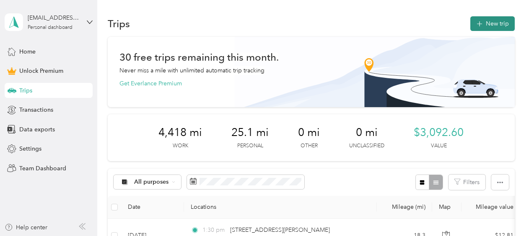
click at [483, 25] on button "New trip" at bounding box center [492, 23] width 44 height 15
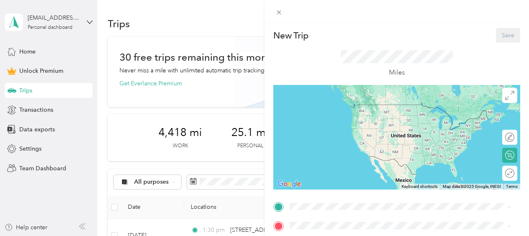
click at [236, 86] on div "New Trip Save This trip cannot be edited because it is either under review, app…" at bounding box center [264, 118] width 529 height 236
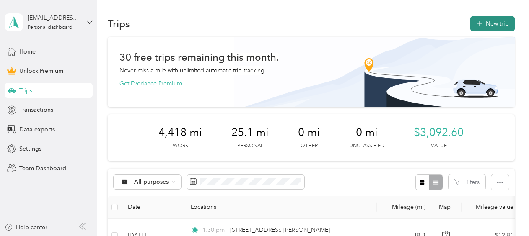
click at [481, 21] on span "button" at bounding box center [479, 23] width 7 height 7
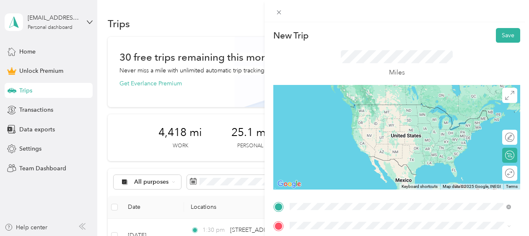
click at [361, 167] on div "[STREET_ADDRESS][PERSON_NAME][US_STATE]" at bounding box center [401, 161] width 216 height 11
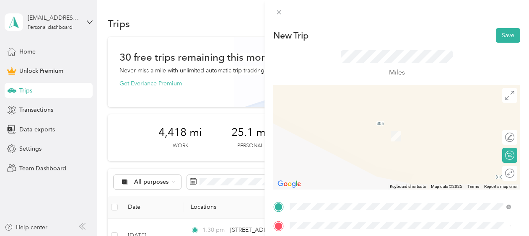
click at [364, 128] on span "[STREET_ADDRESS][PERSON_NAME][US_STATE]" at bounding box center [371, 124] width 130 height 8
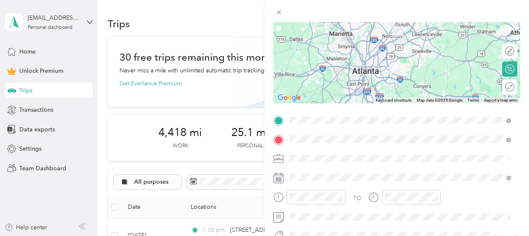
scroll to position [89, 0]
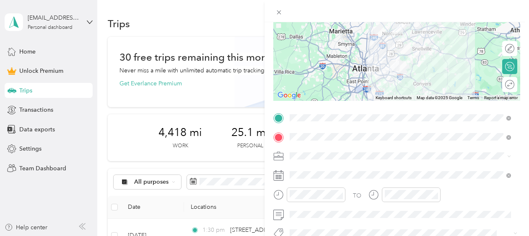
click at [301, 41] on li "Work" at bounding box center [400, 38] width 227 height 15
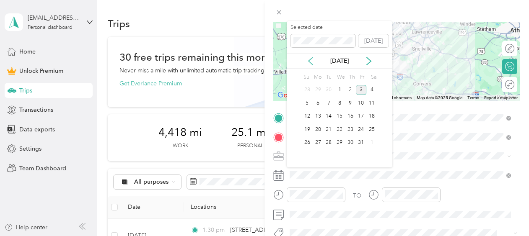
click at [309, 61] on icon at bounding box center [311, 61] width 4 height 8
click at [364, 127] on div "26" at bounding box center [361, 130] width 11 height 10
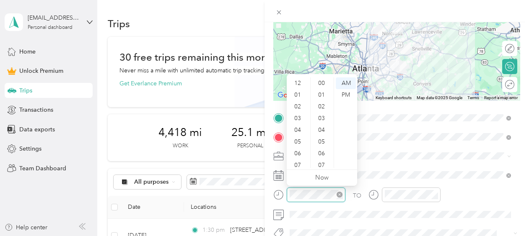
scroll to position [614, 0]
click at [301, 164] on div "11" at bounding box center [298, 162] width 20 height 12
click at [320, 81] on div "00" at bounding box center [322, 84] width 20 height 12
click at [343, 86] on div "AM" at bounding box center [346, 84] width 20 height 12
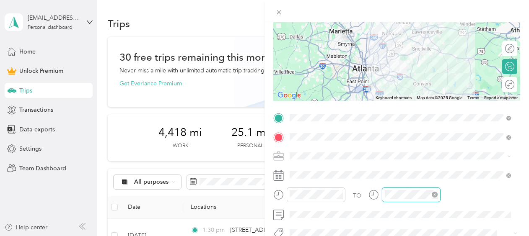
scroll to position [50, 0]
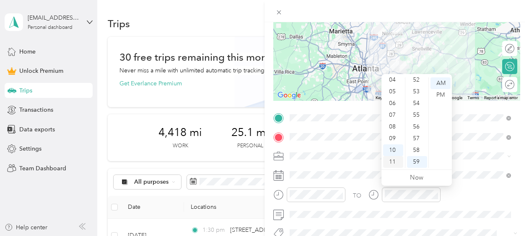
click at [392, 161] on div "11" at bounding box center [393, 162] width 20 height 12
click at [417, 81] on div "30" at bounding box center [417, 82] width 20 height 12
click at [444, 83] on div "AM" at bounding box center [441, 84] width 20 height 12
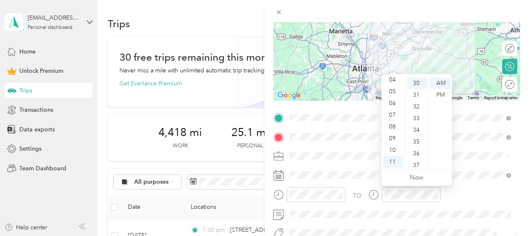
click at [465, 190] on div "TO" at bounding box center [396, 198] width 247 height 21
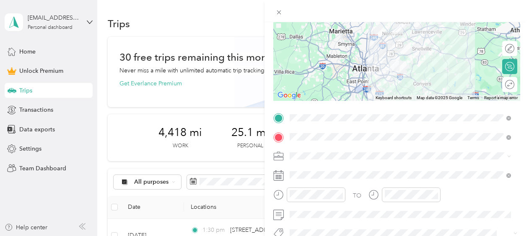
scroll to position [0, 0]
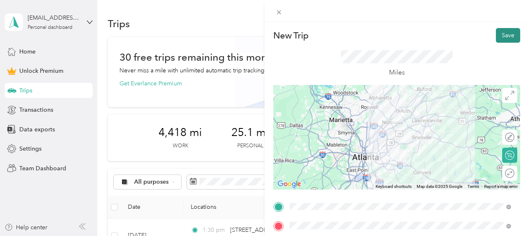
click at [501, 33] on button "Save" at bounding box center [508, 35] width 24 height 15
click at [499, 36] on button "Save" at bounding box center [508, 35] width 24 height 15
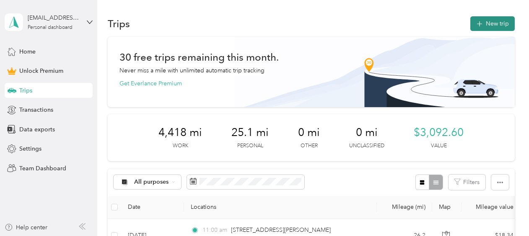
click at [491, 25] on button "New trip" at bounding box center [492, 23] width 44 height 15
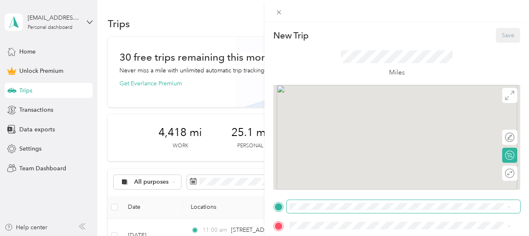
click at [357, 200] on span at bounding box center [404, 206] width 234 height 13
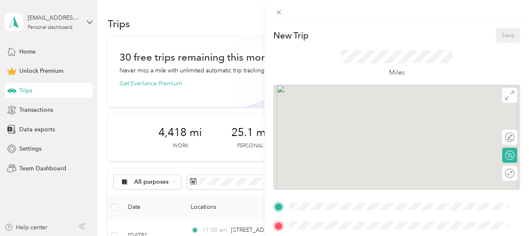
click at [200, 20] on div "New Trip Save This trip cannot be edited because it is either under review, app…" at bounding box center [264, 118] width 529 height 236
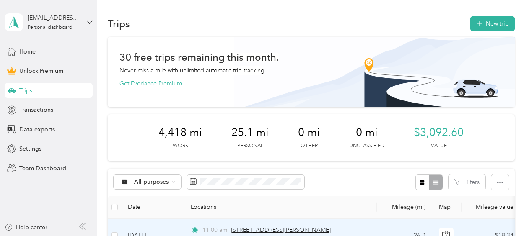
click at [283, 231] on span "[STREET_ADDRESS][PERSON_NAME]" at bounding box center [281, 230] width 100 height 7
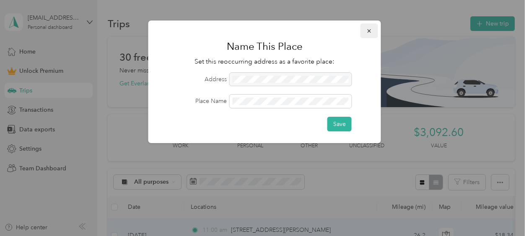
click at [372, 31] on icon "button" at bounding box center [369, 31] width 6 height 6
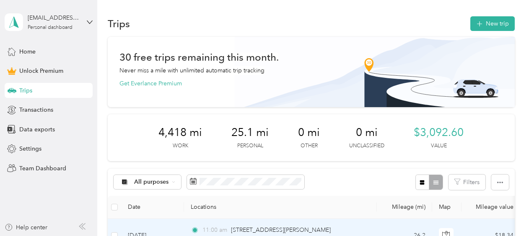
scroll to position [54, 0]
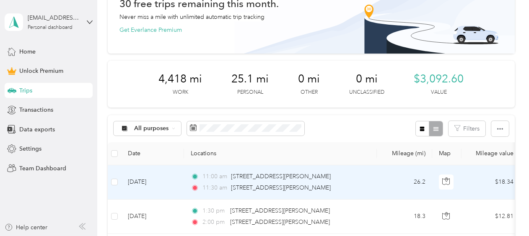
click at [169, 182] on td "[DATE]" at bounding box center [152, 183] width 63 height 34
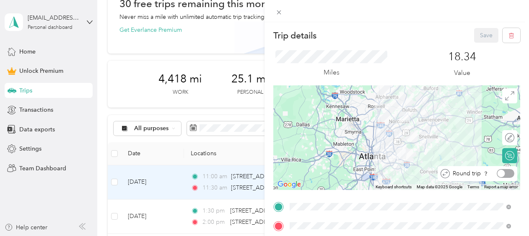
click at [506, 173] on div at bounding box center [506, 173] width 18 height 9
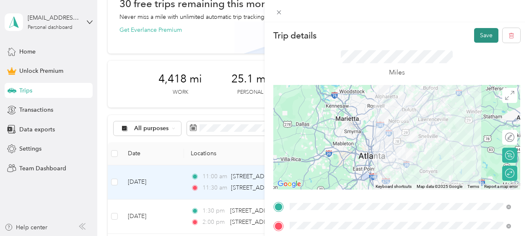
click at [474, 35] on button "Save" at bounding box center [486, 35] width 24 height 15
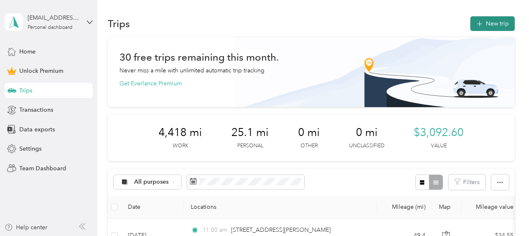
click at [483, 26] on button "New trip" at bounding box center [492, 23] width 44 height 15
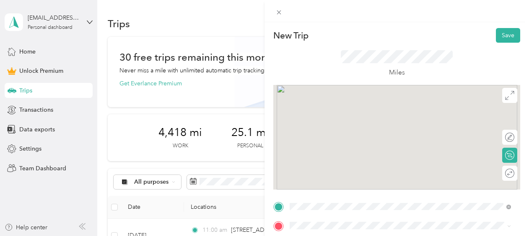
click at [361, 161] on span "[STREET_ADDRESS][PERSON_NAME][US_STATE]" at bounding box center [371, 161] width 130 height 8
click at [359, 130] on div "[STREET_ADDRESS][US_STATE]" at bounding box center [401, 124] width 216 height 11
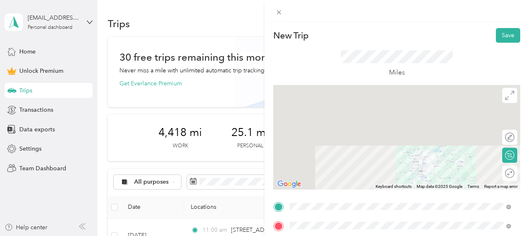
scroll to position [132, 0]
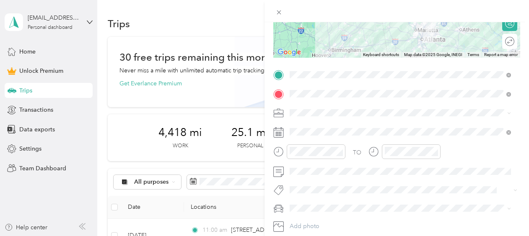
click at [302, 130] on li "Work" at bounding box center [400, 124] width 227 height 15
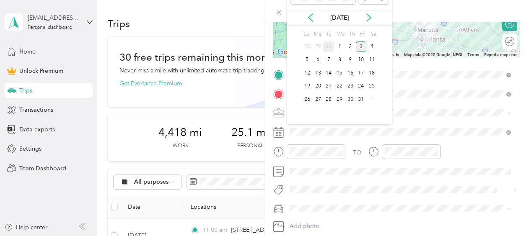
click at [327, 48] on div "30" at bounding box center [328, 47] width 11 height 10
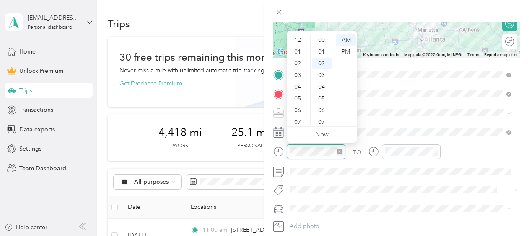
scroll to position [23, 0]
click at [299, 115] on div "11" at bounding box center [298, 119] width 20 height 12
click at [321, 44] on div "00" at bounding box center [322, 40] width 20 height 12
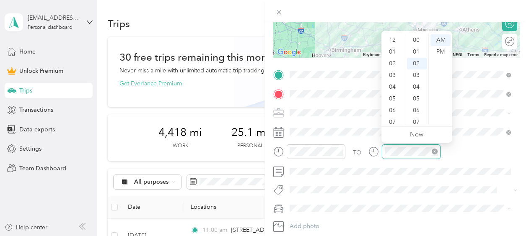
scroll to position [50, 0]
click at [388, 121] on div "11" at bounding box center [393, 119] width 20 height 12
click at [416, 87] on div "30" at bounding box center [417, 87] width 20 height 12
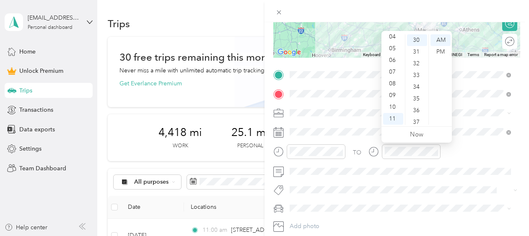
click at [478, 145] on div "TO" at bounding box center [396, 155] width 247 height 21
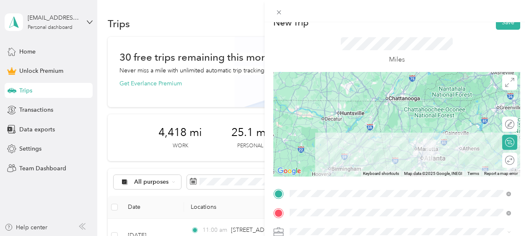
scroll to position [0, 0]
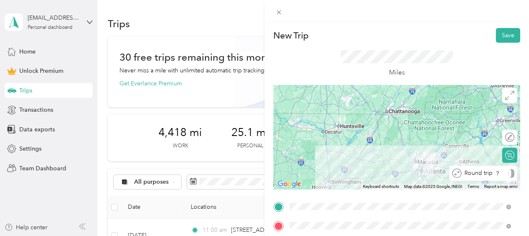
click at [502, 176] on div "Round trip" at bounding box center [488, 173] width 53 height 9
click at [502, 176] on div at bounding box center [506, 173] width 18 height 9
click at [501, 37] on button "Save" at bounding box center [508, 35] width 24 height 15
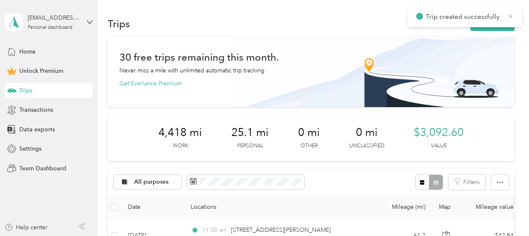
click at [510, 16] on icon at bounding box center [511, 16] width 4 height 4
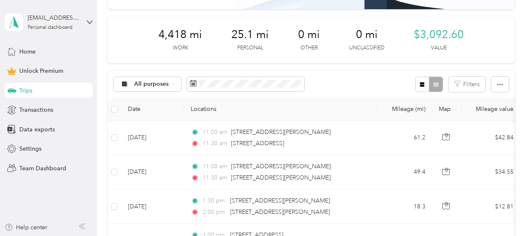
scroll to position [98, 0]
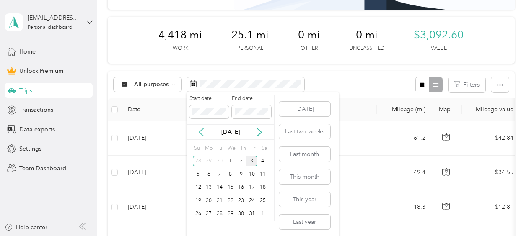
click at [200, 131] on icon at bounding box center [201, 133] width 4 height 8
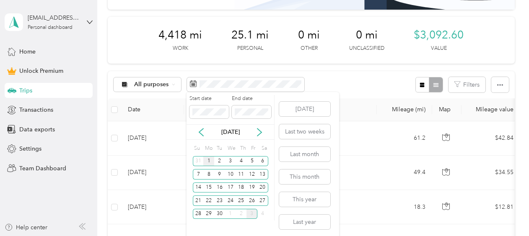
click at [208, 161] on div "1" at bounding box center [208, 161] width 11 height 10
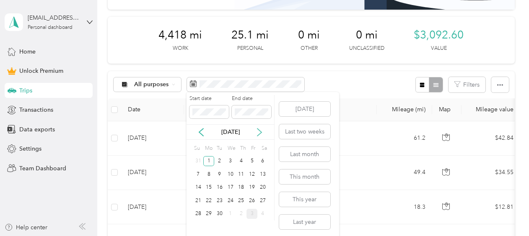
click at [258, 130] on icon at bounding box center [259, 133] width 4 height 8
click at [200, 133] on icon at bounding box center [201, 133] width 4 height 8
click at [220, 211] on div "30" at bounding box center [219, 214] width 11 height 10
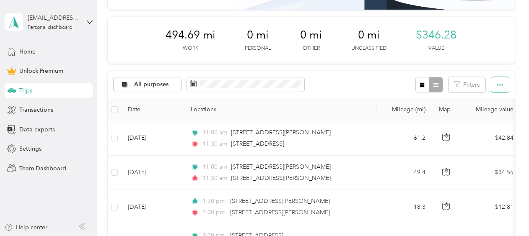
click at [497, 86] on icon "button" at bounding box center [500, 85] width 6 height 6
click at [489, 117] on span "Export" at bounding box center [486, 115] width 18 height 7
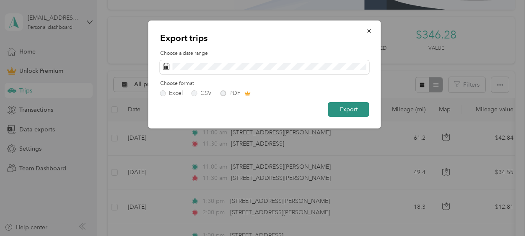
click at [346, 107] on button "Export" at bounding box center [348, 109] width 41 height 15
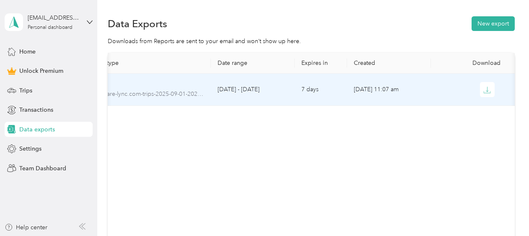
scroll to position [0, 49]
click at [484, 93] on icon "button" at bounding box center [487, 92] width 7 height 2
